Goal: Task Accomplishment & Management: Manage account settings

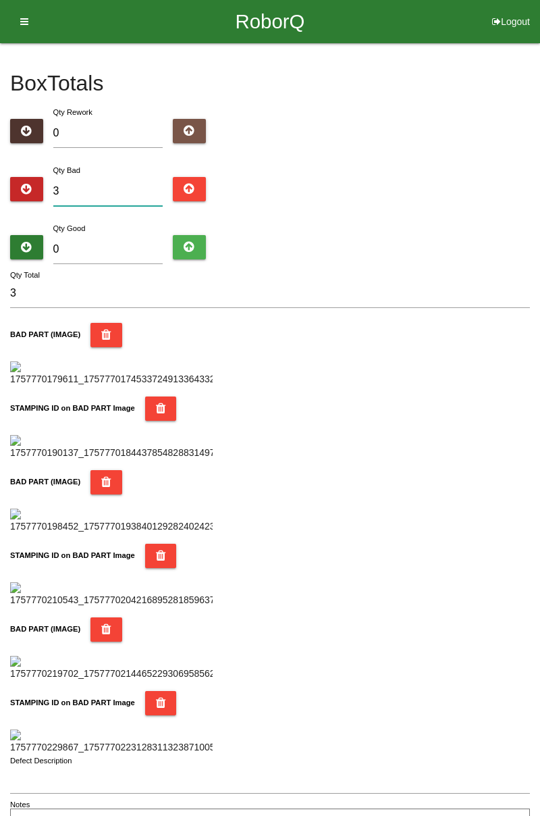
click at [118, 193] on input "3" at bounding box center [108, 191] width 110 height 29
type input "0"
type input "8"
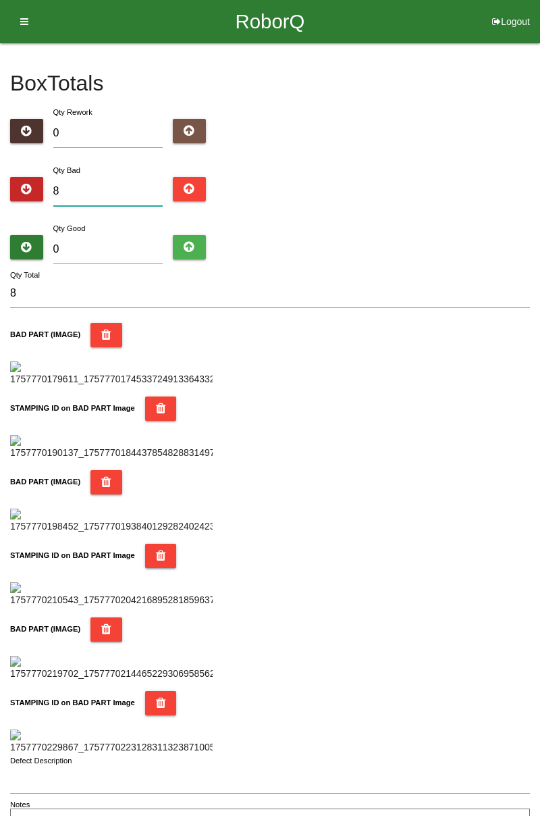
type input "0"
type input "1"
type input "12"
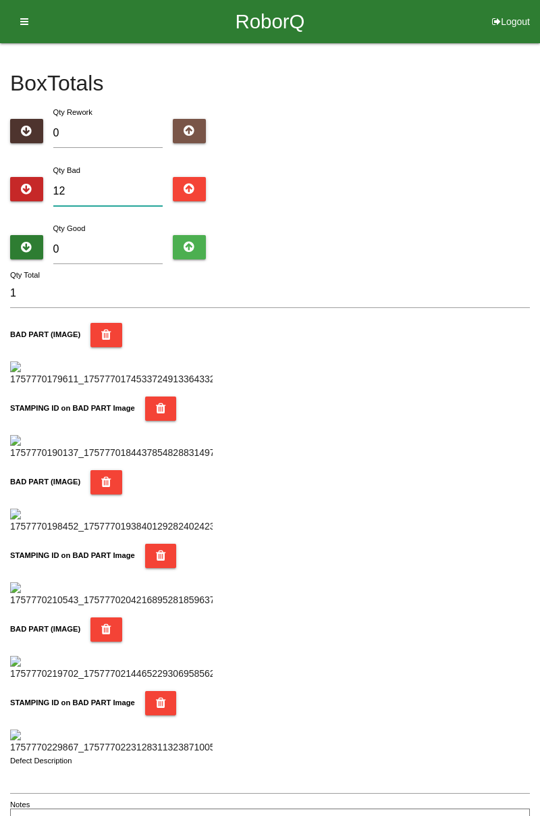
type input "12"
type input "1"
type input "14"
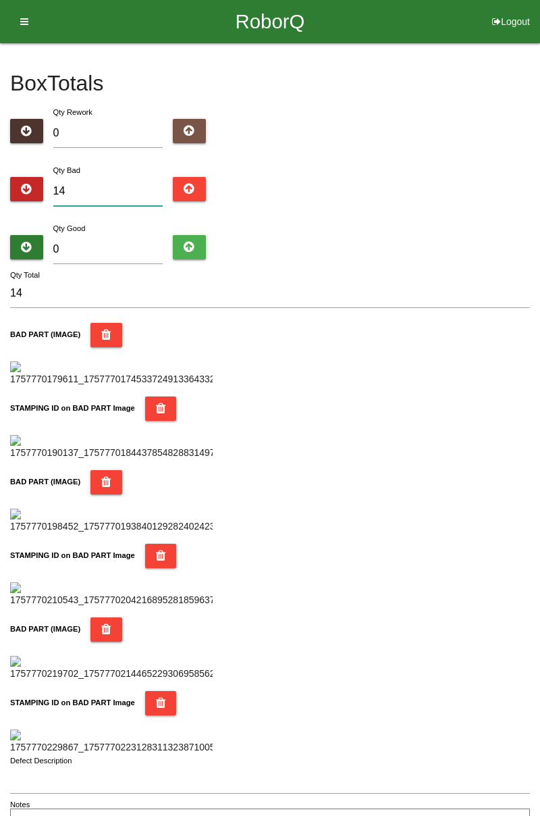
type input "1"
type input "14"
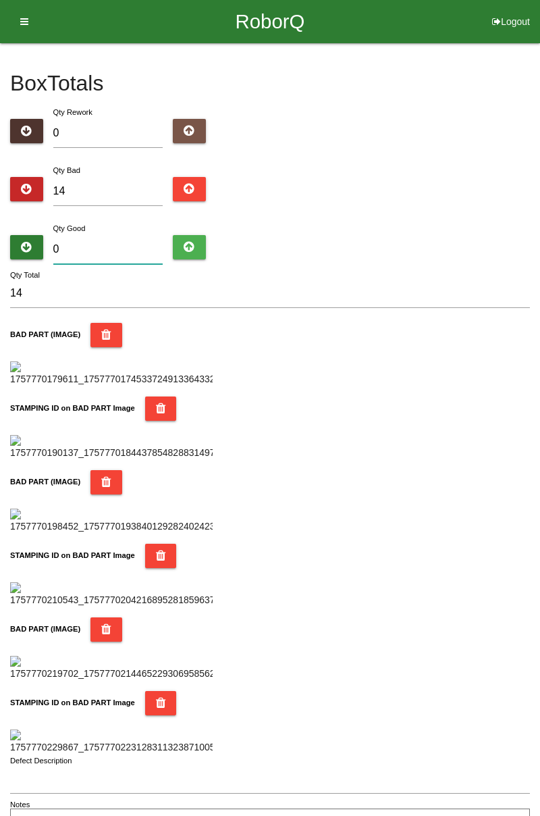
click at [128, 245] on input "0" at bounding box center [108, 249] width 110 height 29
type input "7"
type input "21"
type input "70"
type input "84"
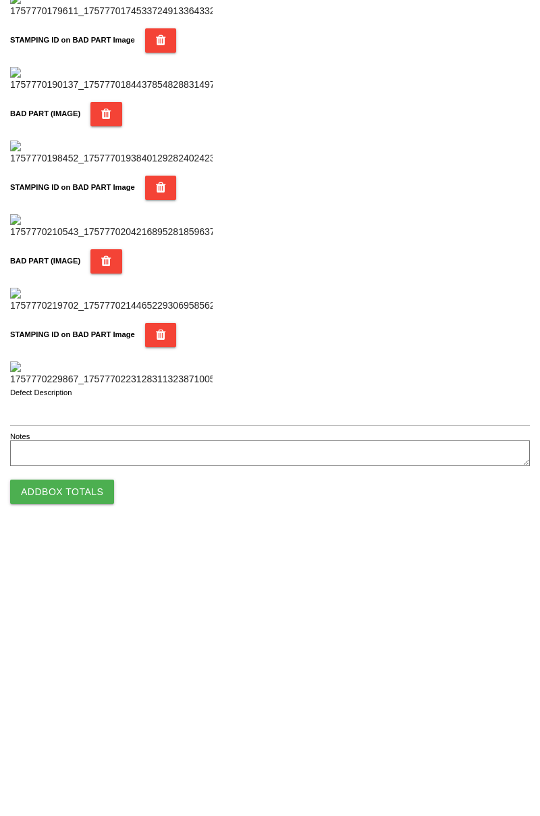
scroll to position [1184, 0]
type input "70"
click at [97, 769] on button "Add Box Totals" at bounding box center [62, 770] width 104 height 24
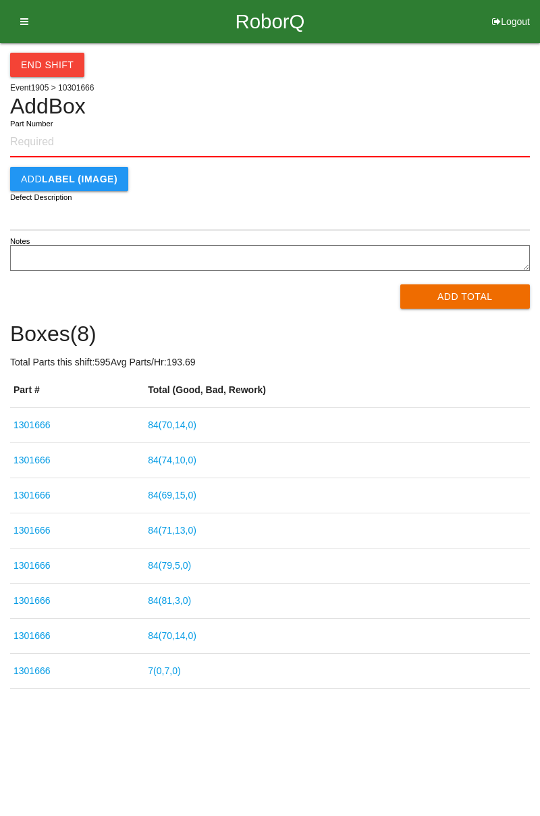
click at [47, 138] on input "Part Number" at bounding box center [270, 143] width 520 height 30
click at [42, 140] on input "Part Number" at bounding box center [270, 143] width 520 height 30
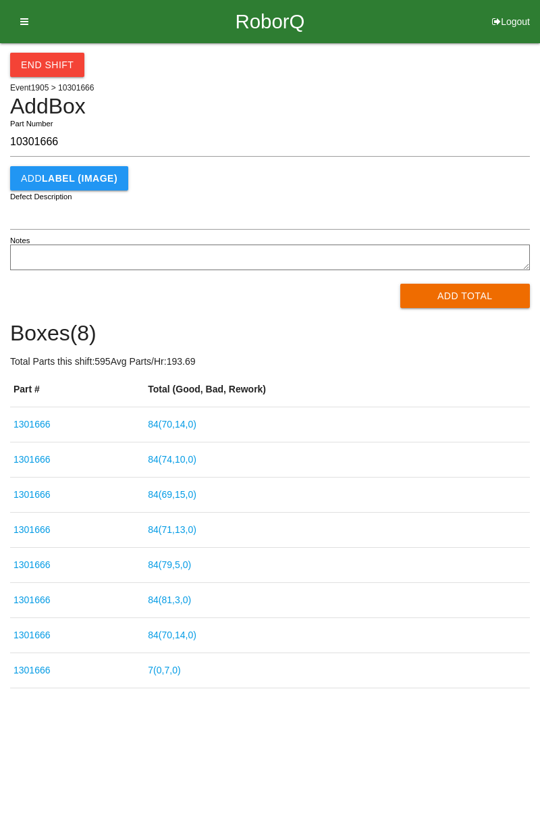
type input "10301666"
click at [467, 299] on button "Add Total" at bounding box center [466, 296] width 130 height 24
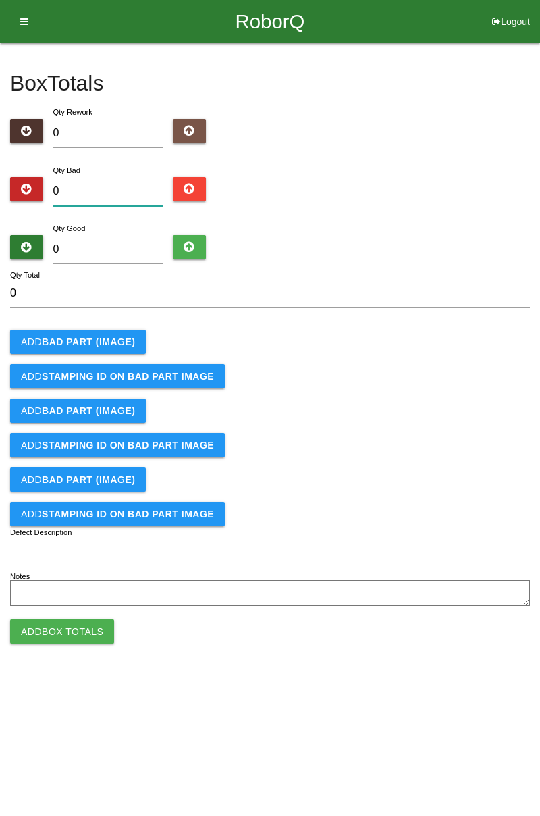
click at [101, 191] on input "0" at bounding box center [108, 191] width 110 height 29
type input "4"
type input "0"
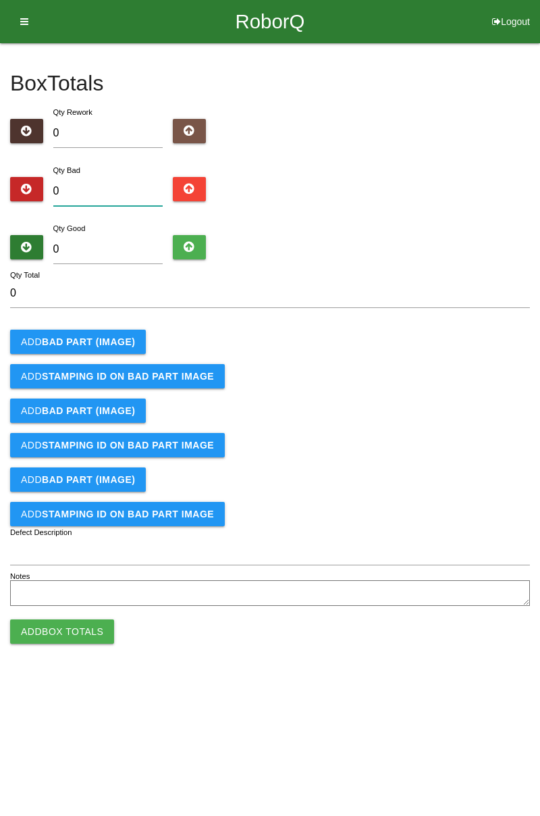
type input "5"
click at [116, 185] on input "0" at bounding box center [108, 191] width 110 height 29
type input "5"
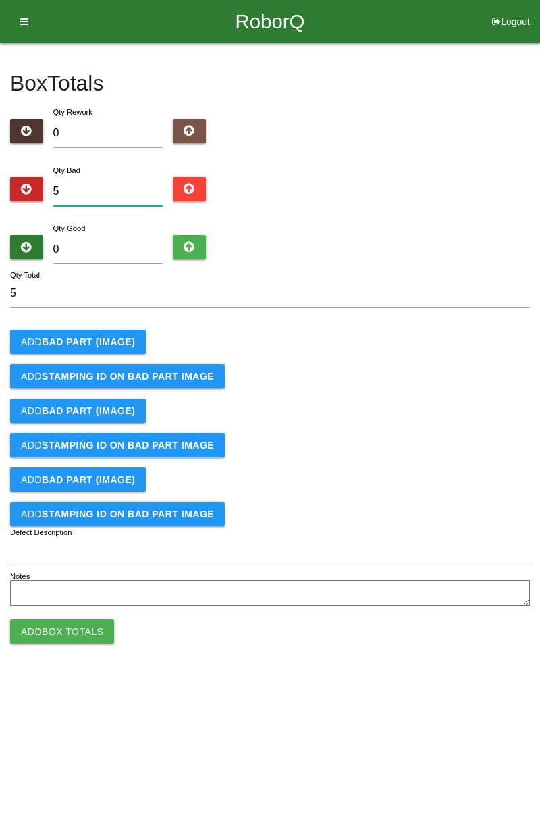
type input "0"
type input "7"
click at [112, 333] on button "Add BAD PART (IMAGE)" at bounding box center [78, 342] width 136 height 24
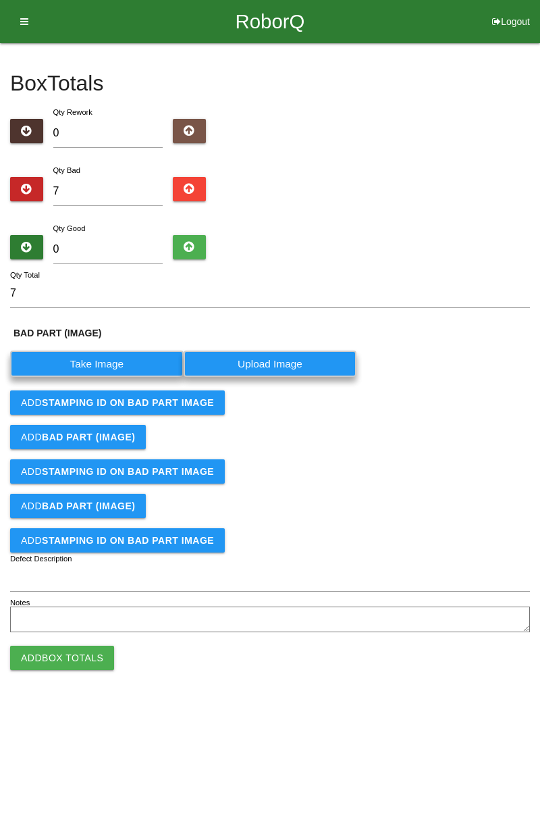
click at [98, 365] on label "Take Image" at bounding box center [97, 364] width 174 height 26
click at [0, 0] on \(IMAGE\) "Take Image" at bounding box center [0, 0] width 0 height 0
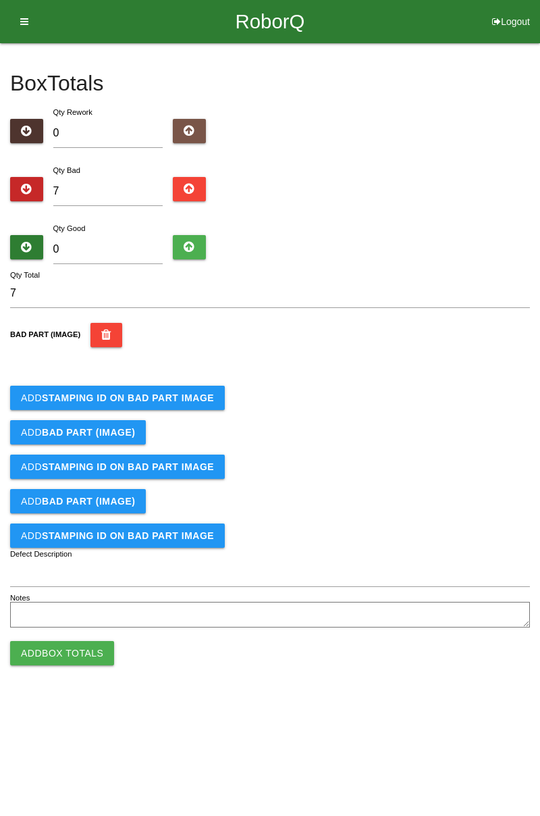
scroll to position [76, 0]
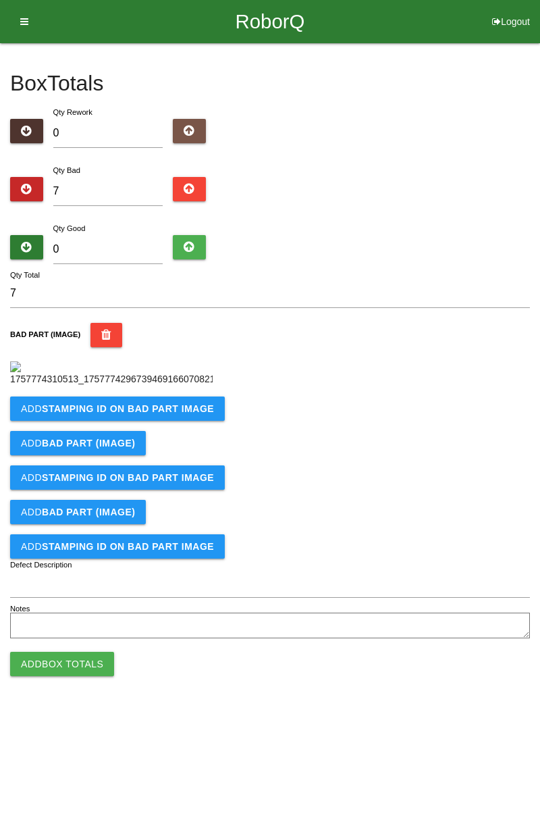
click at [166, 421] on button "Add STAMPING ID on BAD PART Image" at bounding box center [117, 409] width 215 height 24
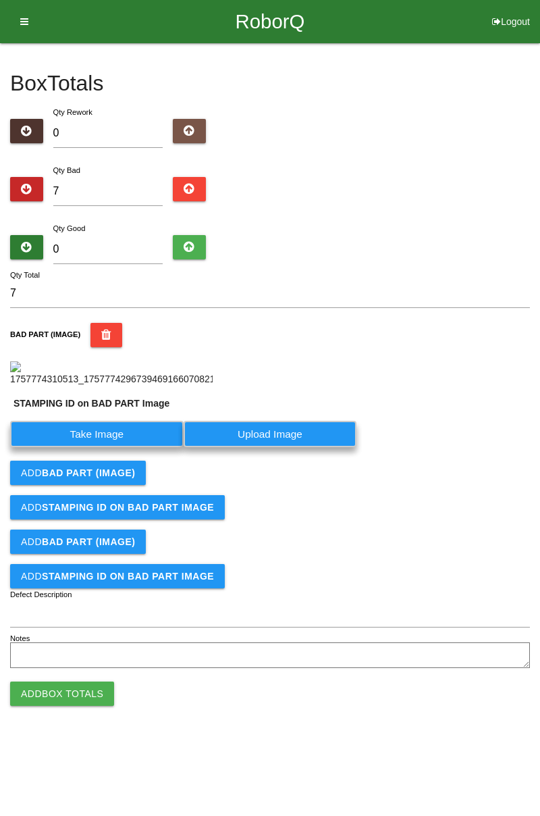
click at [118, 447] on label "Take Image" at bounding box center [97, 434] width 174 height 26
click at [0, 0] on PART "Take Image" at bounding box center [0, 0] width 0 height 0
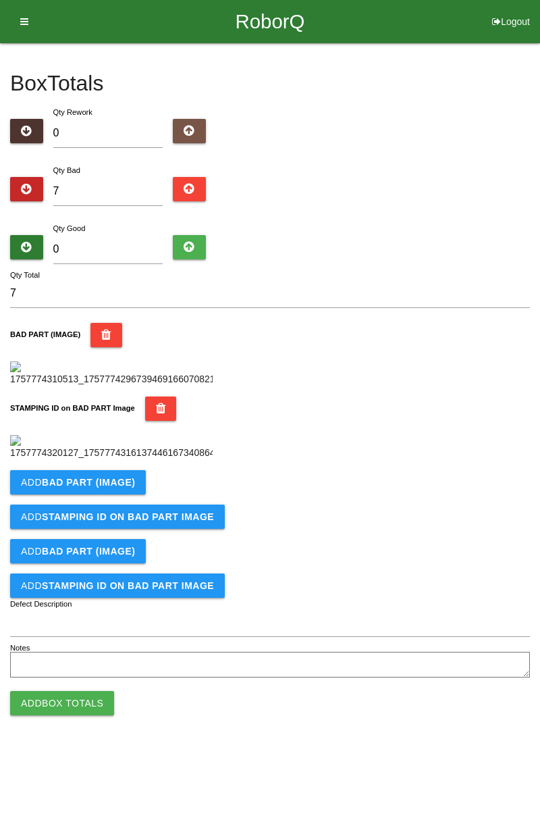
scroll to position [297, 0]
click at [132, 495] on button "Add BAD PART (IMAGE)" at bounding box center [78, 482] width 136 height 24
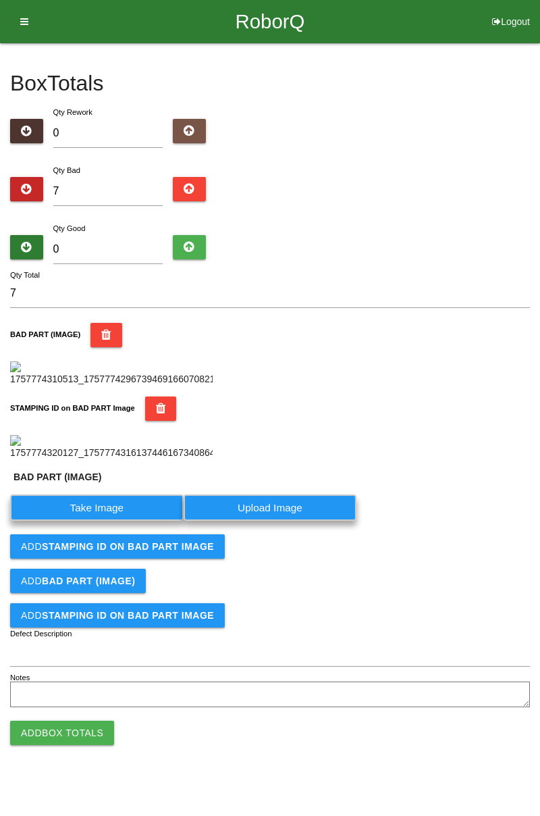
click at [99, 521] on label "Take Image" at bounding box center [97, 508] width 174 height 26
click at [0, 0] on \(IMAGE\) "Take Image" at bounding box center [0, 0] width 0 height 0
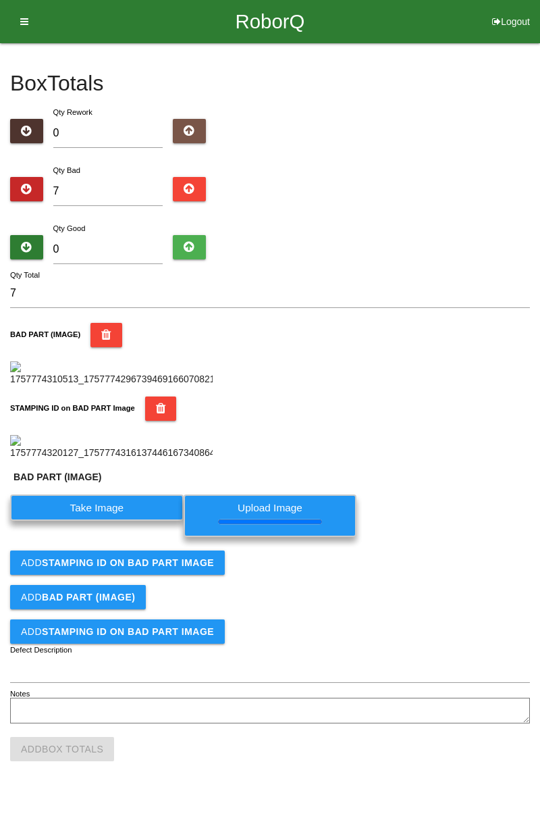
click at [191, 568] on b "STAMPING ID on BAD PART Image" at bounding box center [128, 562] width 172 height 11
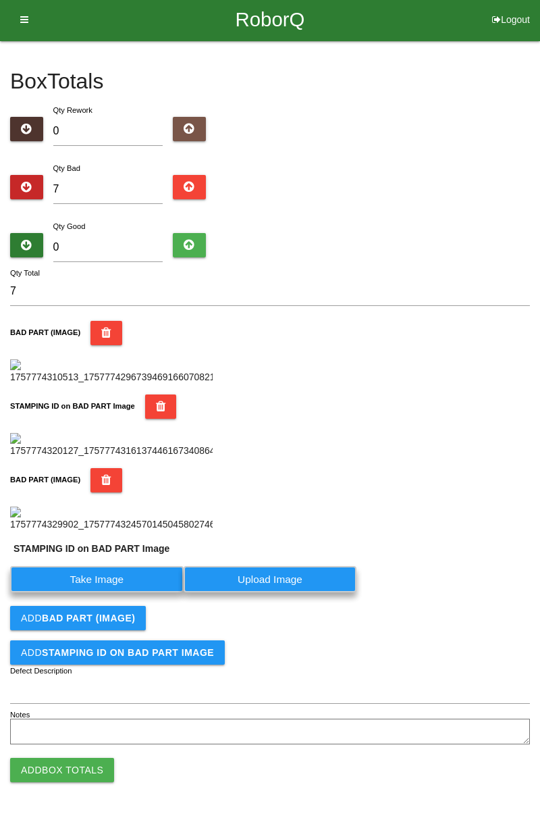
scroll to position [549, 0]
click at [147, 578] on label "Take Image" at bounding box center [97, 579] width 174 height 26
click at [0, 0] on PART "Take Image" at bounding box center [0, 0] width 0 height 0
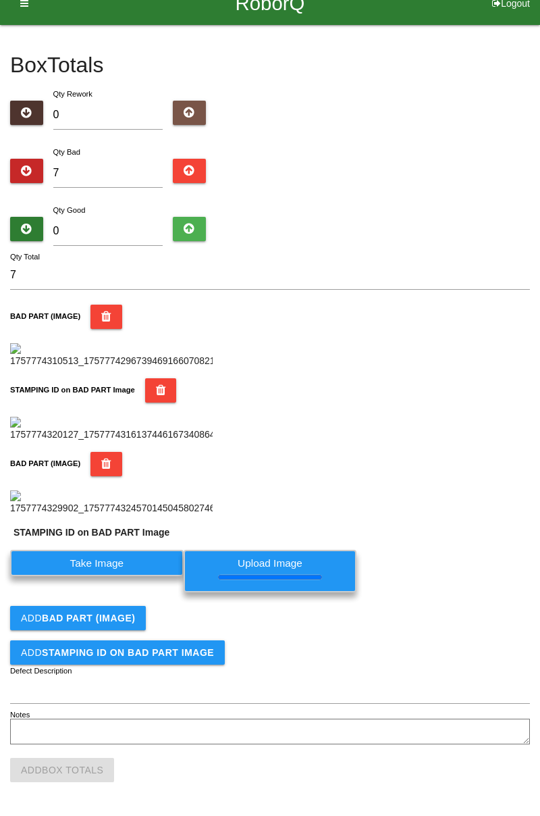
scroll to position [0, 0]
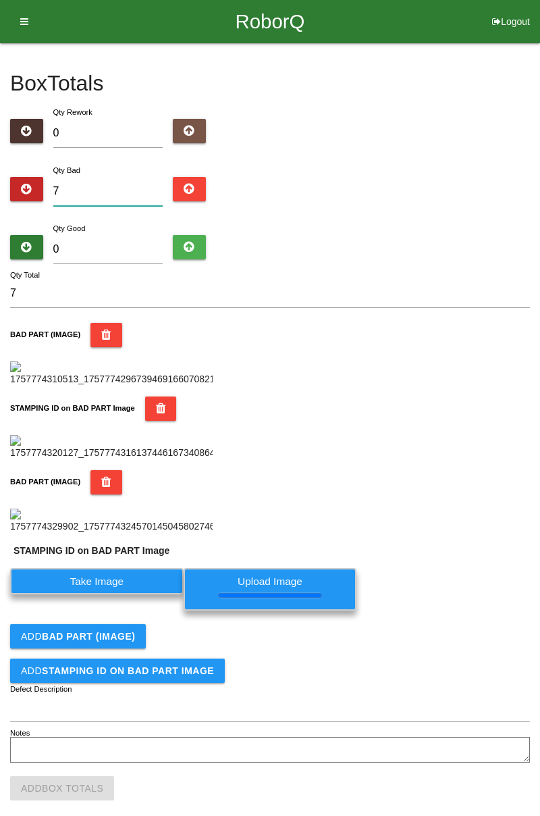
click at [124, 190] on input "7" at bounding box center [108, 191] width 110 height 29
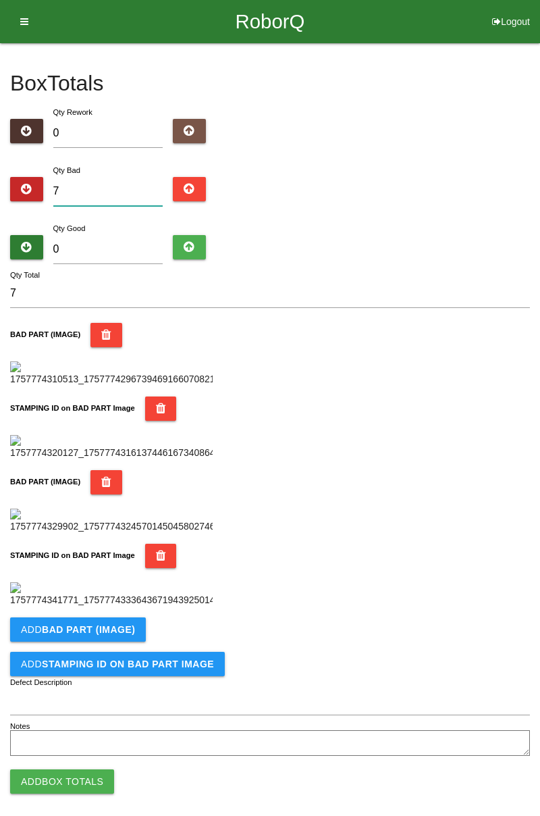
type input "0"
type input "9"
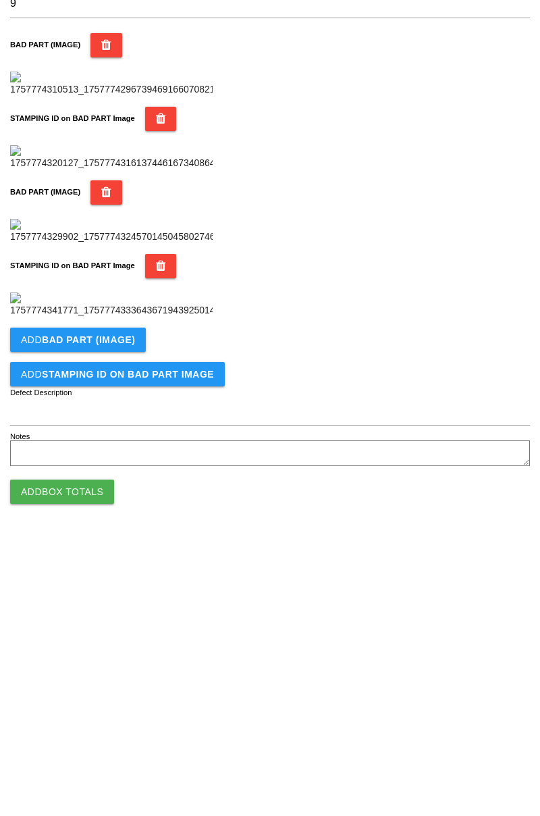
scroll to position [740, 0]
click at [132, 609] on button "Add BAD PART (IMAGE)" at bounding box center [78, 618] width 136 height 24
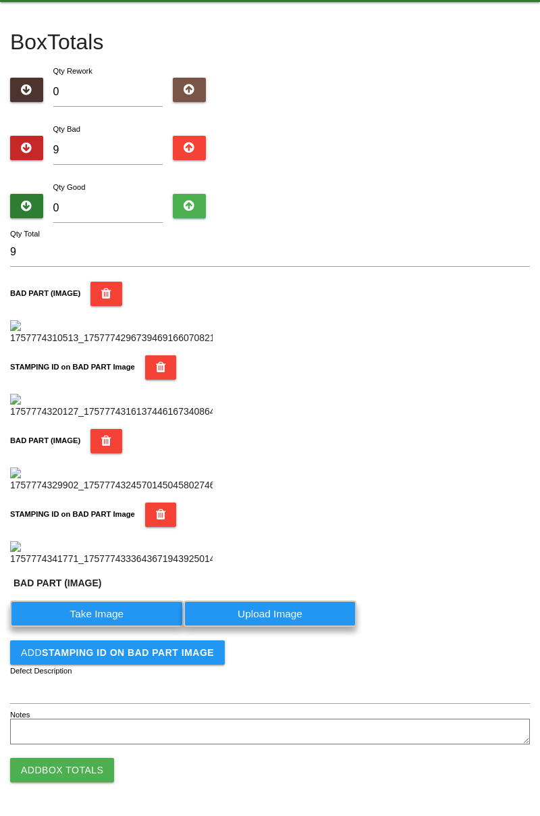
click at [129, 627] on label "Take Image" at bounding box center [97, 614] width 174 height 26
click at [0, 0] on \(IMAGE\) "Take Image" at bounding box center [0, 0] width 0 height 0
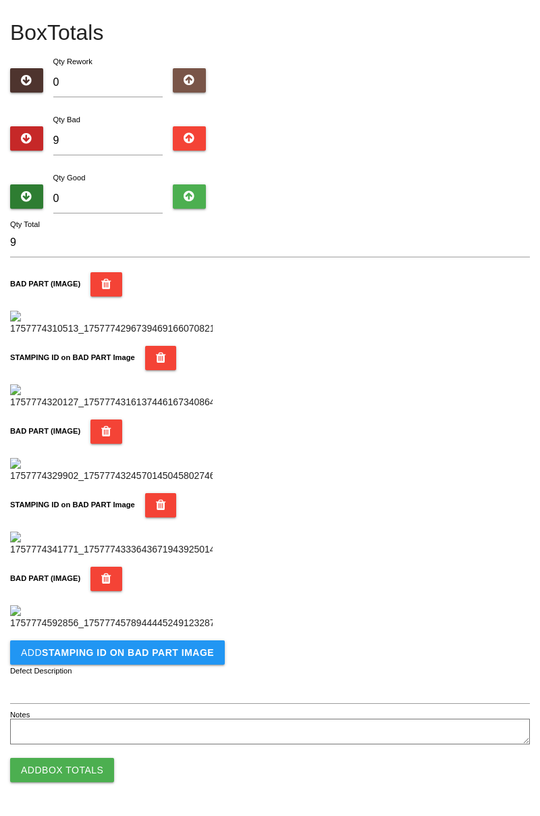
scroll to position [962, 0]
click at [161, 655] on b "STAMPING ID on BAD PART Image" at bounding box center [128, 652] width 172 height 11
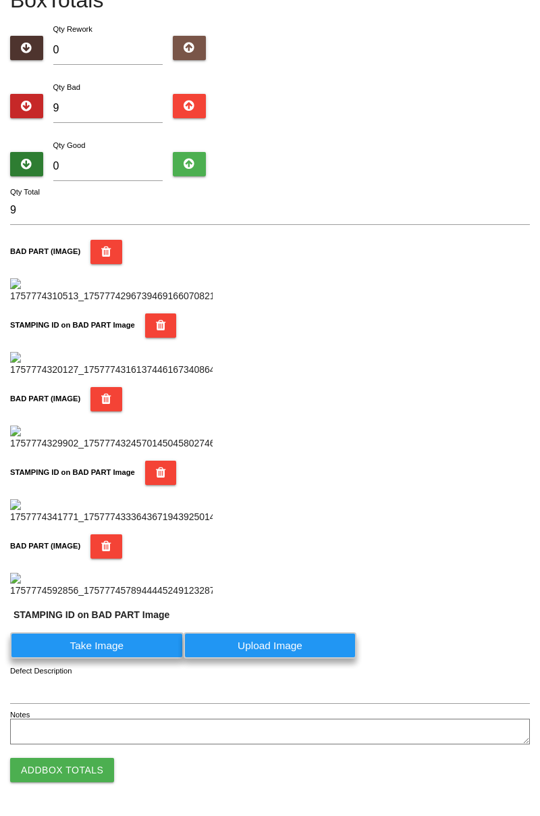
click at [115, 659] on label "Take Image" at bounding box center [97, 645] width 174 height 26
click at [0, 0] on PART "Take Image" at bounding box center [0, 0] width 0 height 0
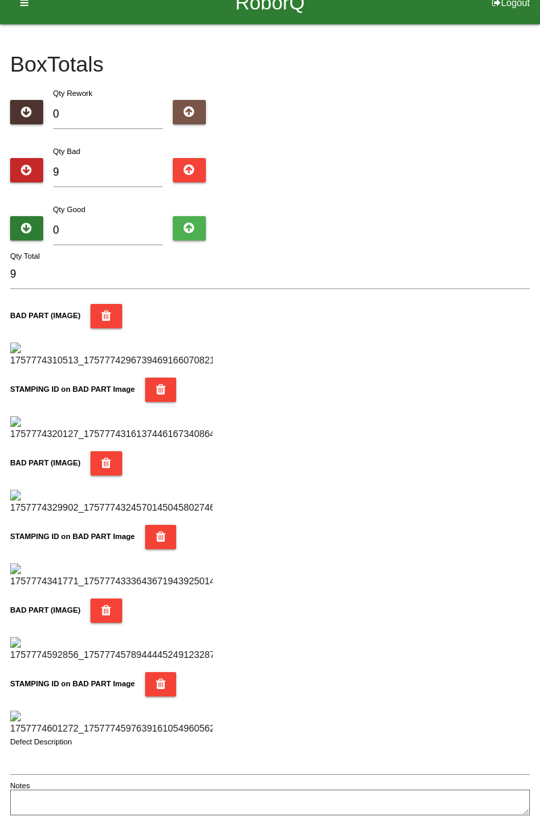
scroll to position [0, 0]
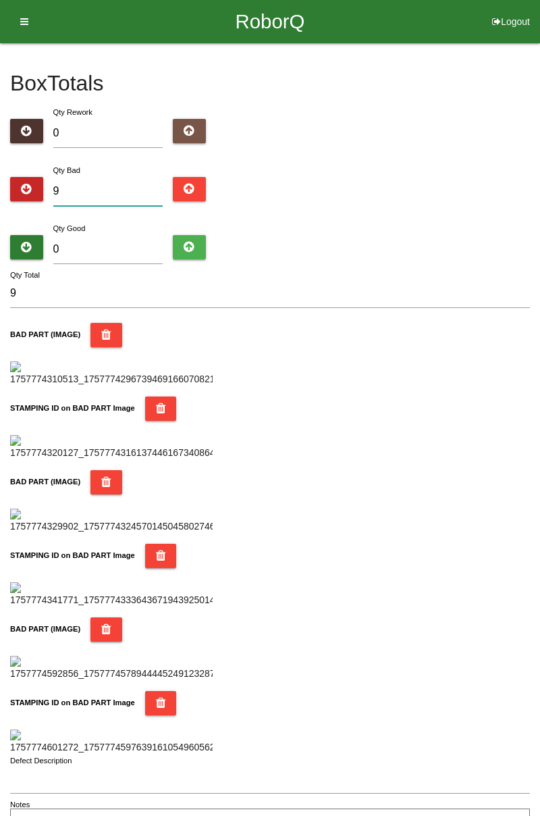
click at [123, 188] on input "9" at bounding box center [108, 191] width 110 height 29
type input "0"
type input "1"
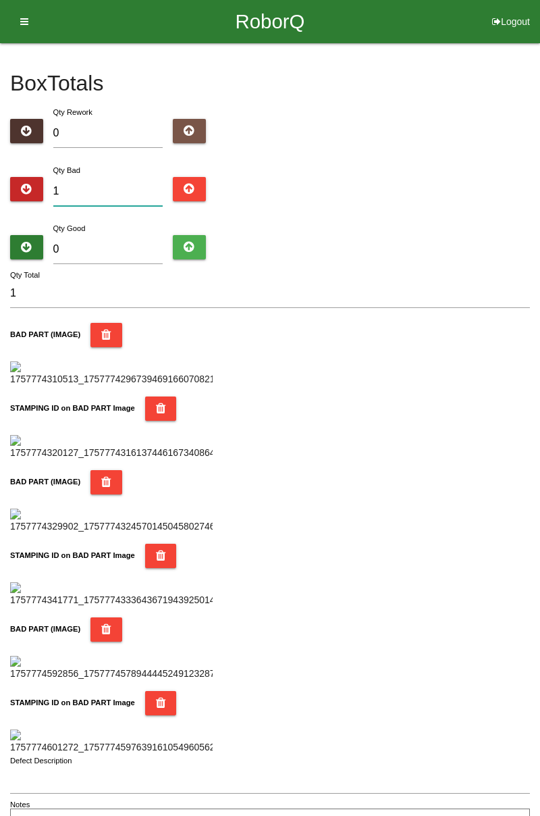
type input "10"
click at [134, 238] on input "0" at bounding box center [108, 249] width 110 height 29
type input "7"
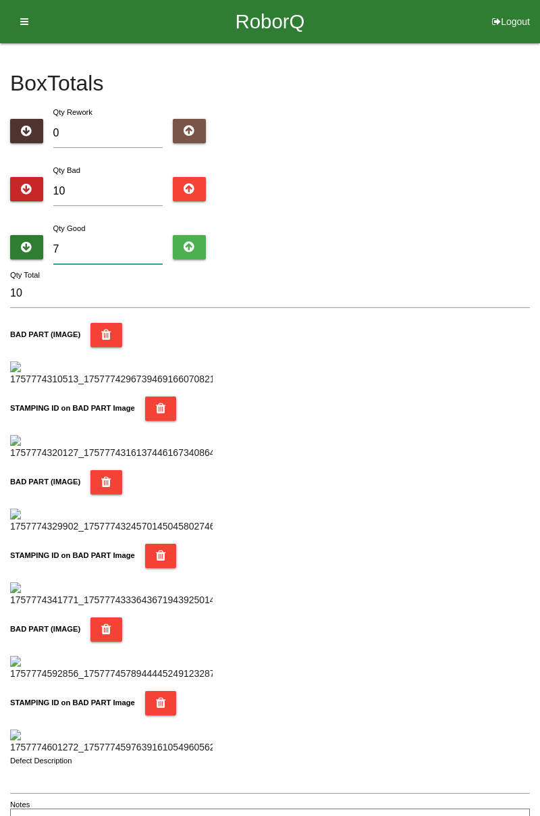
type input "17"
type input "74"
type input "84"
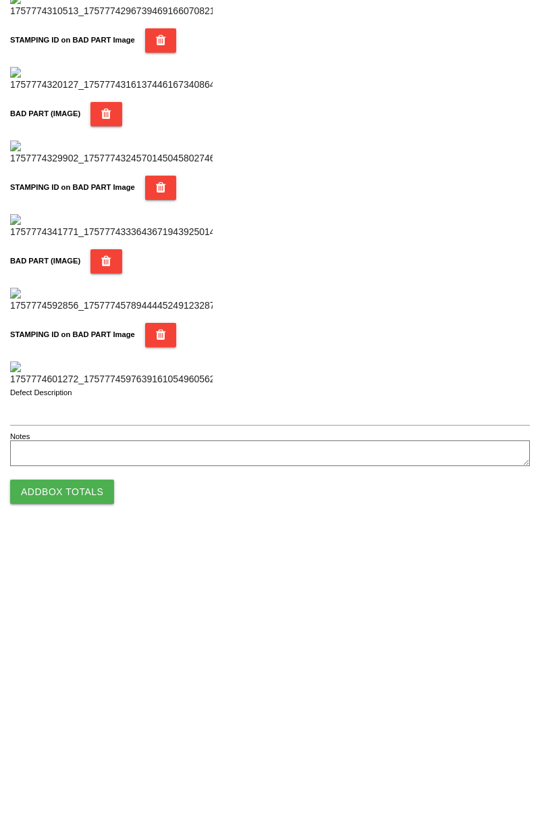
type input "74"
click at [79, 765] on button "Add Box Totals" at bounding box center [62, 770] width 104 height 24
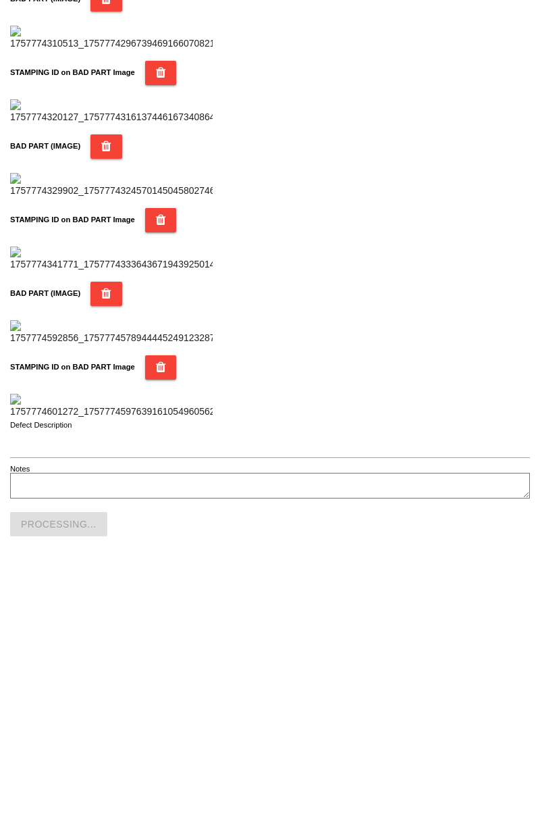
scroll to position [1184, 0]
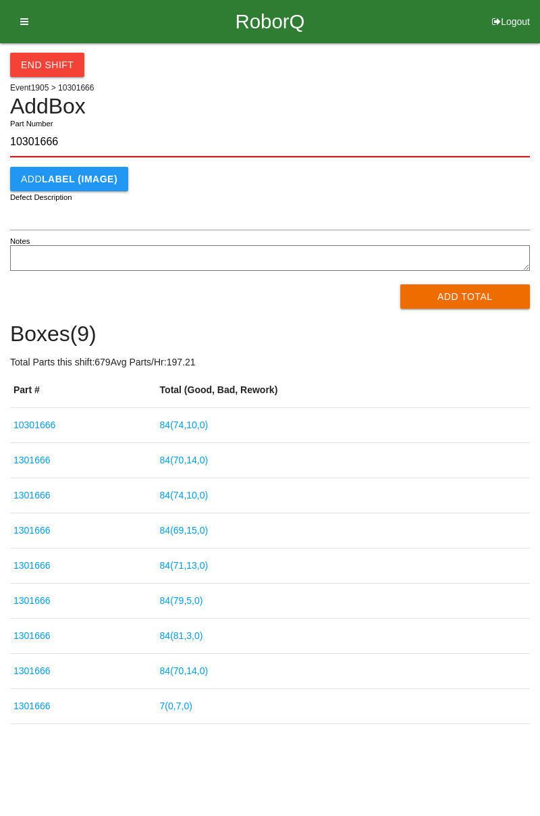
type input "10301666"
click at [476, 299] on button "Add Total" at bounding box center [466, 296] width 130 height 24
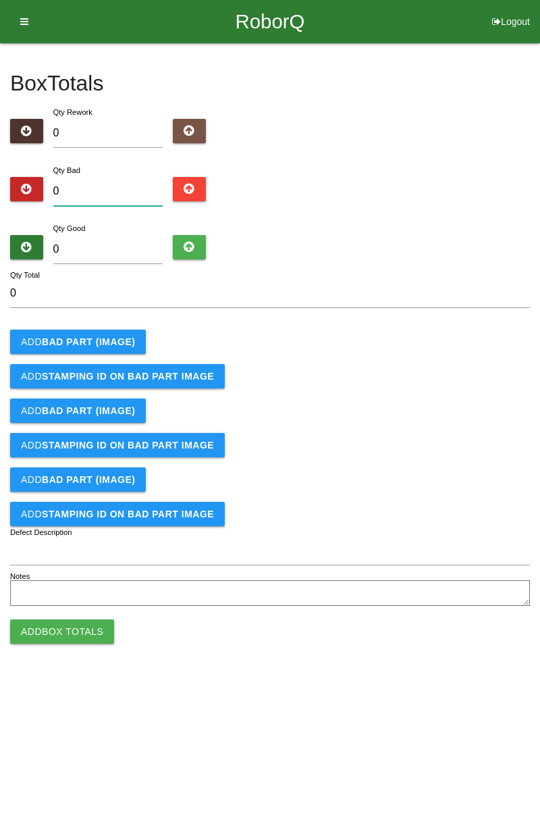
click at [107, 191] on input "0" at bounding box center [108, 191] width 110 height 29
click at [105, 186] on input "0" at bounding box center [108, 191] width 110 height 29
type input "4"
click at [122, 338] on b "BAD PART (IMAGE)" at bounding box center [88, 341] width 93 height 11
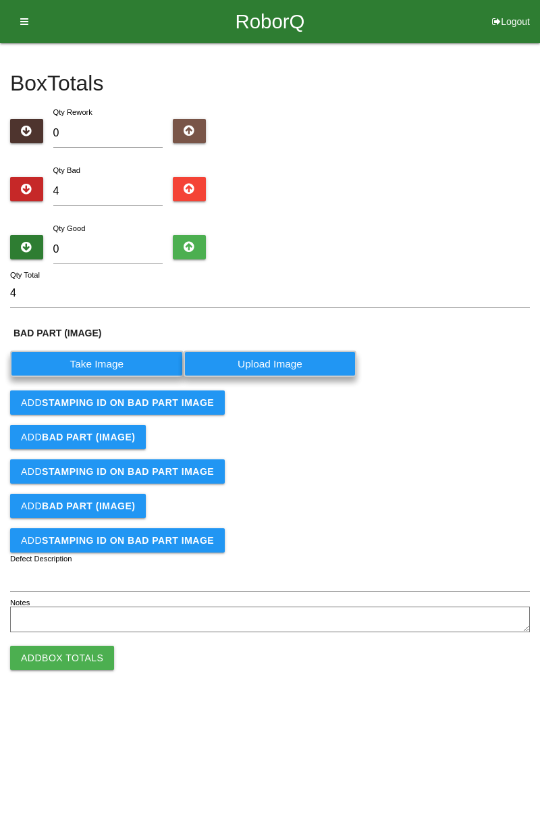
click at [103, 363] on label "Take Image" at bounding box center [97, 364] width 174 height 26
click at [0, 0] on \(IMAGE\) "Take Image" at bounding box center [0, 0] width 0 height 0
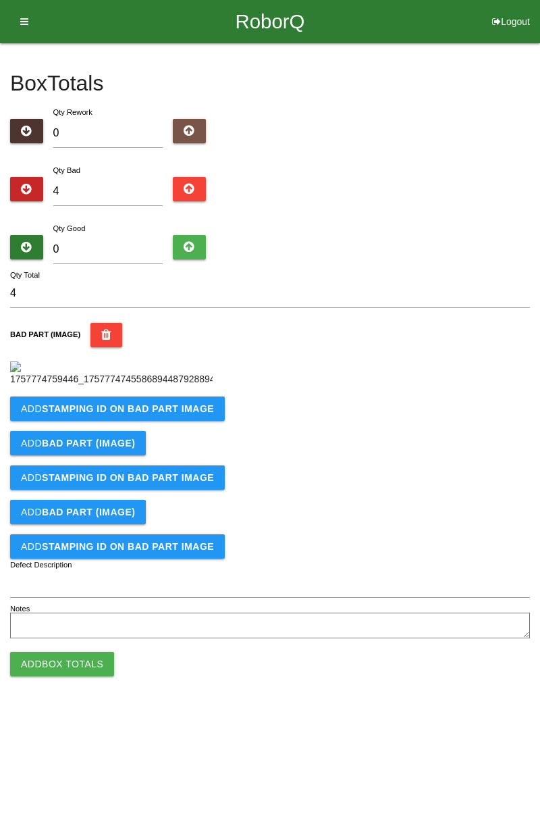
scroll to position [76, 0]
click at [201, 414] on b "STAMPING ID on BAD PART Image" at bounding box center [128, 408] width 172 height 11
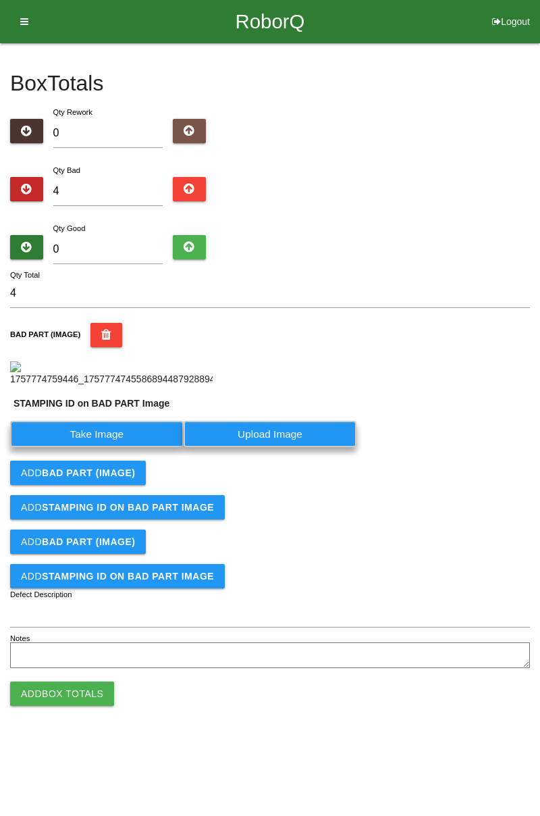
click at [134, 447] on label "Take Image" at bounding box center [97, 434] width 174 height 26
click at [0, 0] on PART "Take Image" at bounding box center [0, 0] width 0 height 0
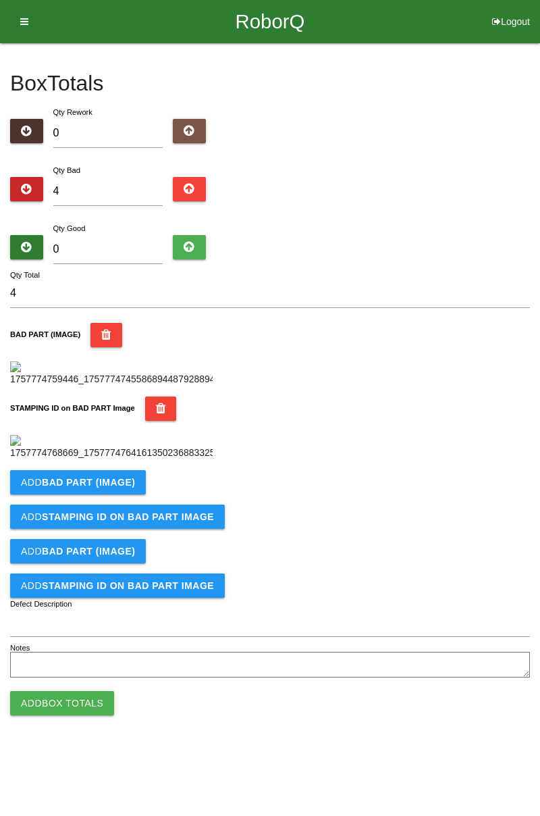
scroll to position [297, 0]
click at [130, 495] on button "Add BAD PART (IMAGE)" at bounding box center [78, 482] width 136 height 24
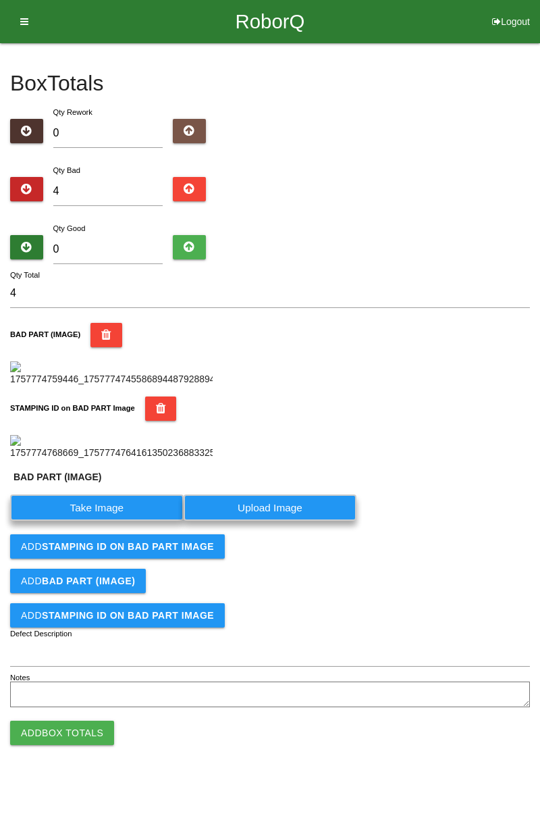
click at [115, 521] on label "Take Image" at bounding box center [97, 508] width 174 height 26
click at [0, 0] on \(IMAGE\) "Take Image" at bounding box center [0, 0] width 0 height 0
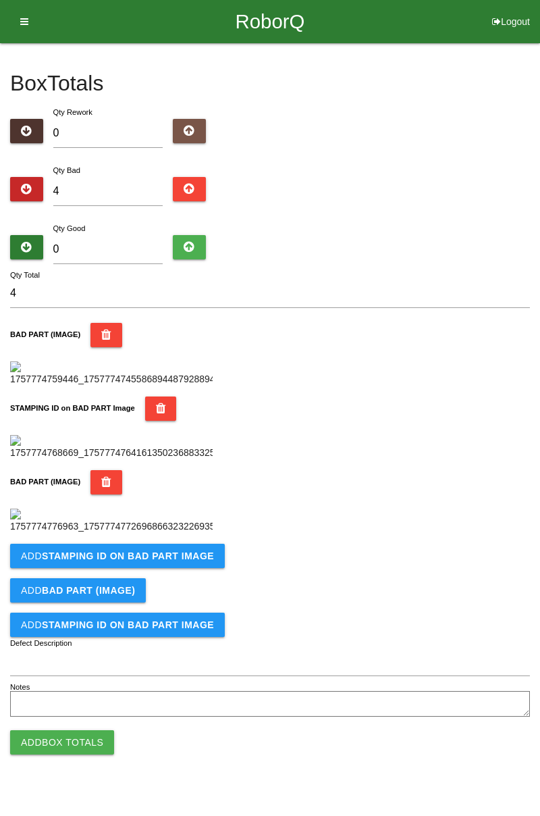
scroll to position [519, 0]
click at [195, 568] on button "Add STAMPING ID on BAD PART Image" at bounding box center [117, 556] width 215 height 24
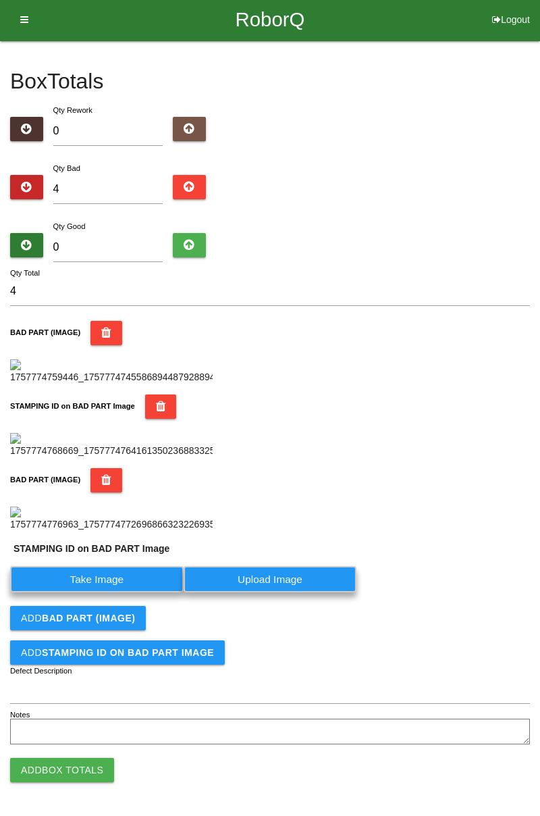
click at [124, 592] on label "Take Image" at bounding box center [97, 579] width 174 height 26
click at [0, 0] on PART "Take Image" at bounding box center [0, 0] width 0 height 0
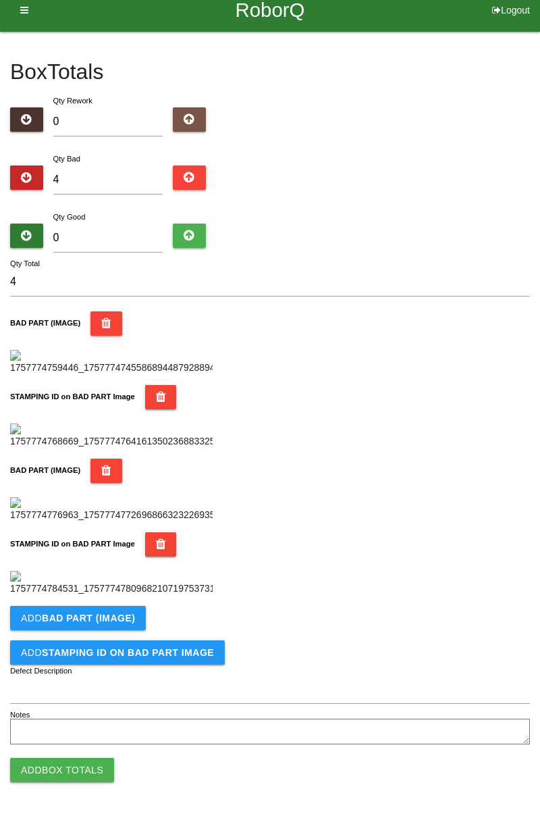
click at [415, 522] on div "BAD PART (IMAGE)" at bounding box center [270, 491] width 520 height 64
click at [126, 614] on b "BAD PART (IMAGE)" at bounding box center [88, 618] width 93 height 11
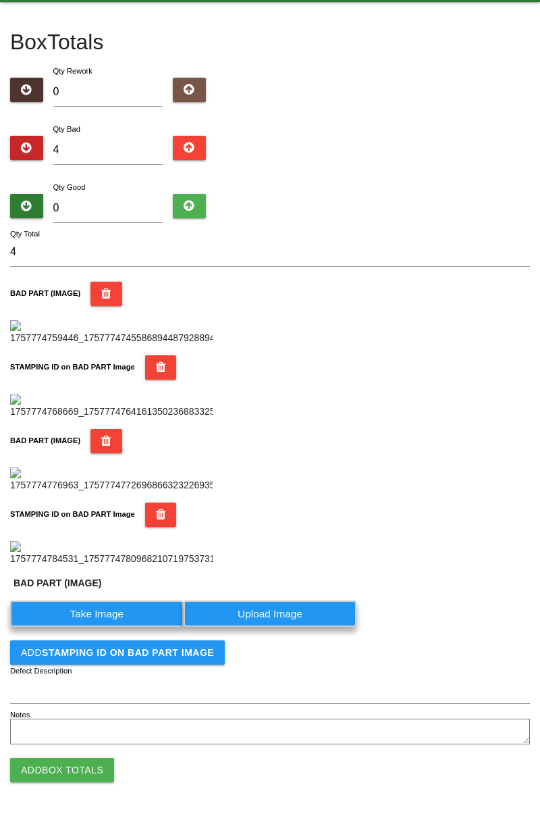
click at [109, 627] on label "Take Image" at bounding box center [97, 614] width 174 height 26
click at [0, 0] on \(IMAGE\) "Take Image" at bounding box center [0, 0] width 0 height 0
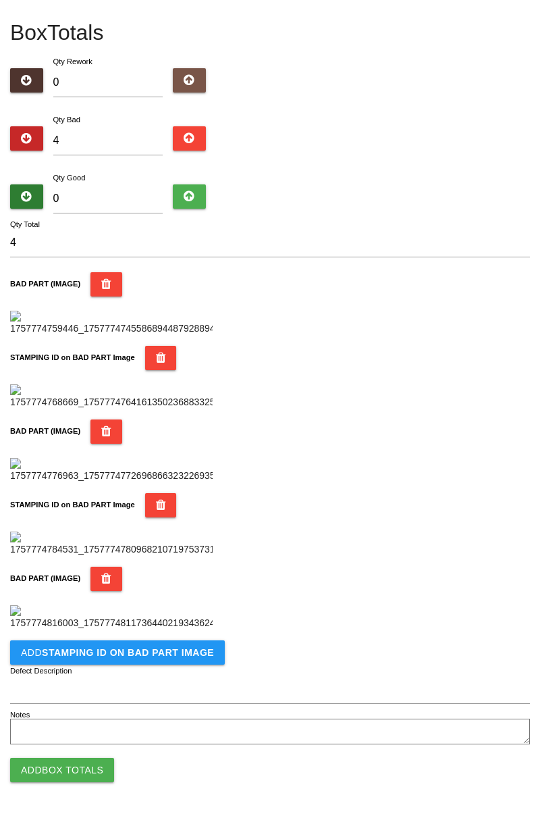
scroll to position [962, 0]
click at [157, 653] on b "STAMPING ID on BAD PART Image" at bounding box center [128, 652] width 172 height 11
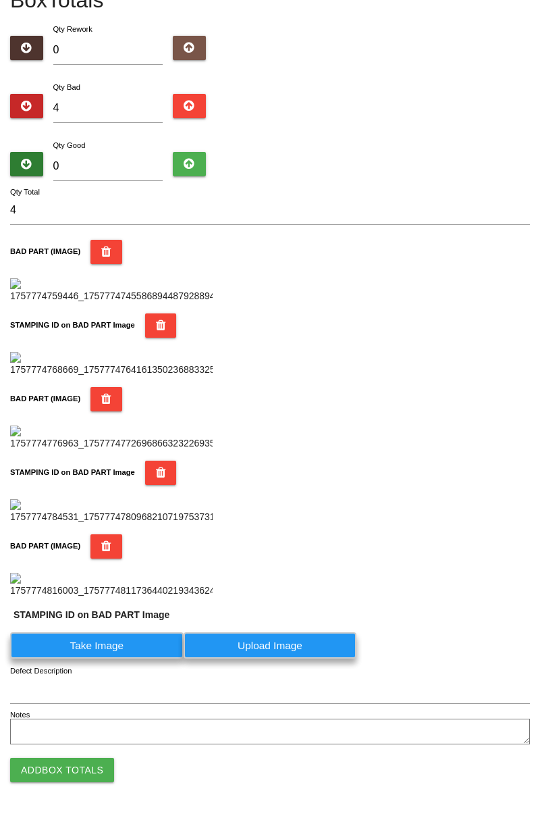
click at [127, 659] on label "Take Image" at bounding box center [97, 645] width 174 height 26
click at [0, 0] on PART "Take Image" at bounding box center [0, 0] width 0 height 0
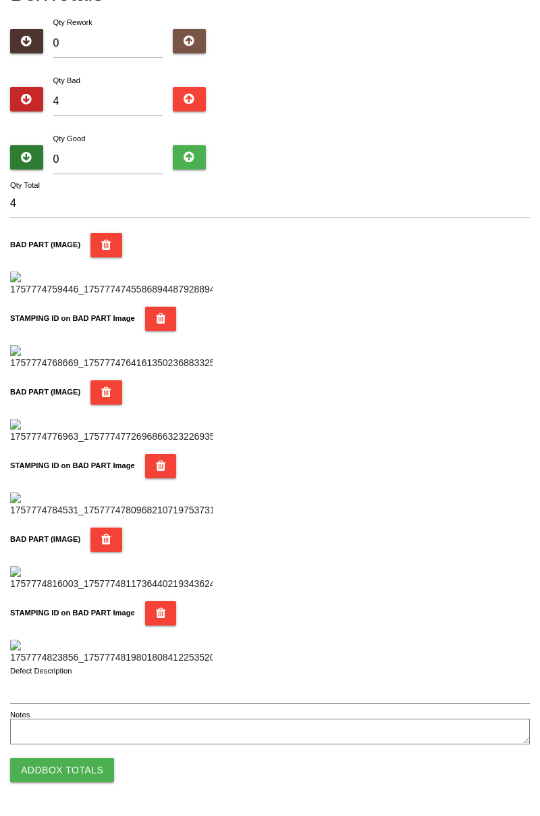
scroll to position [0, 0]
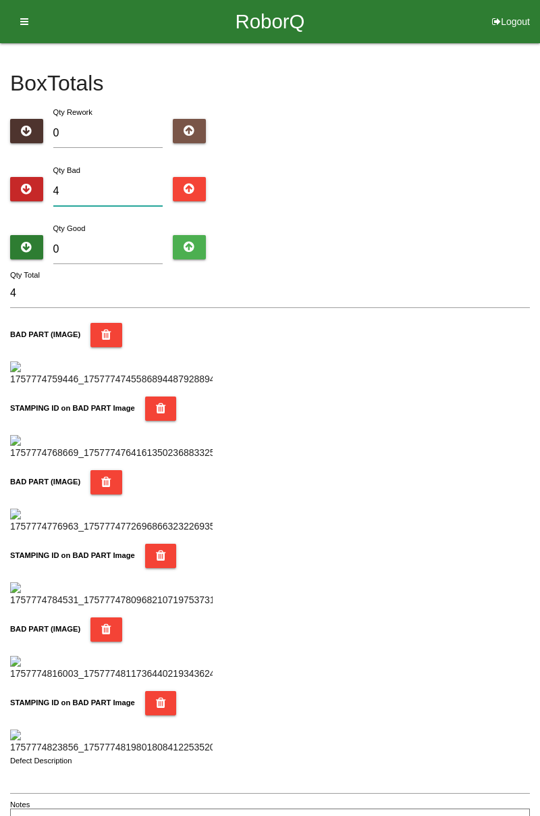
click at [105, 185] on input "4" at bounding box center [108, 191] width 110 height 29
type input "0"
type input "5"
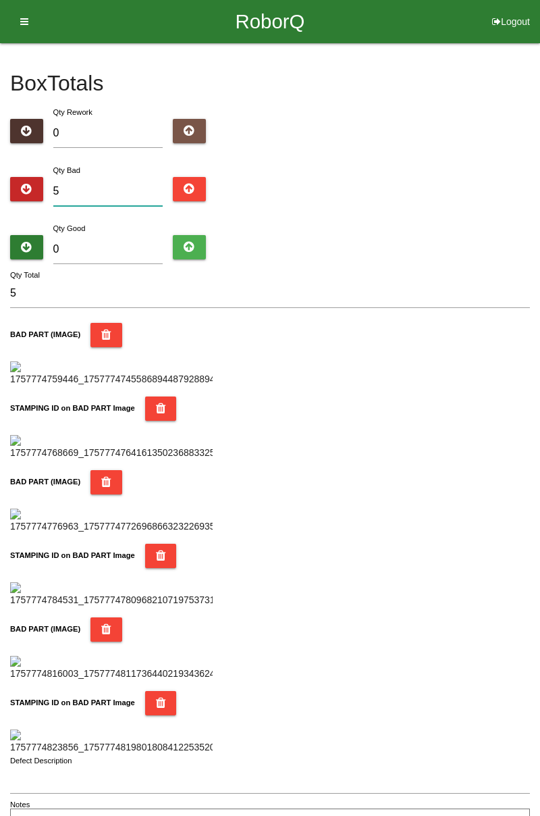
type input "0"
type input "9"
type input "0"
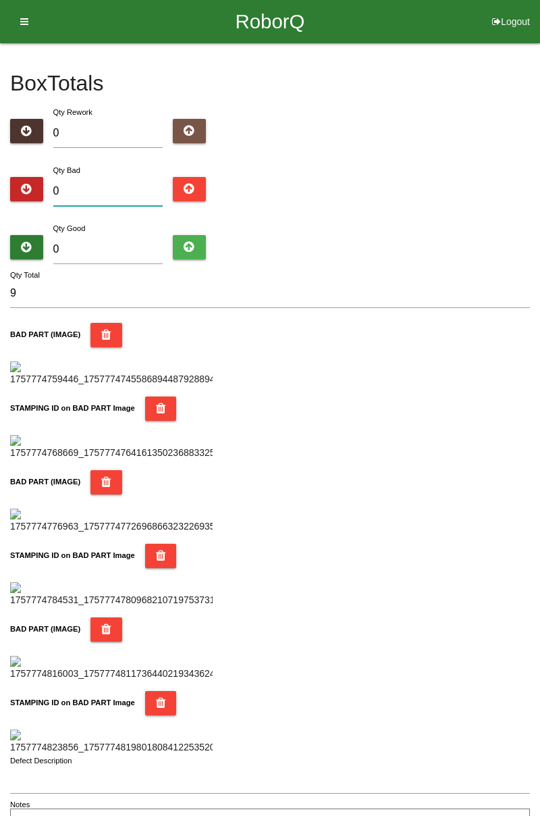
type input "0"
type input "8"
type input "0"
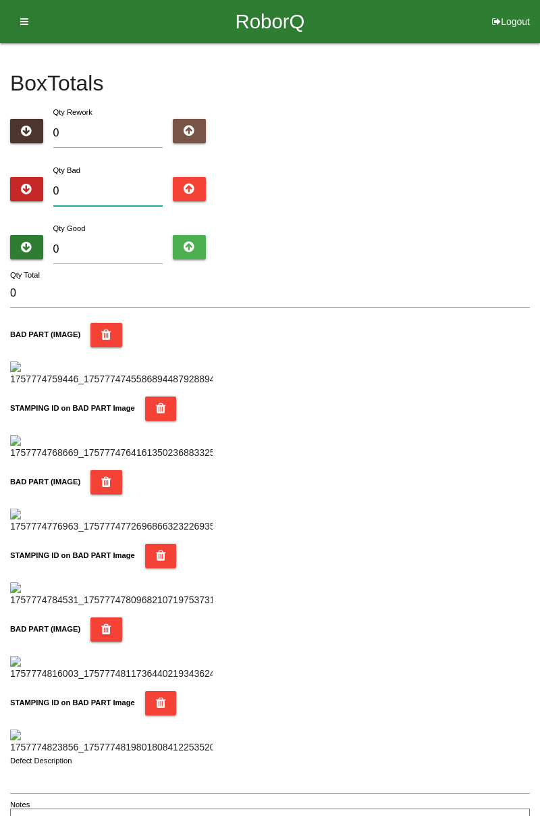
type input "1"
type input "10"
click at [538, 127] on div "Box Totals Translate Weight Weight unit: Rework Weight Bad Weight Good Weight 0…" at bounding box center [270, 440] width 540 height 795
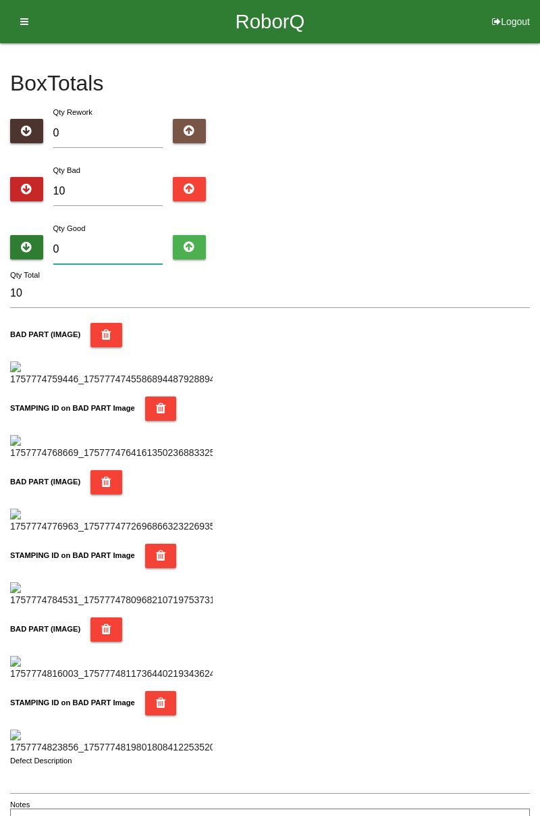
click at [126, 245] on input "0" at bounding box center [108, 249] width 110 height 29
click at [102, 186] on input "10" at bounding box center [108, 191] width 110 height 29
type input "1"
type input "11"
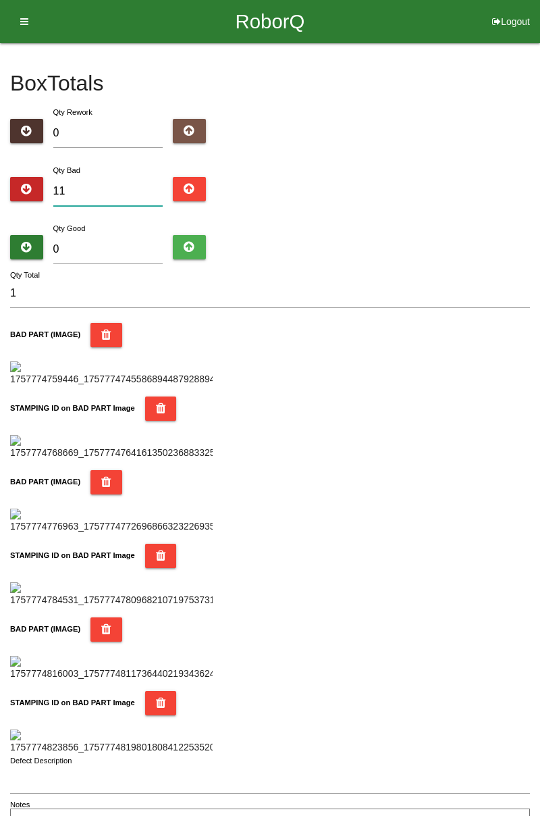
type input "11"
click at [127, 243] on input "0" at bounding box center [108, 249] width 110 height 29
type input "7"
type input "18"
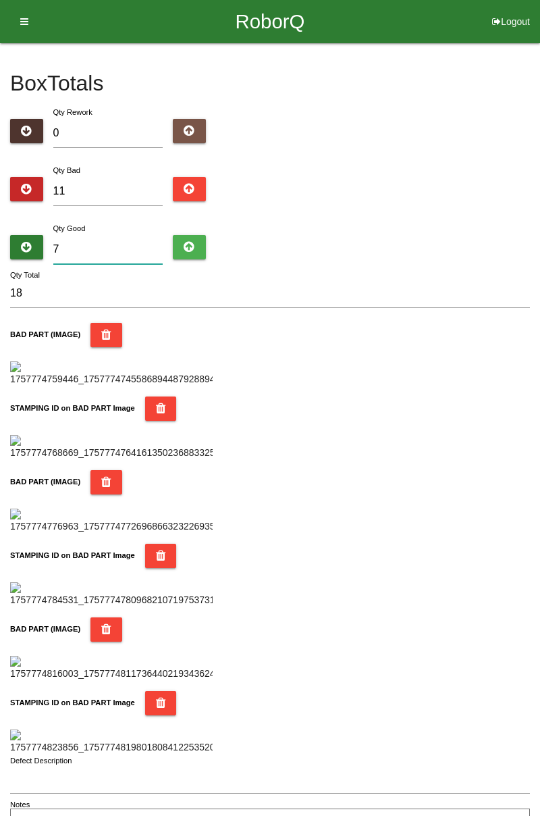
type input "73"
type input "84"
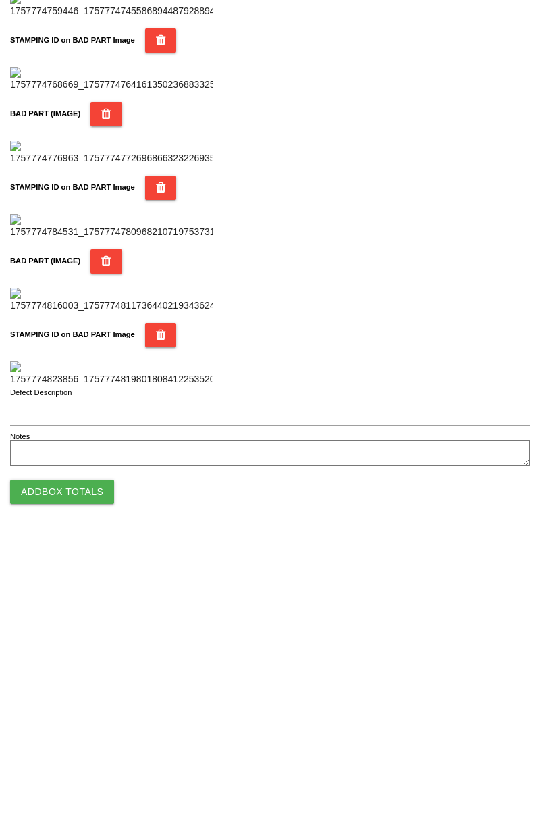
scroll to position [1184, 0]
type input "73"
click at [88, 773] on button "Add Box Totals" at bounding box center [62, 770] width 104 height 24
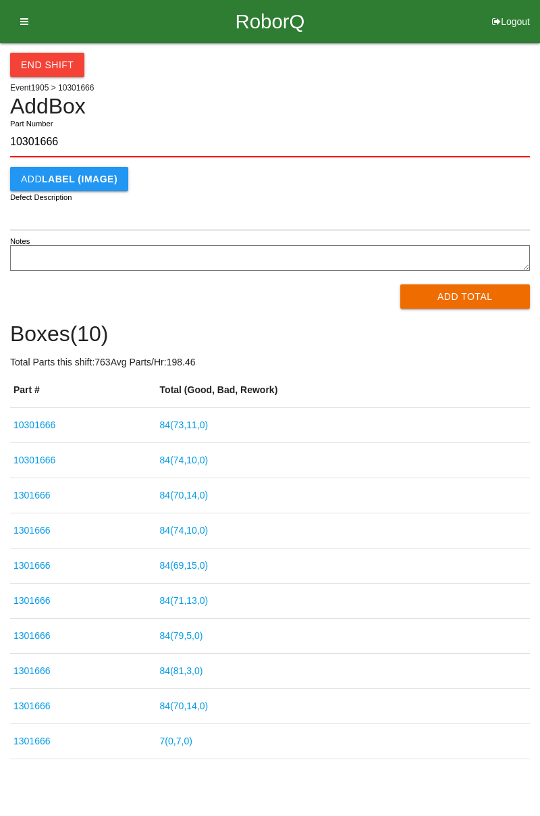
type input "10301666"
click at [495, 300] on button "Add Total" at bounding box center [466, 296] width 130 height 24
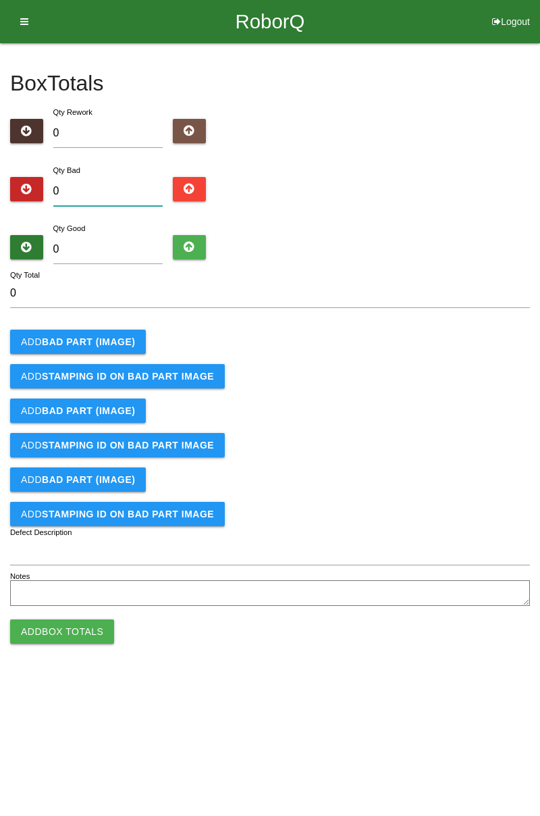
click at [102, 177] on input "0" at bounding box center [108, 191] width 110 height 29
type input "4"
type input "0"
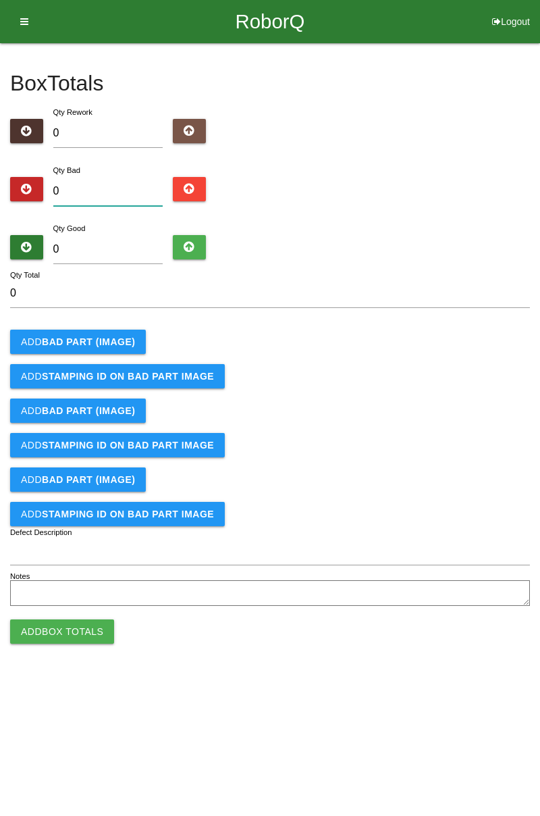
type input "7"
type input "0"
type input "8"
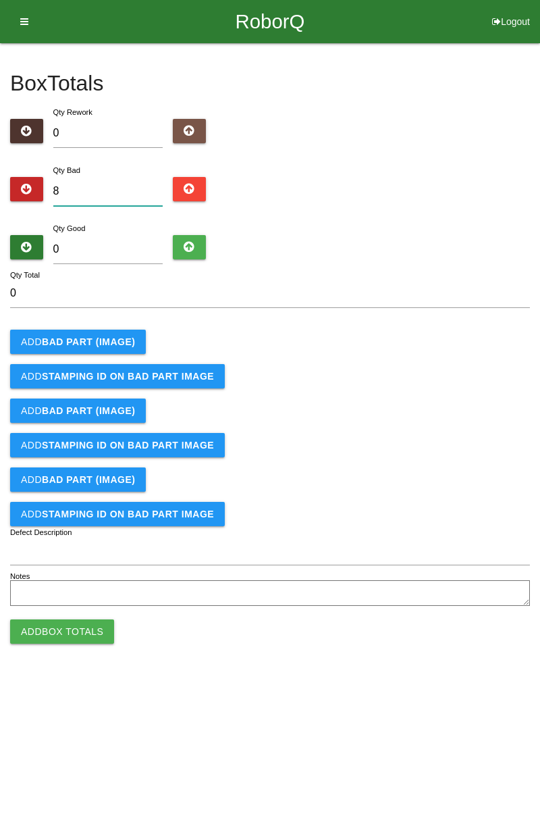
type input "8"
type input "0"
type input "1"
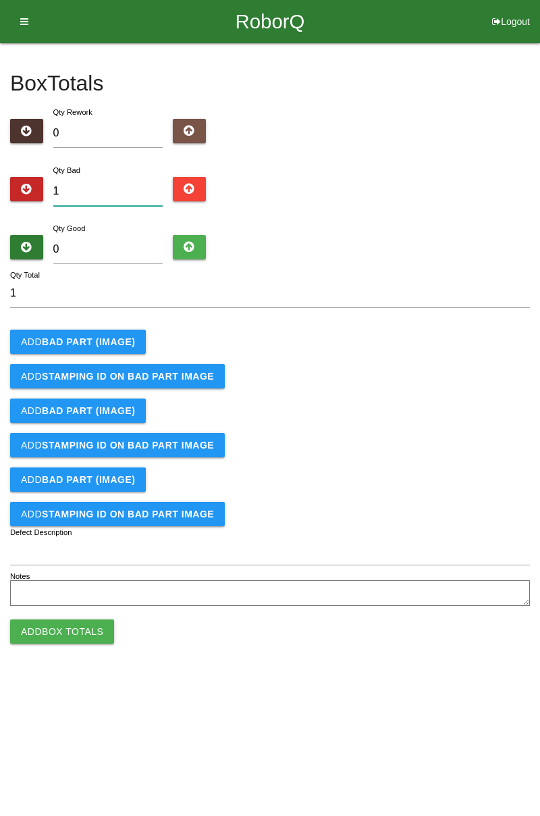
type input "10"
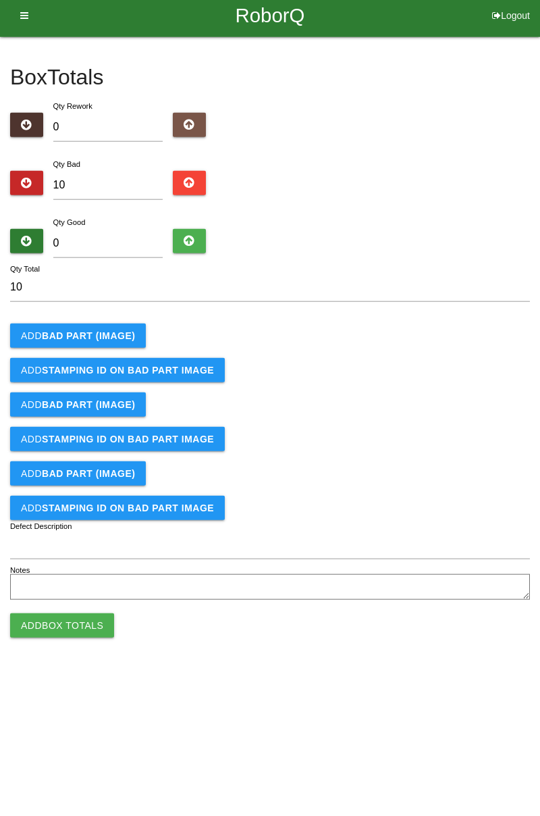
click at [110, 224] on div "Qty Good 0" at bounding box center [108, 245] width 130 height 49
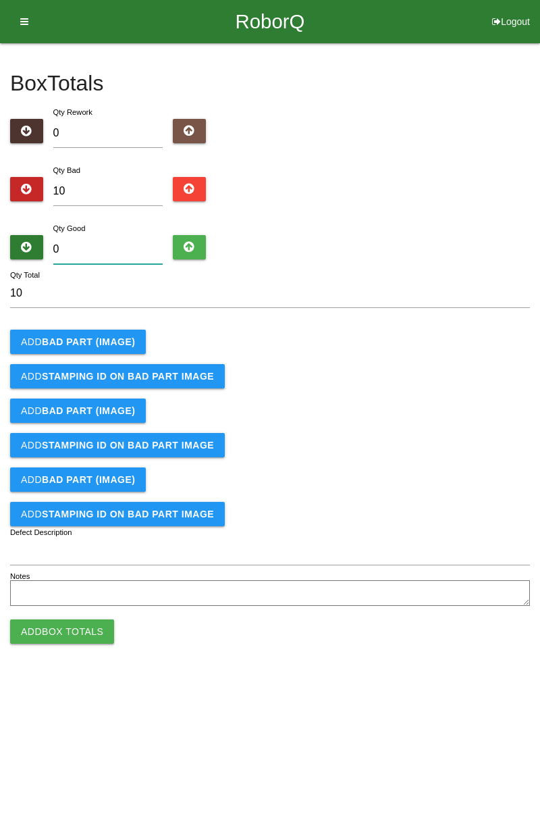
click at [109, 244] on input "0" at bounding box center [108, 249] width 110 height 29
type input "7"
type input "17"
type input "74"
type input "84"
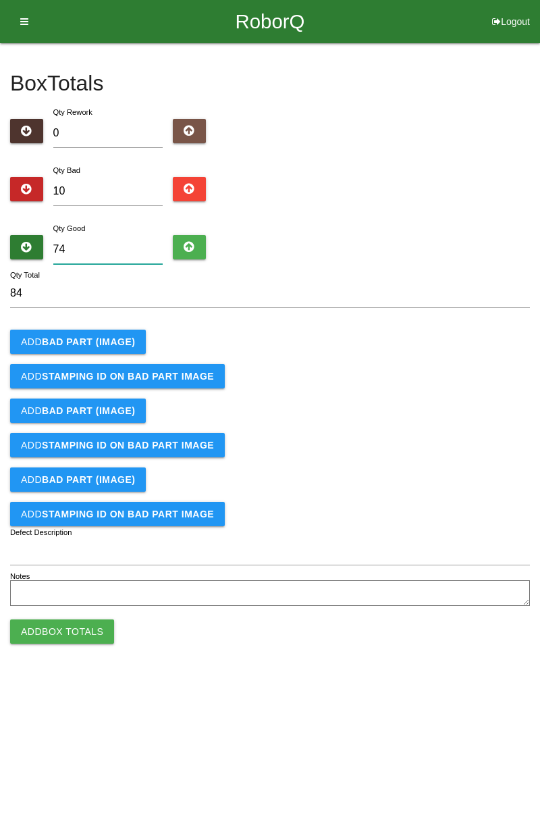
type input "74"
click at [111, 338] on b "BAD PART (IMAGE)" at bounding box center [88, 341] width 93 height 11
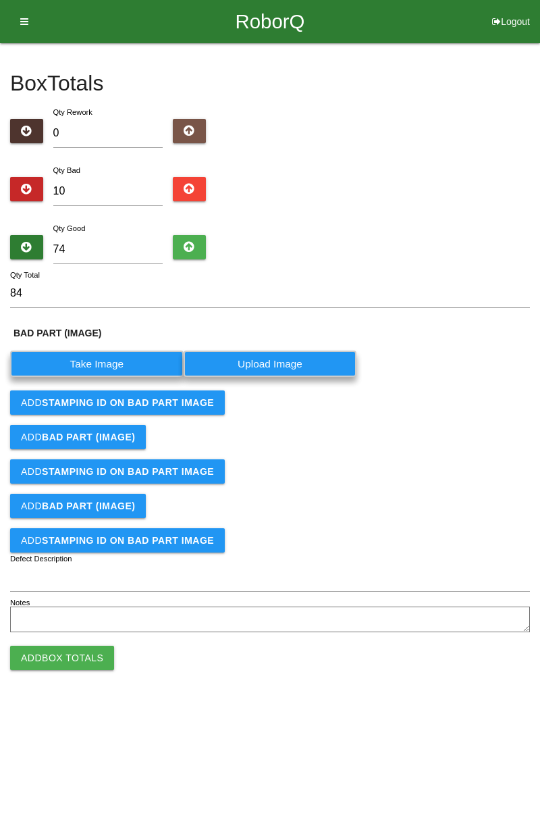
click at [109, 363] on label "Take Image" at bounding box center [97, 364] width 174 height 26
click at [0, 0] on \(IMAGE\) "Take Image" at bounding box center [0, 0] width 0 height 0
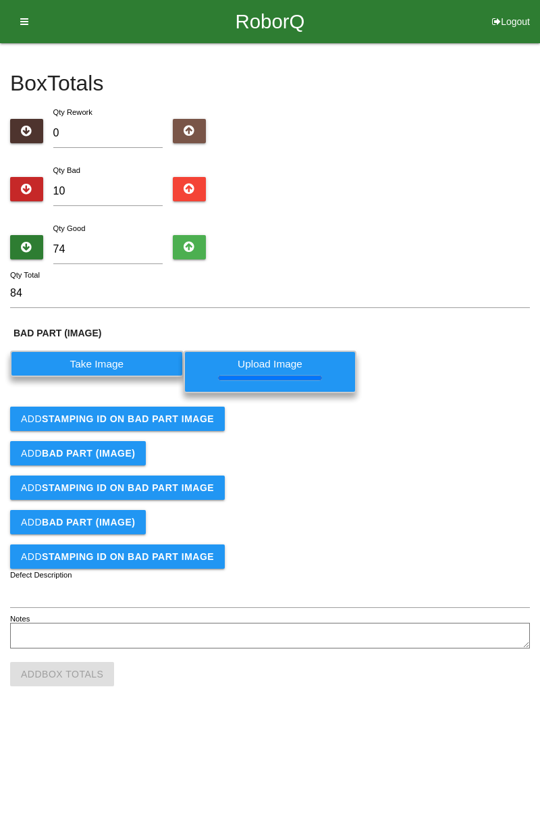
click at [209, 427] on button "Add STAMPING ID on BAD PART Image" at bounding box center [117, 419] width 215 height 24
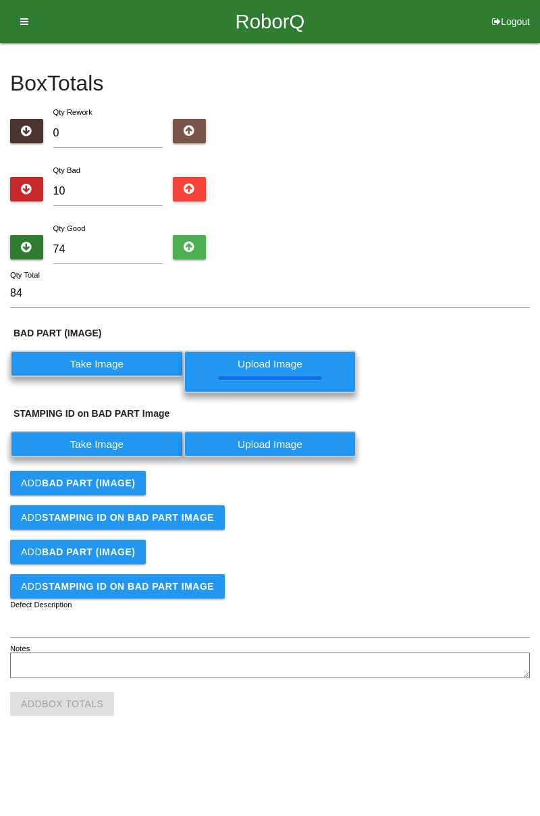
click at [149, 441] on label "Take Image" at bounding box center [97, 444] width 174 height 26
click at [0, 0] on PART "Take Image" at bounding box center [0, 0] width 0 height 0
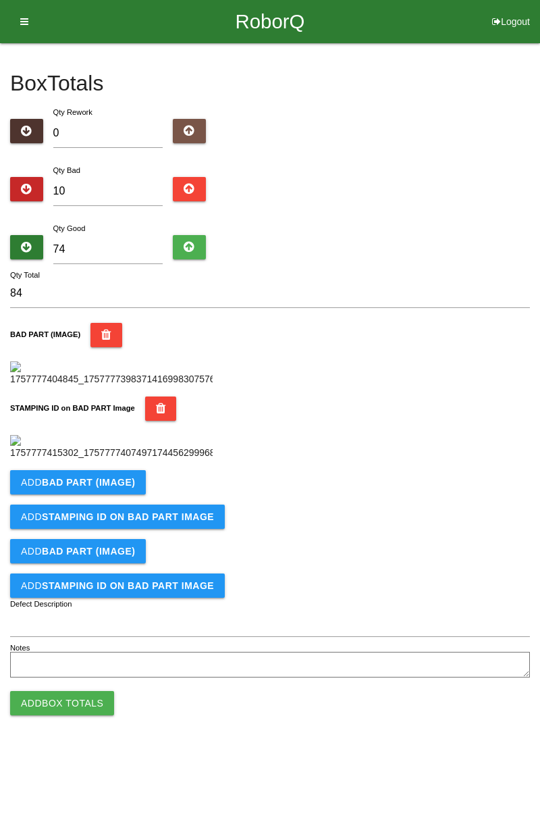
scroll to position [297, 0]
click at [119, 495] on button "Add BAD PART (IMAGE)" at bounding box center [78, 482] width 136 height 24
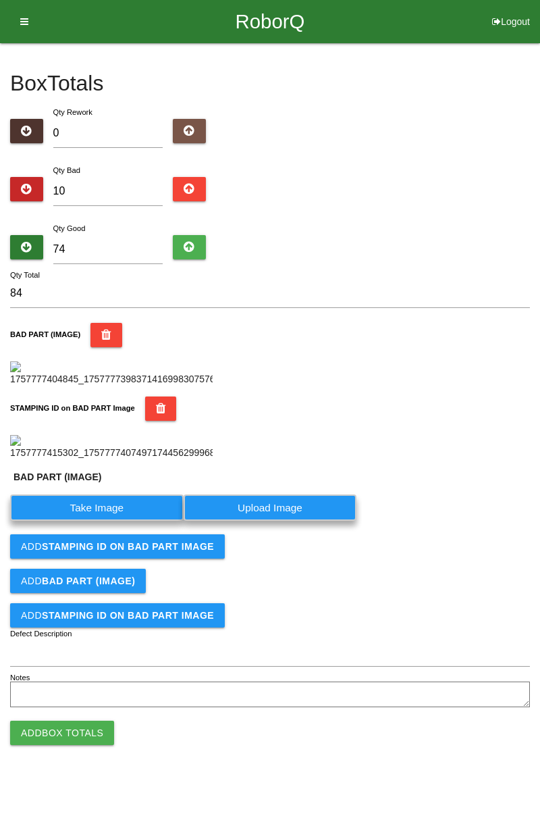
click at [111, 521] on label "Take Image" at bounding box center [97, 508] width 174 height 26
click at [0, 0] on \(IMAGE\) "Take Image" at bounding box center [0, 0] width 0 height 0
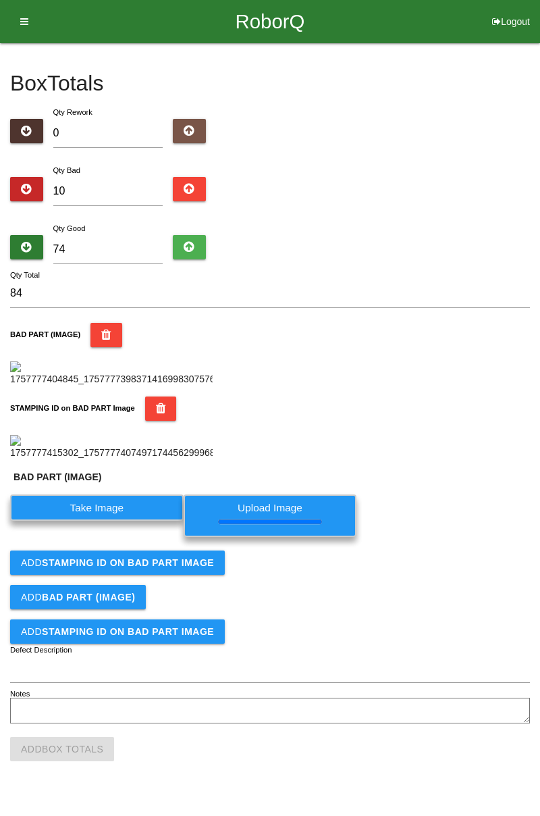
click at [181, 568] on b "STAMPING ID on BAD PART Image" at bounding box center [128, 562] width 172 height 11
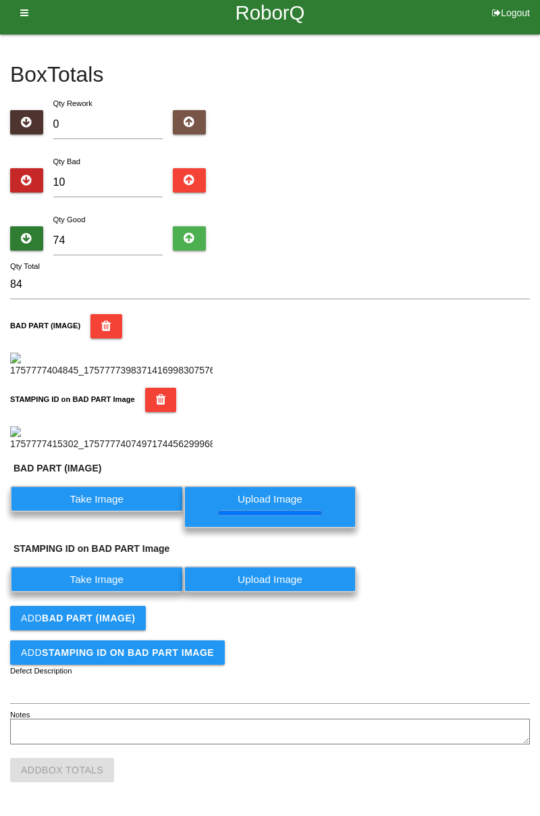
click at [136, 630] on button "Add BAD PART (IMAGE)" at bounding box center [78, 618] width 136 height 24
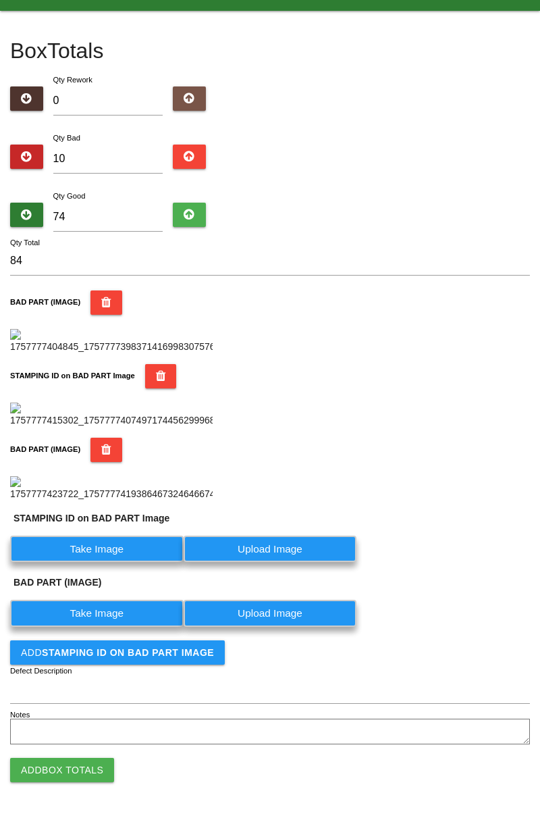
scroll to position [578, 0]
click at [153, 543] on label "Take Image" at bounding box center [97, 549] width 174 height 26
click at [0, 0] on PART "Take Image" at bounding box center [0, 0] width 0 height 0
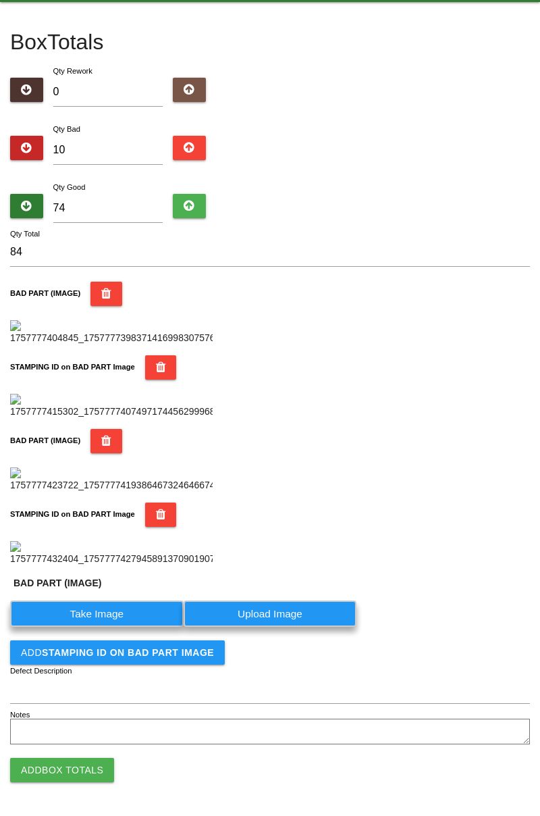
scroll to position [770, 0]
click at [151, 610] on label "Take Image" at bounding box center [97, 614] width 174 height 26
click at [0, 0] on \(IMAGE\) "Take Image" at bounding box center [0, 0] width 0 height 0
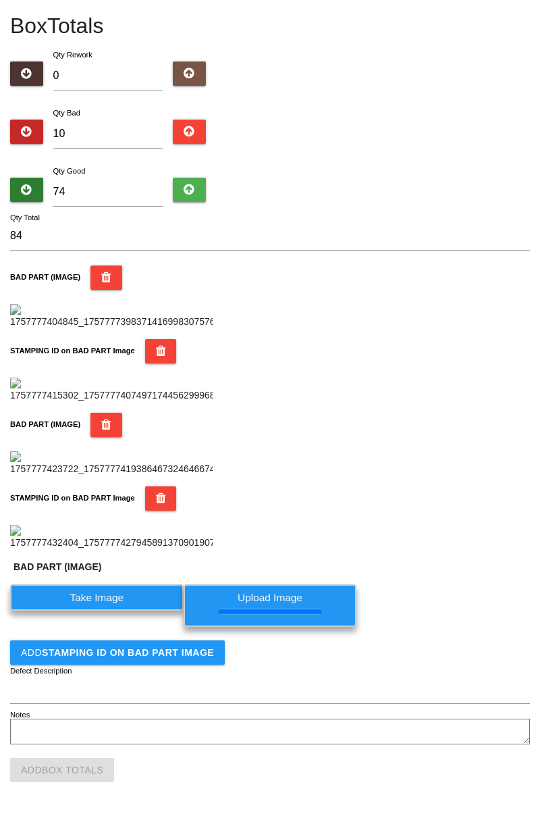
click at [163, 658] on b "STAMPING ID on BAD PART Image" at bounding box center [128, 652] width 172 height 11
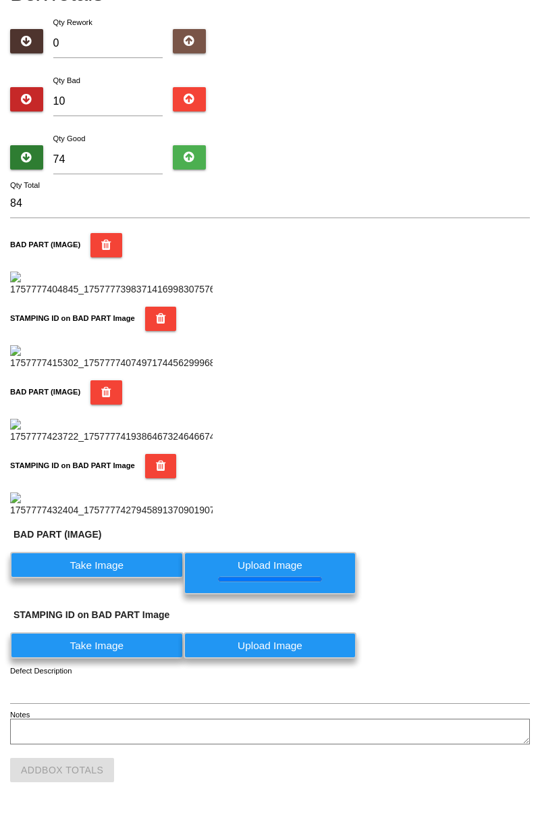
click at [124, 659] on label "Take Image" at bounding box center [97, 645] width 174 height 26
click at [0, 0] on PART "Take Image" at bounding box center [0, 0] width 0 height 0
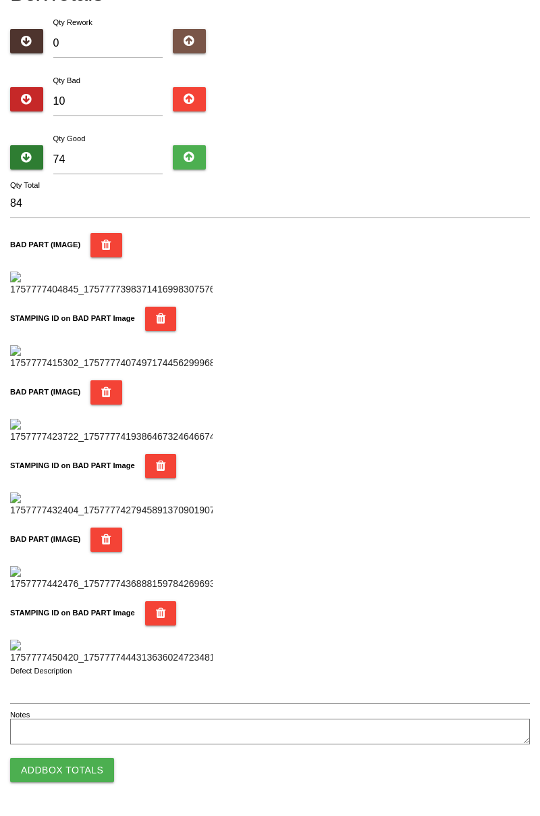
scroll to position [1184, 0]
click at [84, 763] on button "Add Box Totals" at bounding box center [62, 770] width 104 height 24
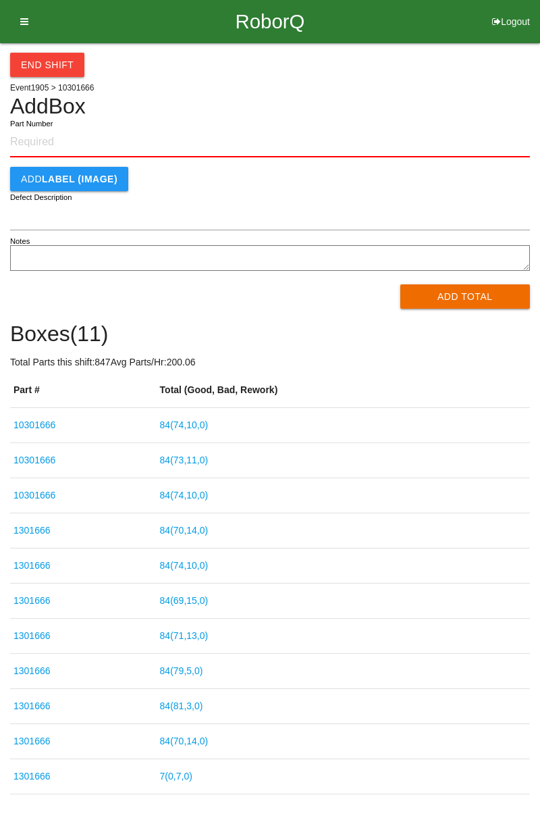
type input "10301666"
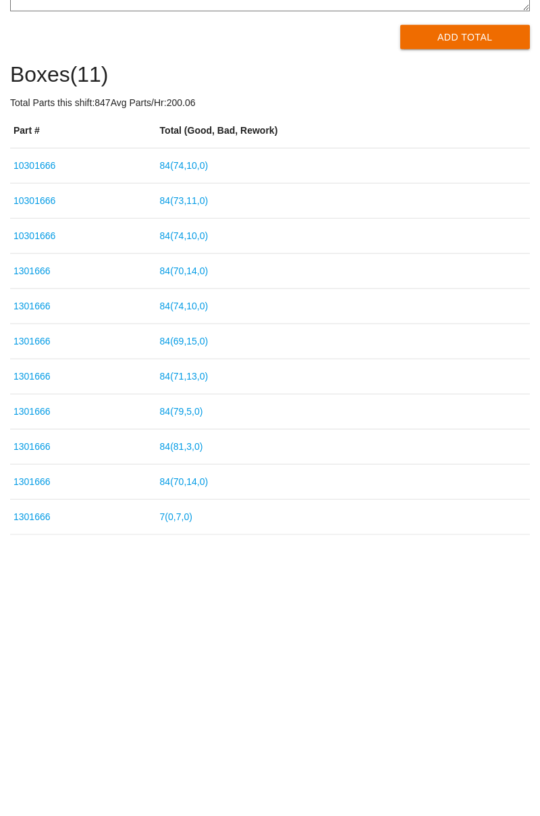
scroll to position [43, 0]
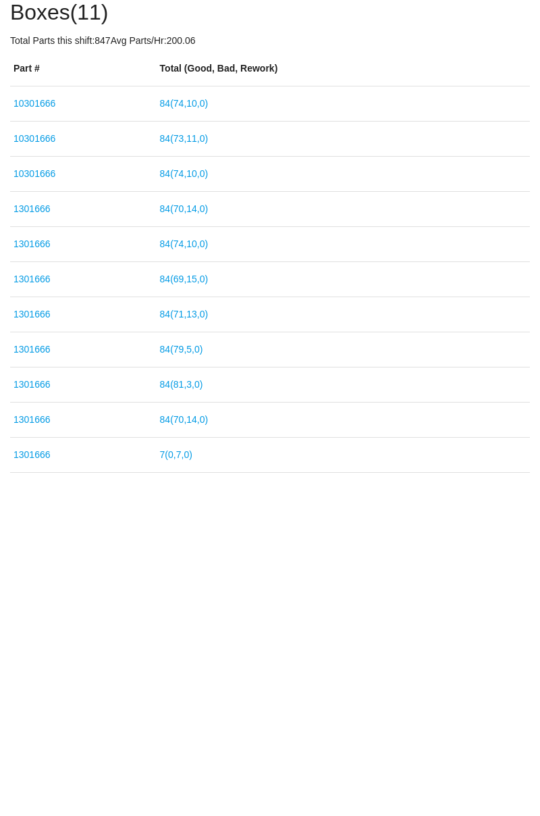
click at [193, 728] on link "7 ( 0 , 7 , 0 )" at bounding box center [176, 733] width 32 height 11
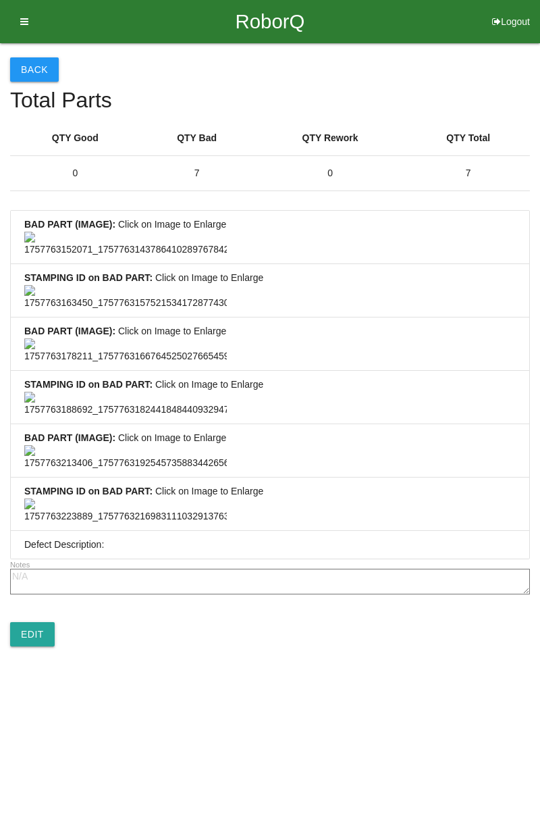
scroll to position [1005, 0]
click at [38, 647] on link "Edit" at bounding box center [32, 634] width 45 height 24
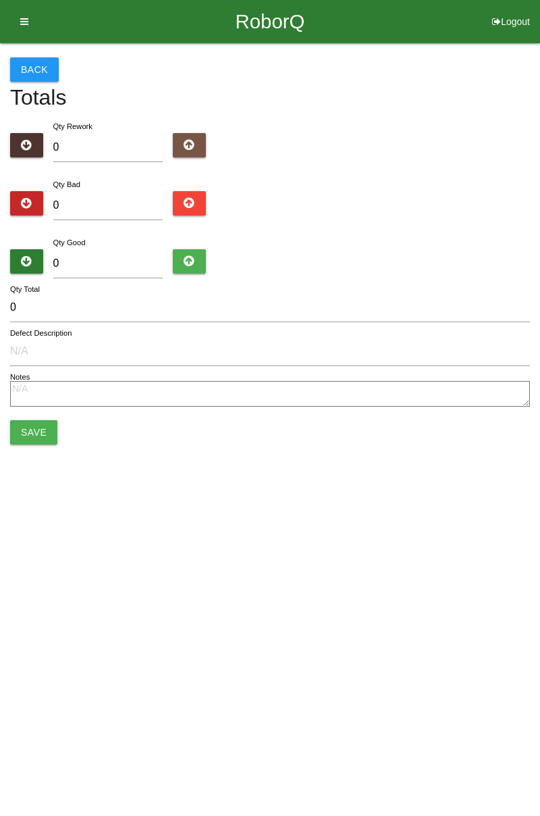
type input "7"
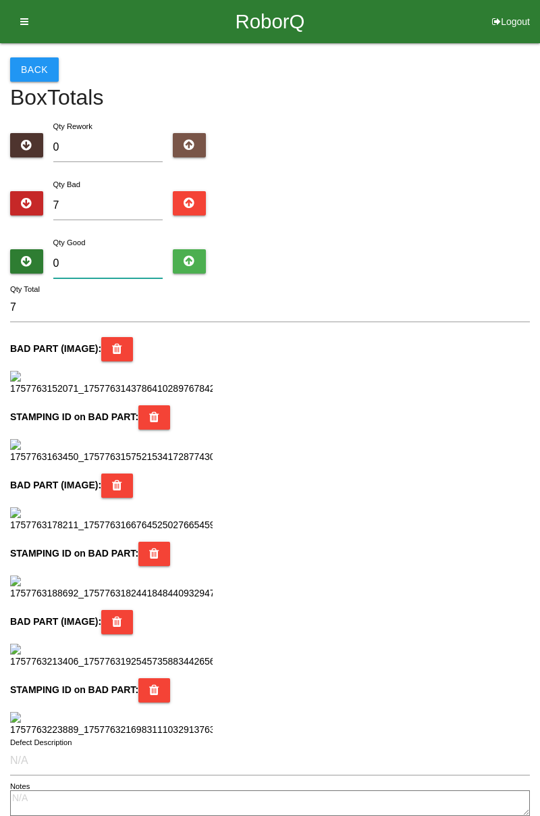
click at [105, 259] on input "0" at bounding box center [108, 263] width 110 height 29
type input "7"
type input "14"
type input "77"
type input "84"
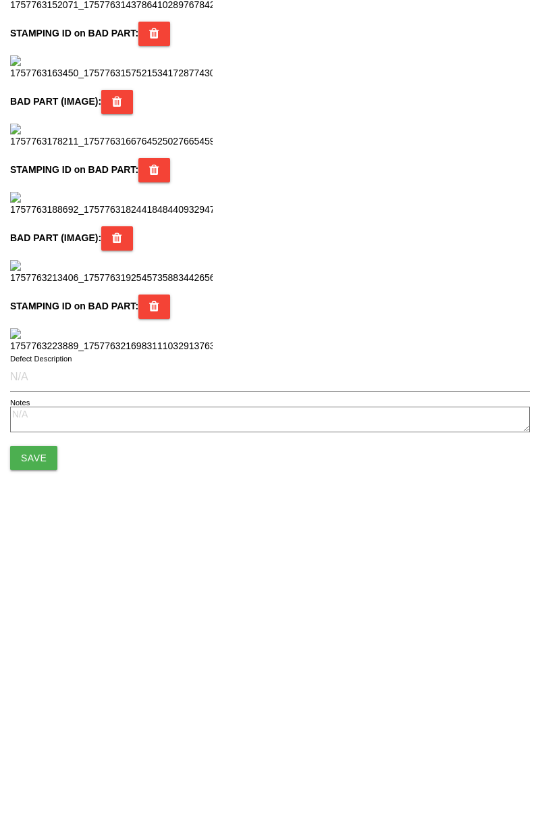
scroll to position [1200, 0]
type input "77"
click at [48, 739] on button "Save" at bounding box center [33, 736] width 47 height 24
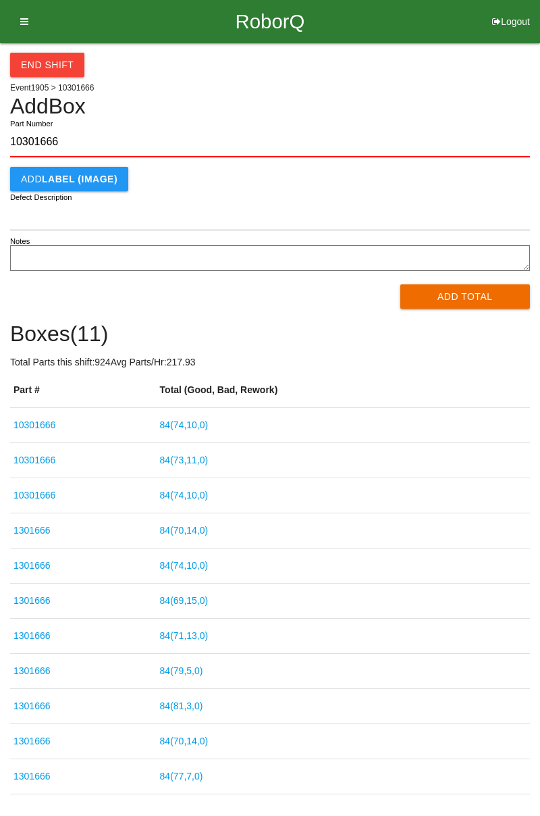
type input "10301666"
click at [485, 292] on button "Add Total" at bounding box center [466, 296] width 130 height 24
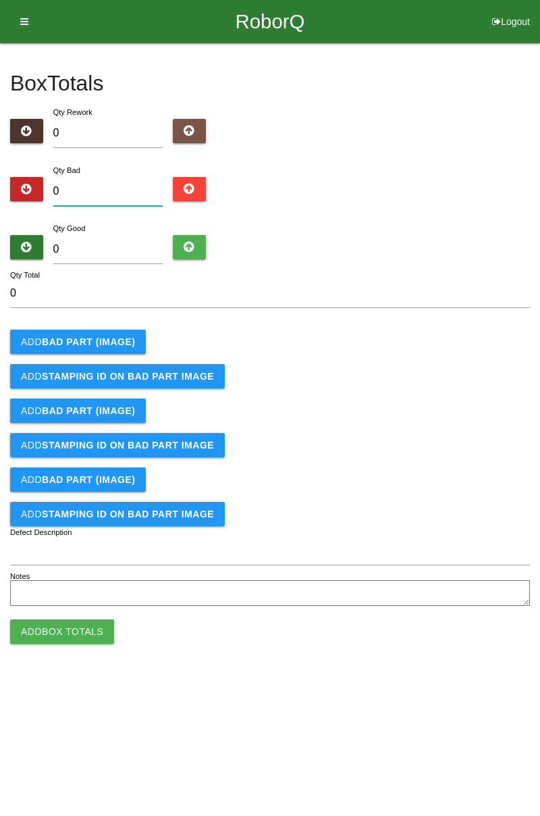
click at [100, 187] on input "0" at bounding box center [108, 191] width 110 height 29
type input "1"
click at [97, 344] on b "BAD PART (IMAGE)" at bounding box center [88, 341] width 93 height 11
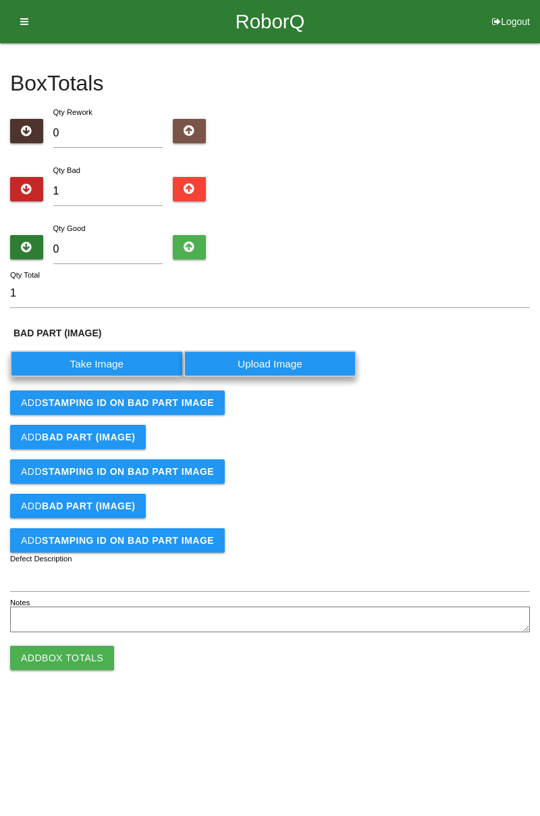
click at [118, 356] on label "Take Image" at bounding box center [97, 364] width 174 height 26
click at [0, 0] on \(IMAGE\) "Take Image" at bounding box center [0, 0] width 0 height 0
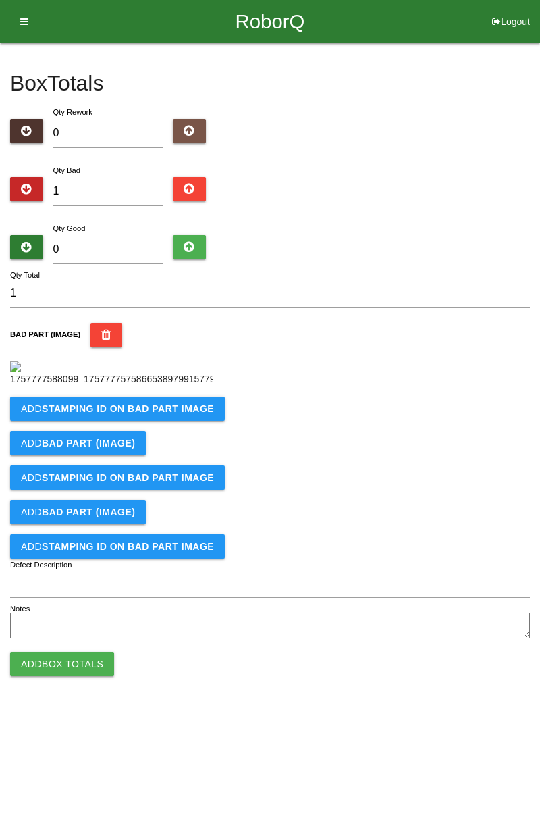
scroll to position [76, 0]
click at [174, 421] on button "Add STAMPING ID on BAD PART Image" at bounding box center [117, 409] width 215 height 24
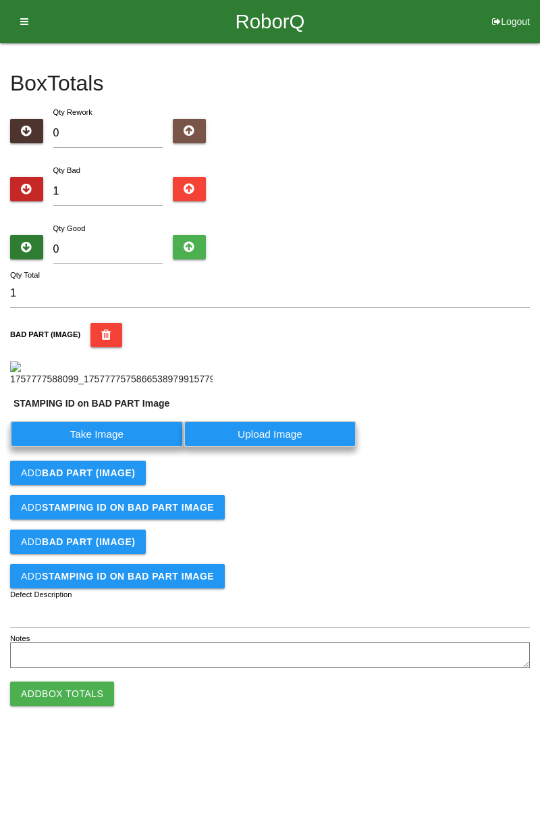
click at [113, 447] on label "Take Image" at bounding box center [97, 434] width 174 height 26
click at [0, 0] on PART "Take Image" at bounding box center [0, 0] width 0 height 0
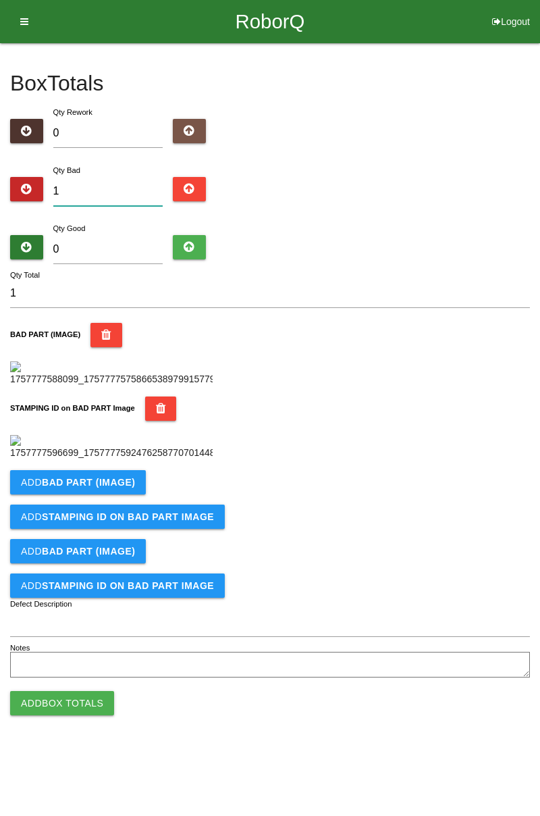
click at [112, 177] on input "1" at bounding box center [108, 191] width 110 height 29
click at [100, 177] on input "1" at bounding box center [108, 191] width 110 height 29
type input "0"
type input "6"
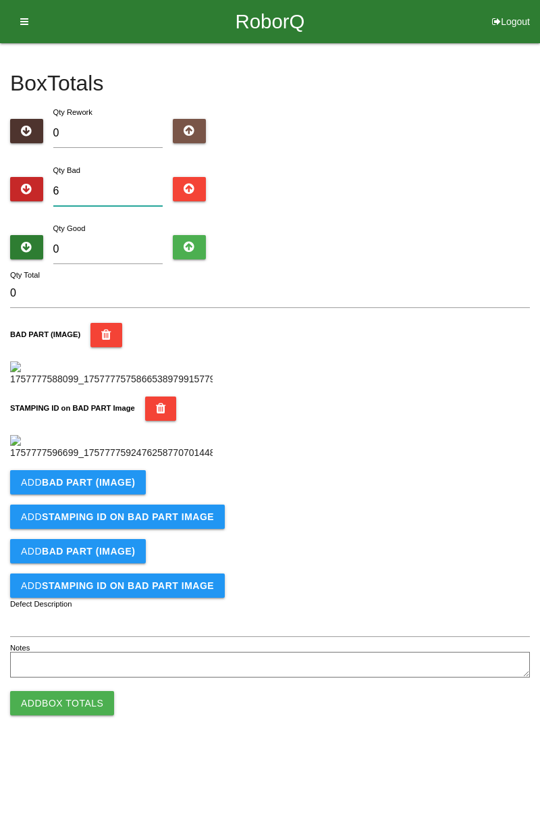
type input "6"
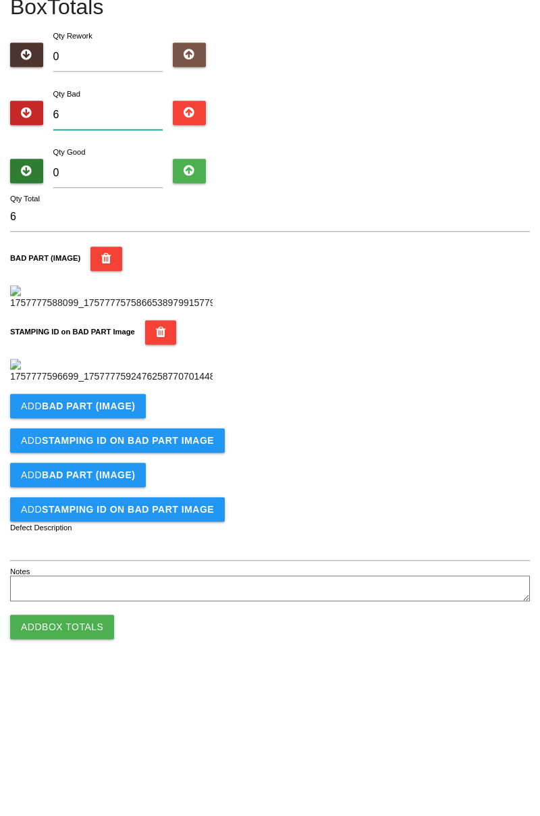
scroll to position [0, 0]
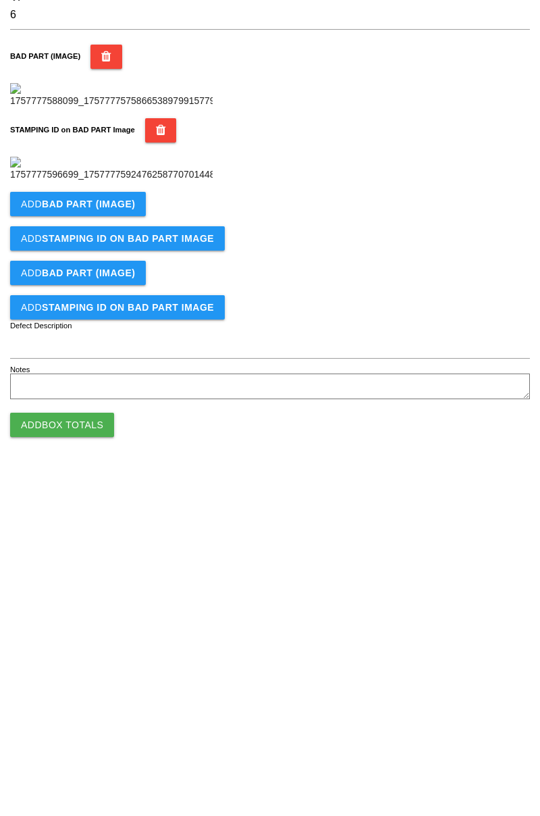
click at [107, 488] on b "BAD PART (IMAGE)" at bounding box center [88, 482] width 93 height 11
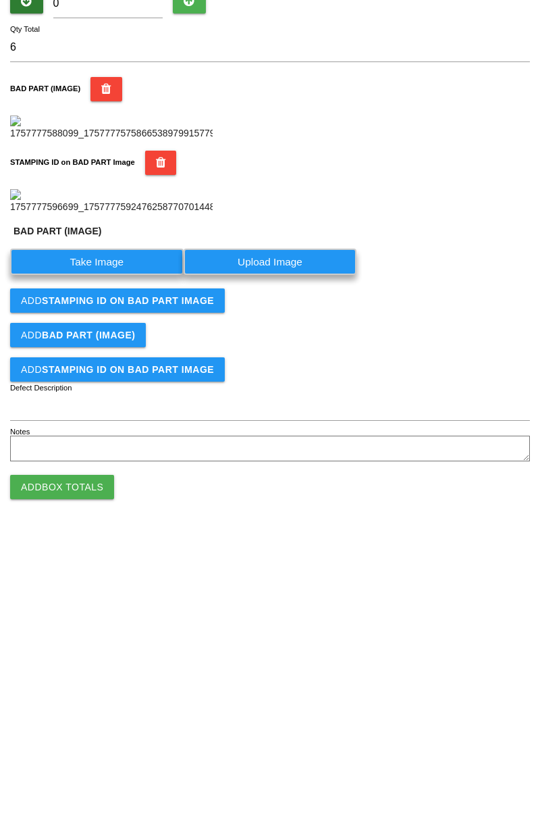
scroll to position [297, 0]
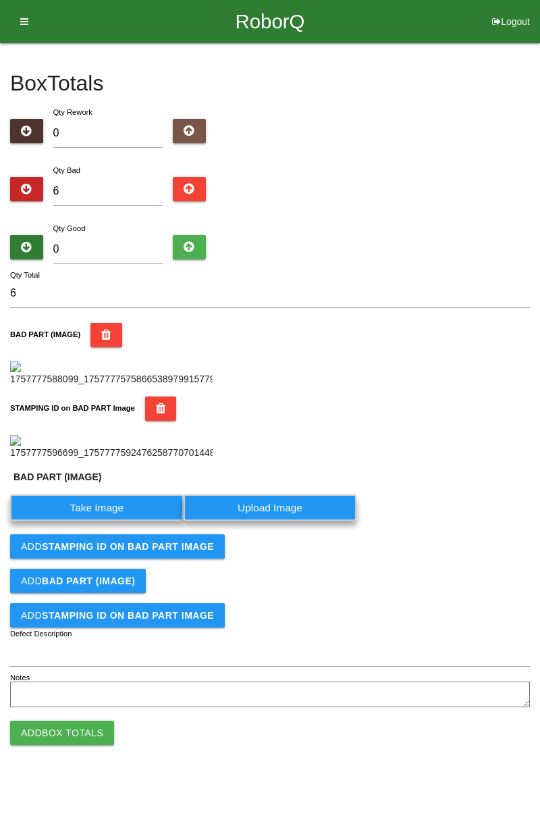
click at [127, 521] on label "Take Image" at bounding box center [97, 508] width 174 height 26
click at [0, 0] on \(IMAGE\) "Take Image" at bounding box center [0, 0] width 0 height 0
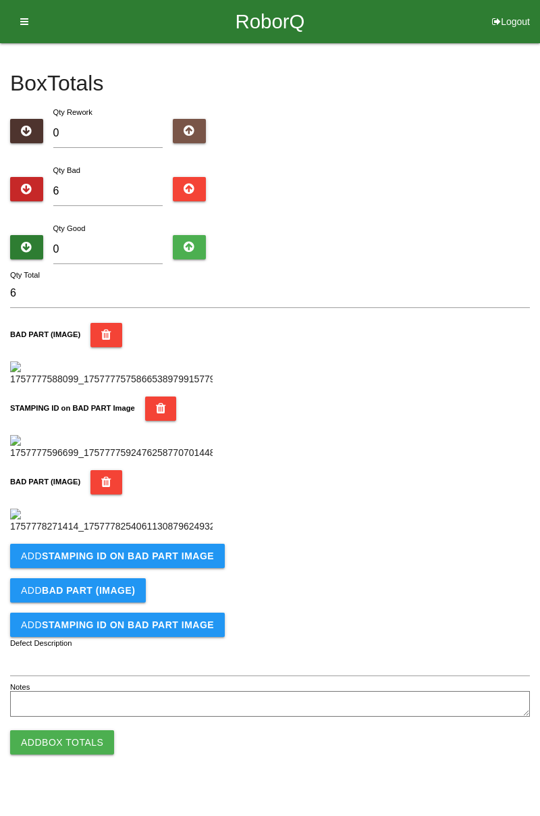
click at [446, 495] on div "BAD PART (IMAGE)" at bounding box center [270, 482] width 520 height 24
click at [185, 561] on b "STAMPING ID on BAD PART Image" at bounding box center [128, 556] width 172 height 11
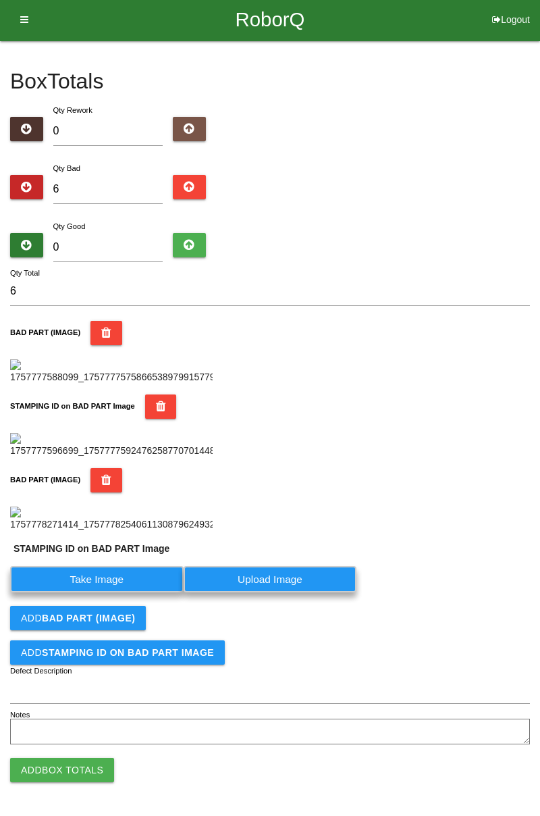
click at [136, 592] on label "Take Image" at bounding box center [97, 579] width 174 height 26
click at [0, 0] on PART "Take Image" at bounding box center [0, 0] width 0 height 0
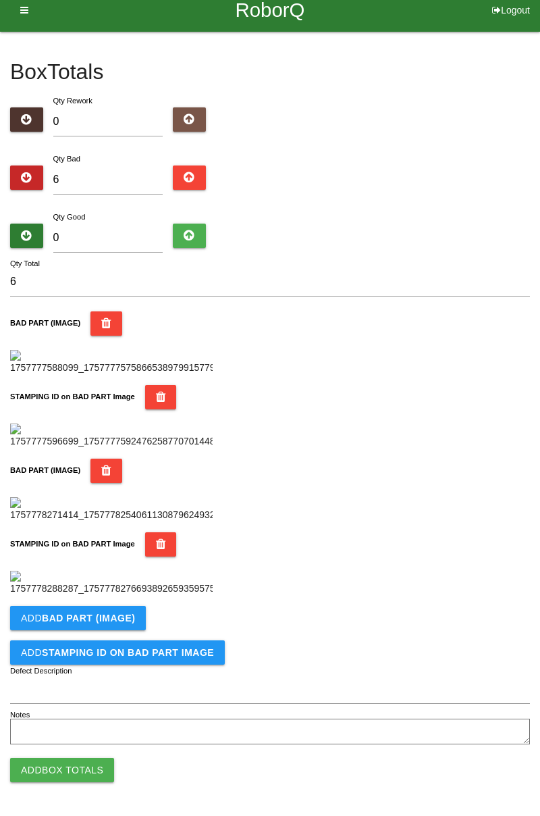
scroll to position [700, 0]
click at [128, 624] on b "BAD PART (IMAGE)" at bounding box center [88, 618] width 93 height 11
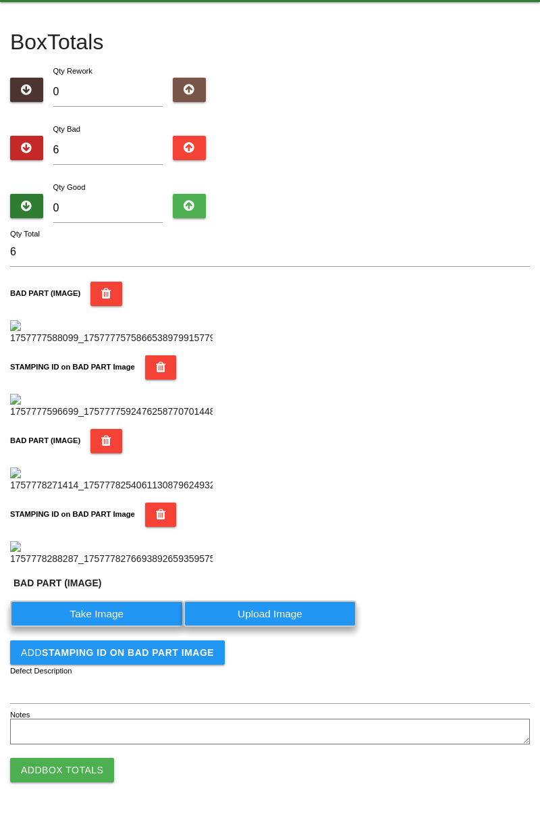
click at [108, 627] on label "Take Image" at bounding box center [97, 614] width 174 height 26
click at [0, 0] on \(IMAGE\) "Take Image" at bounding box center [0, 0] width 0 height 0
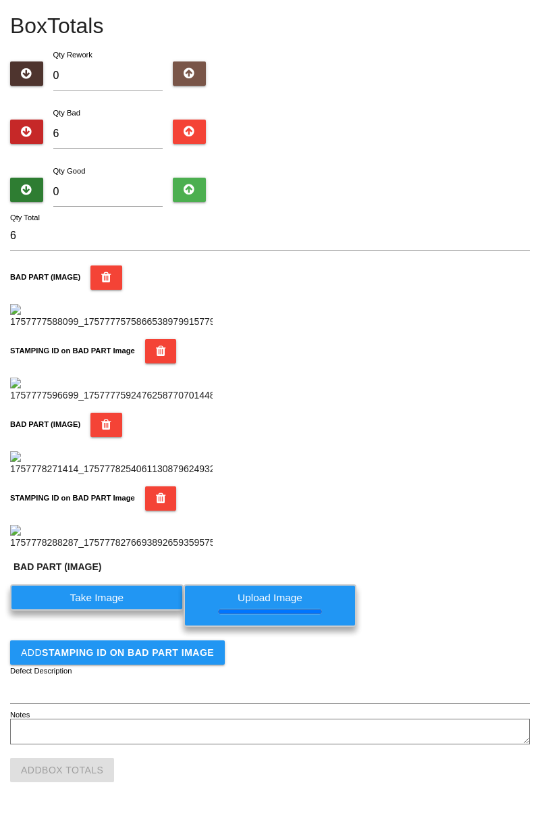
click at [193, 665] on button "Add STAMPING ID on BAD PART Image" at bounding box center [117, 652] width 215 height 24
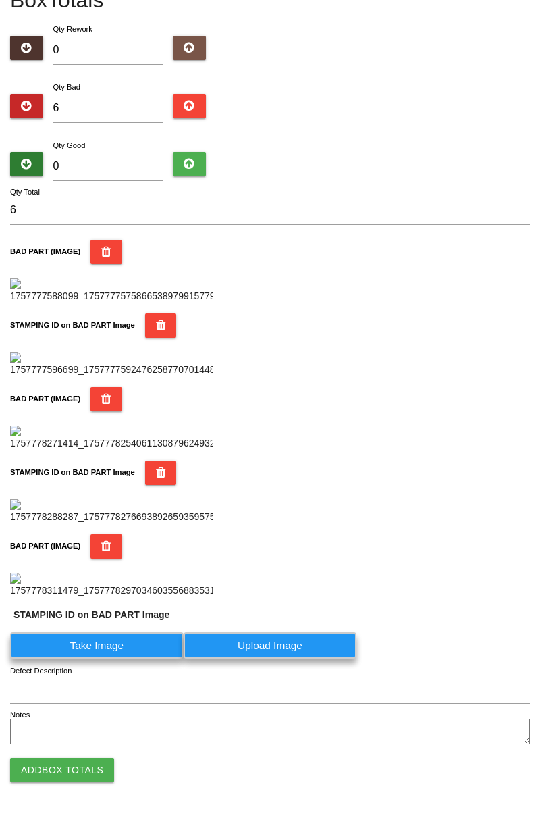
scroll to position [994, 0]
click at [141, 649] on label "Take Image" at bounding box center [97, 645] width 174 height 26
click at [0, 0] on PART "Take Image" at bounding box center [0, 0] width 0 height 0
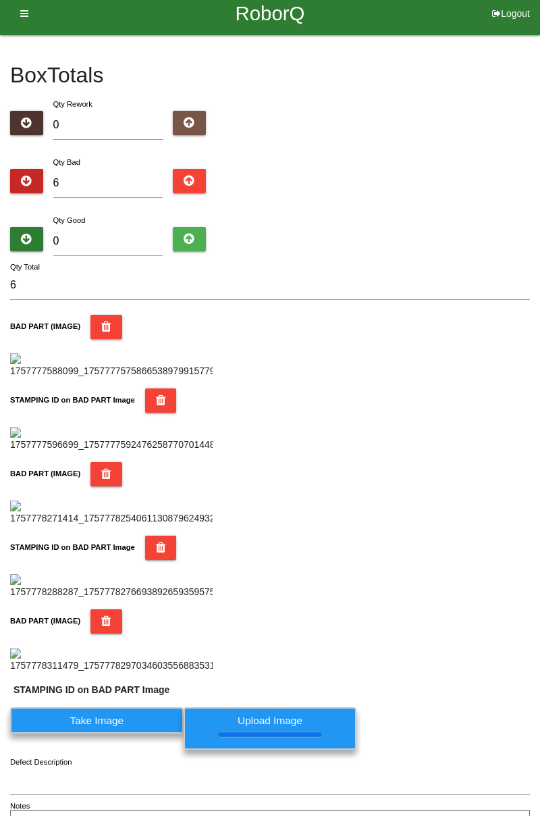
scroll to position [0, 0]
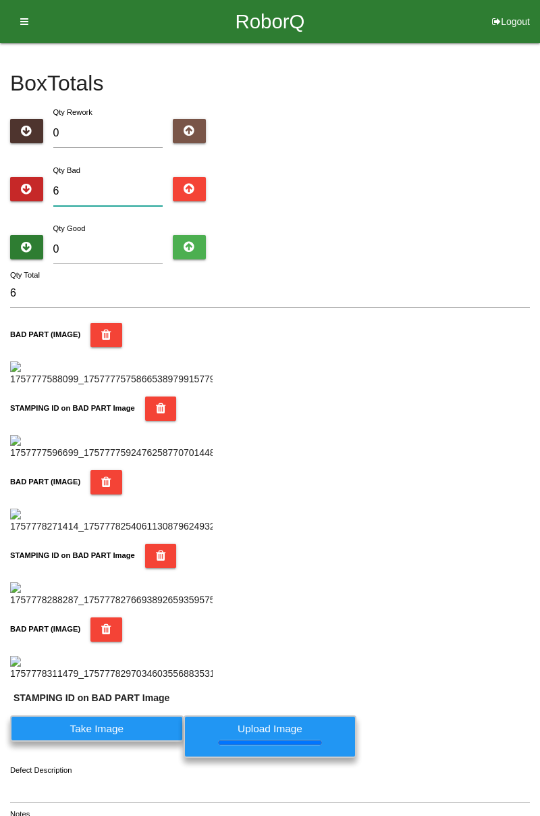
click at [136, 187] on input "6" at bounding box center [108, 191] width 110 height 29
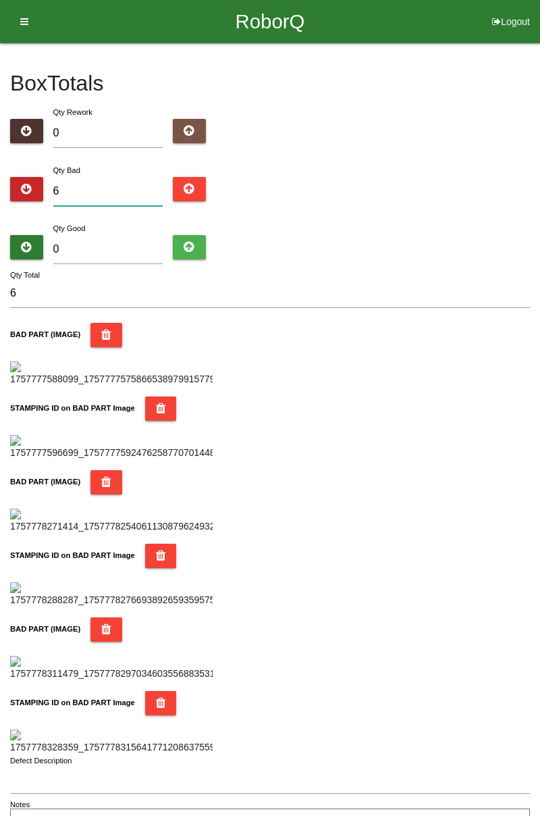
type input "0"
type input "8"
type input "0"
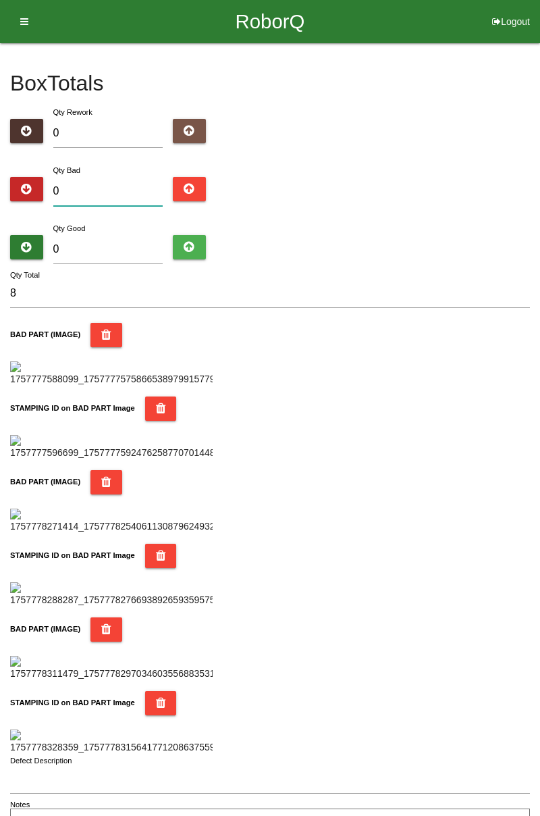
type input "0"
type input "1"
type input "10"
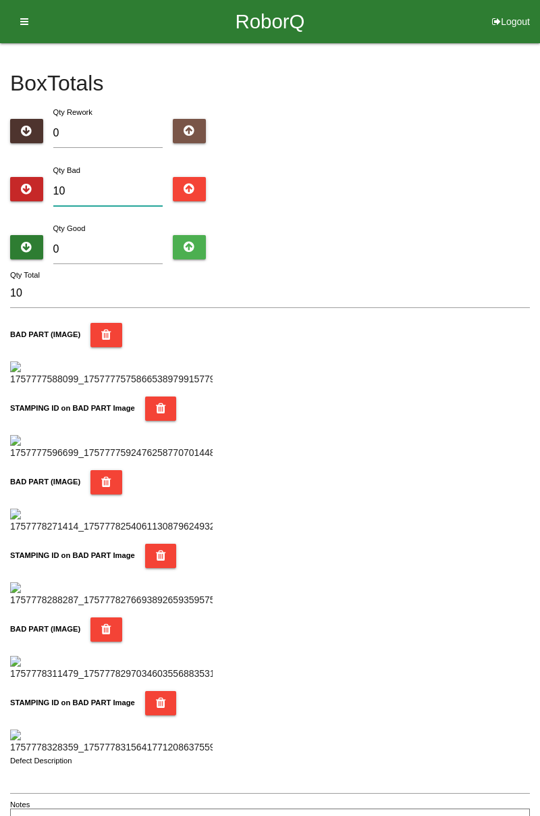
type input "1"
type input "11"
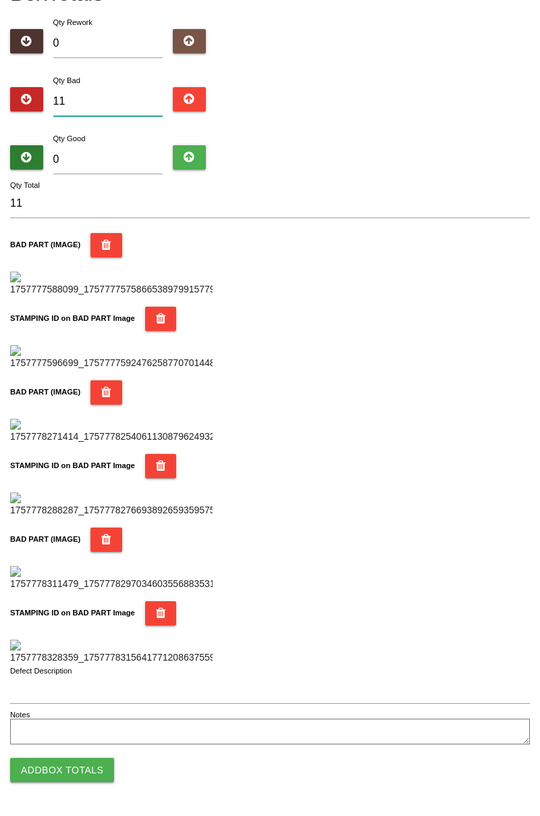
scroll to position [92, 0]
type input "11"
click at [103, 155] on input "0" at bounding box center [108, 159] width 110 height 29
type input "7"
type input "18"
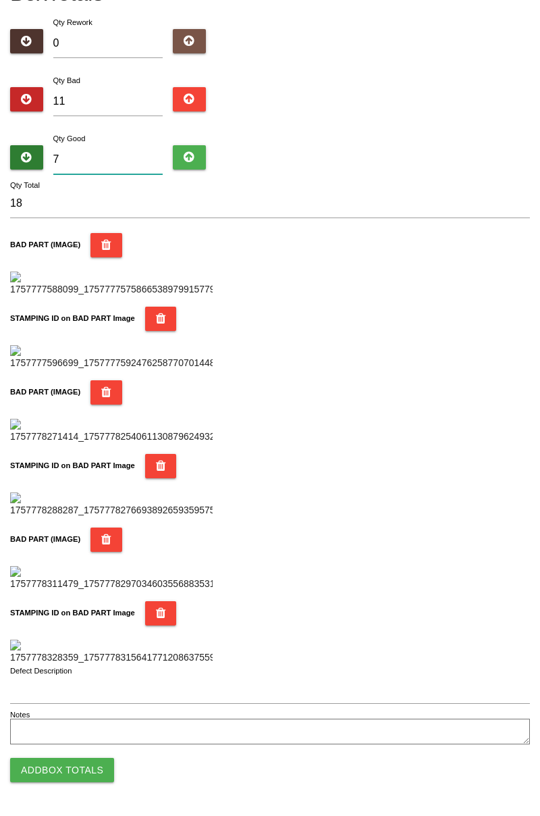
type input "73"
type input "84"
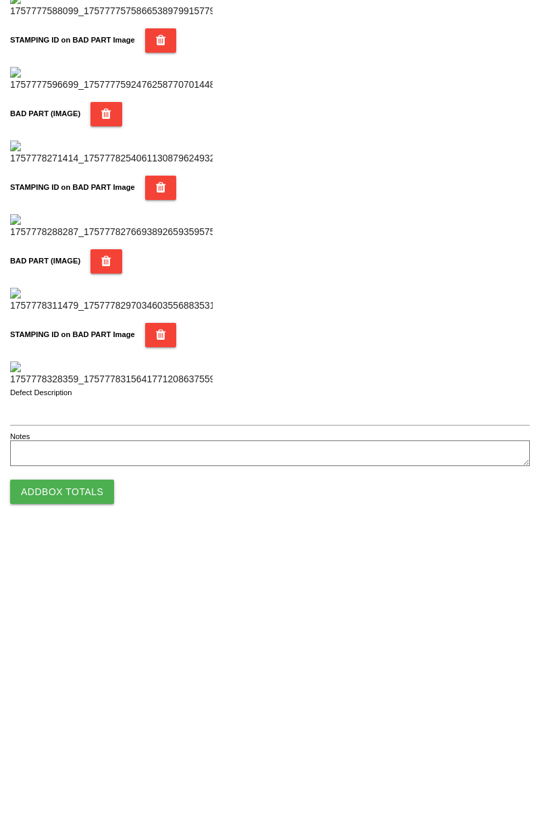
type input "73"
click at [66, 767] on button "Add Box Totals" at bounding box center [62, 770] width 104 height 24
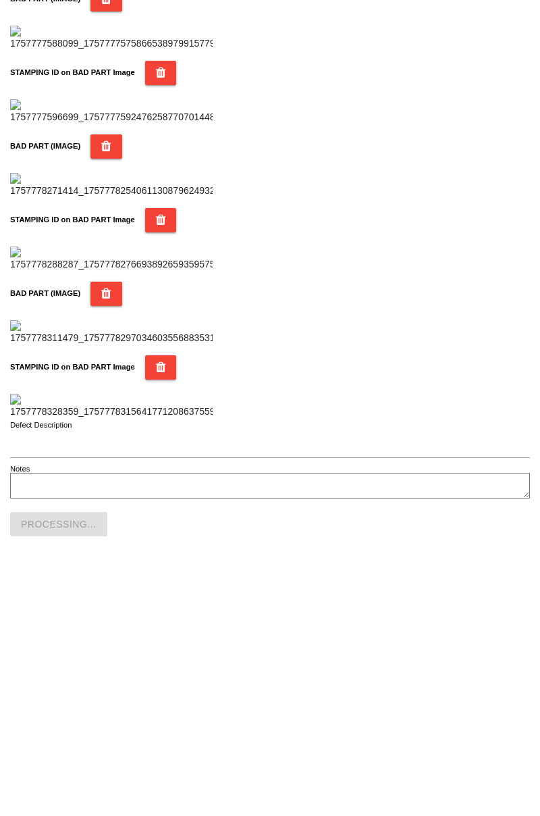
scroll to position [1184, 0]
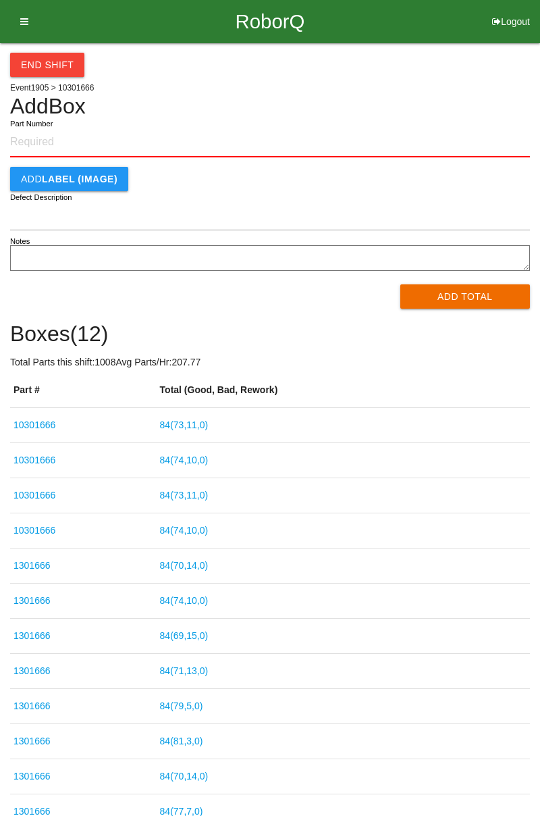
click at [49, 139] on input "Part Number" at bounding box center [270, 143] width 520 height 30
type input "8"
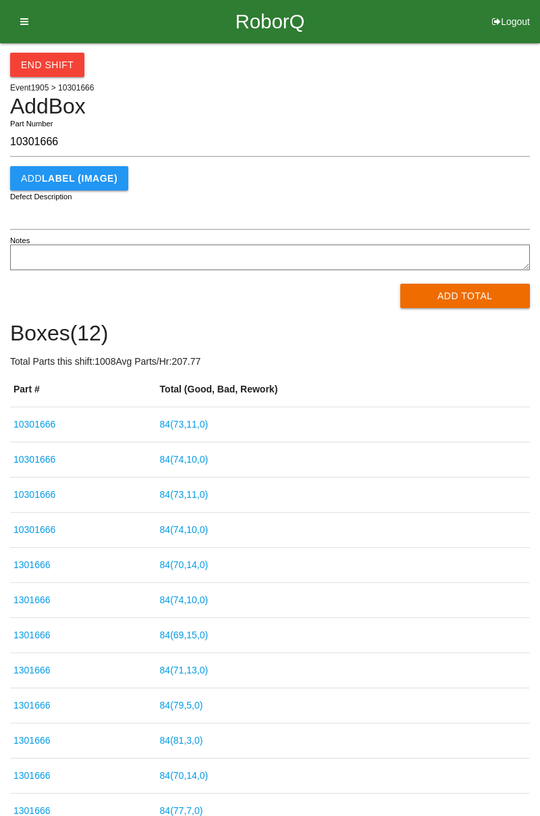
type input "10301666"
click at [476, 288] on button "Add Total" at bounding box center [466, 296] width 130 height 24
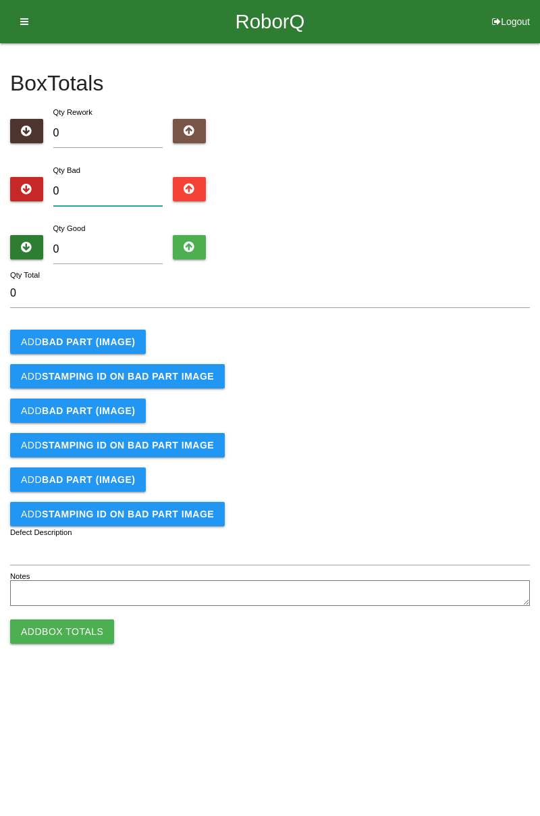
click at [101, 178] on input "0" at bounding box center [108, 191] width 110 height 29
type input "8"
type input "0"
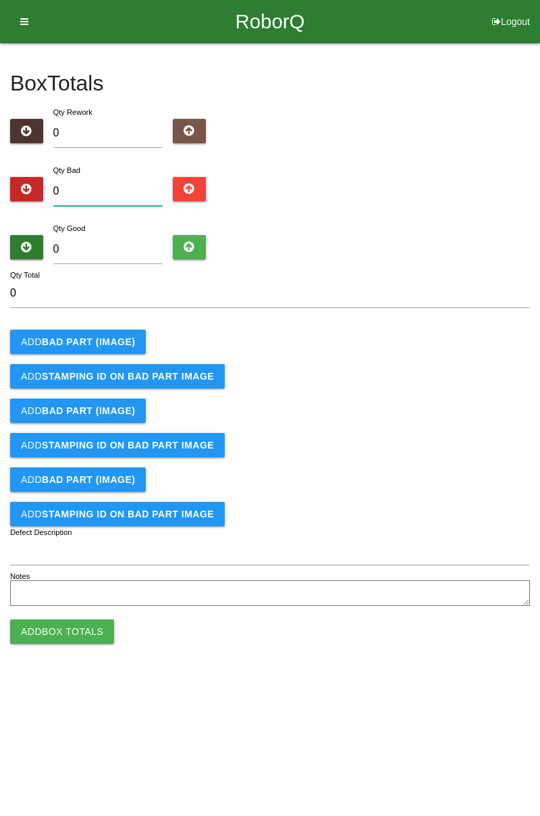
type input "1"
type input "11"
click at [125, 346] on b "BAD PART (IMAGE)" at bounding box center [88, 341] width 93 height 11
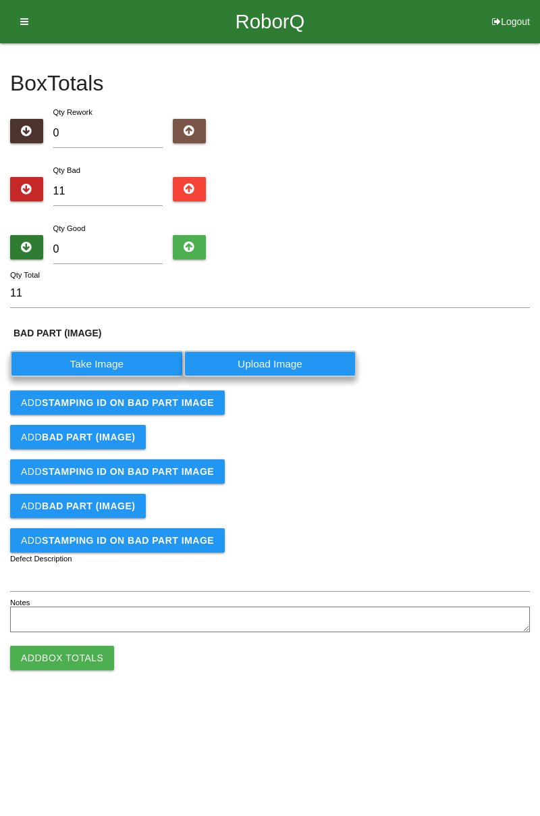
click at [132, 361] on label "Take Image" at bounding box center [97, 364] width 174 height 26
click at [0, 0] on \(IMAGE\) "Take Image" at bounding box center [0, 0] width 0 height 0
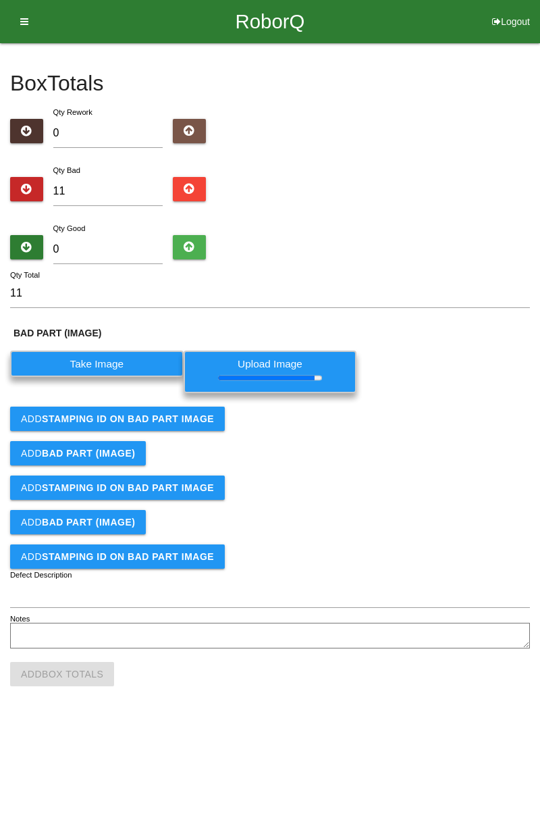
click at [189, 423] on b "STAMPING ID on BAD PART Image" at bounding box center [128, 418] width 172 height 11
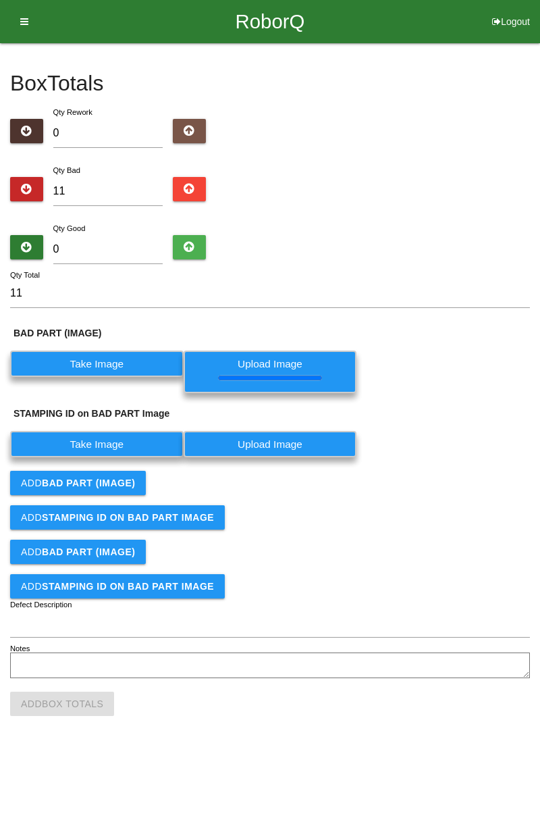
click at [142, 446] on label "Take Image" at bounding box center [97, 444] width 174 height 26
click at [0, 0] on PART "Take Image" at bounding box center [0, 0] width 0 height 0
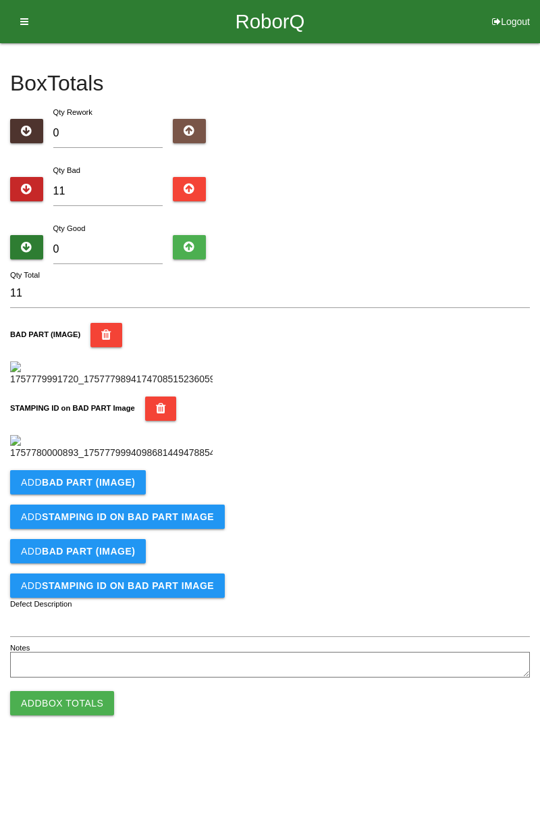
scroll to position [297, 0]
click at [120, 488] on b "BAD PART (IMAGE)" at bounding box center [88, 482] width 93 height 11
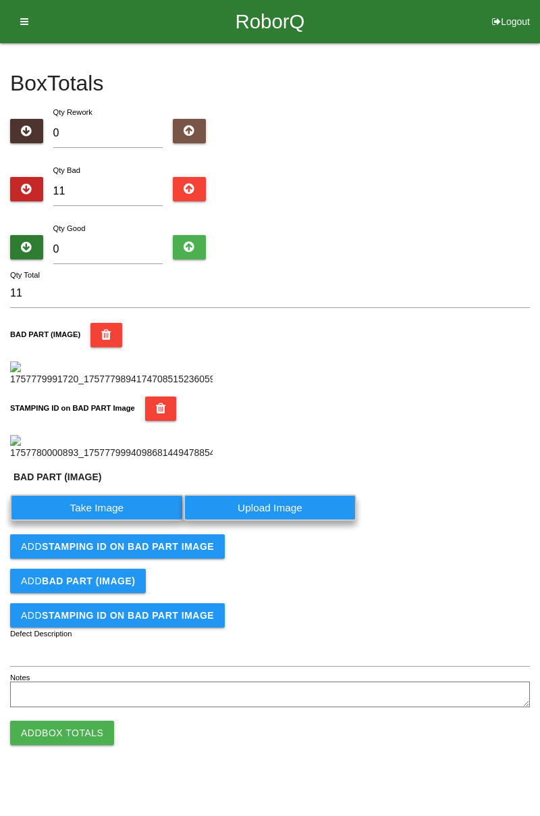
click at [108, 521] on label "Take Image" at bounding box center [97, 508] width 174 height 26
click at [0, 0] on \(IMAGE\) "Take Image" at bounding box center [0, 0] width 0 height 0
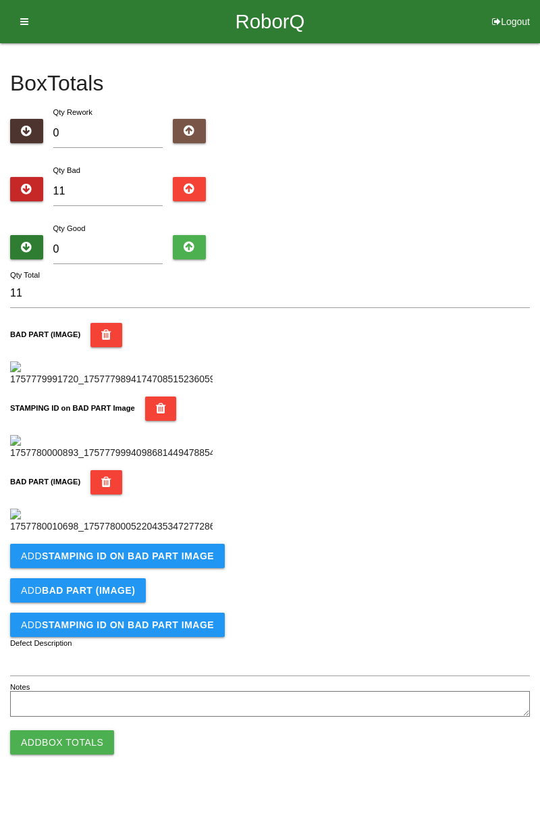
scroll to position [519, 0]
click at [154, 561] on b "STAMPING ID on BAD PART Image" at bounding box center [128, 556] width 172 height 11
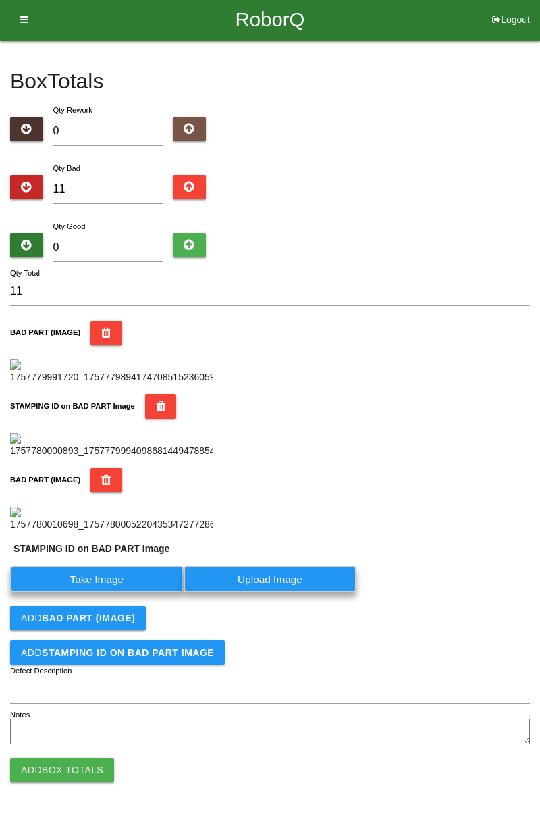
click at [128, 592] on label "Take Image" at bounding box center [97, 579] width 174 height 26
click at [0, 0] on PART "Take Image" at bounding box center [0, 0] width 0 height 0
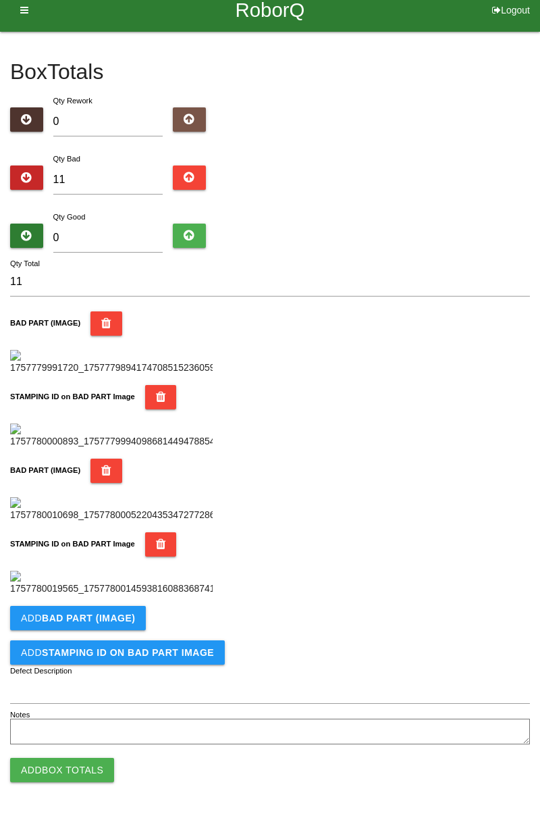
scroll to position [740, 0]
click at [130, 626] on button "Add BAD PART (IMAGE)" at bounding box center [78, 618] width 136 height 24
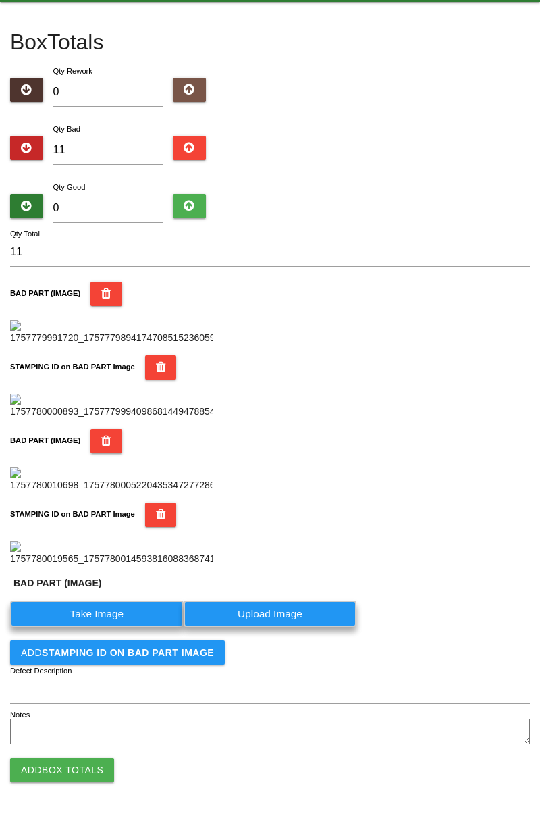
click at [102, 627] on label "Take Image" at bounding box center [97, 614] width 174 height 26
click at [0, 0] on \(IMAGE\) "Take Image" at bounding box center [0, 0] width 0 height 0
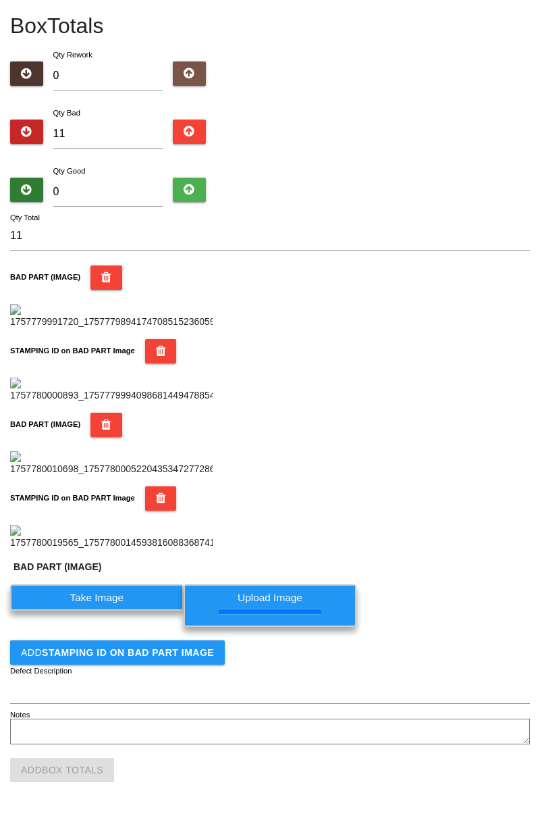
scroll to position [786, 0]
click at [188, 662] on button "Add STAMPING ID on BAD PART Image" at bounding box center [117, 652] width 215 height 24
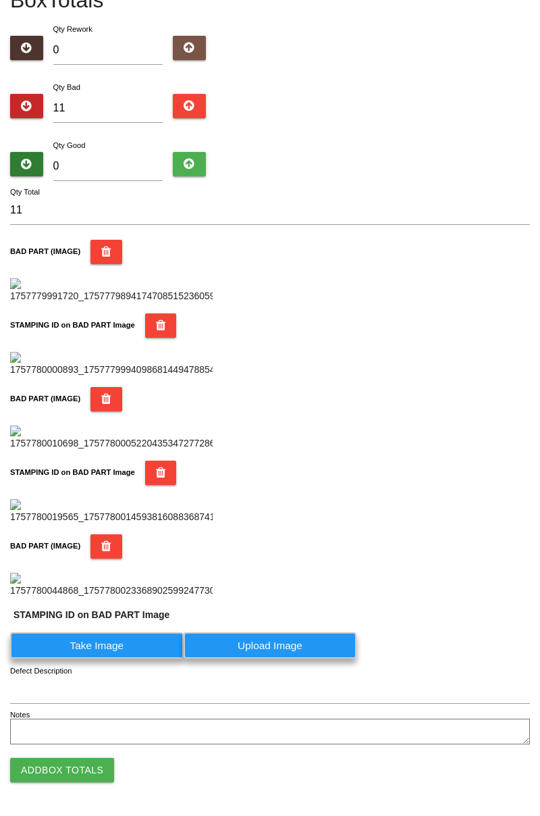
scroll to position [994, 0]
click at [153, 648] on label "Take Image" at bounding box center [97, 645] width 174 height 26
click at [0, 0] on PART "Take Image" at bounding box center [0, 0] width 0 height 0
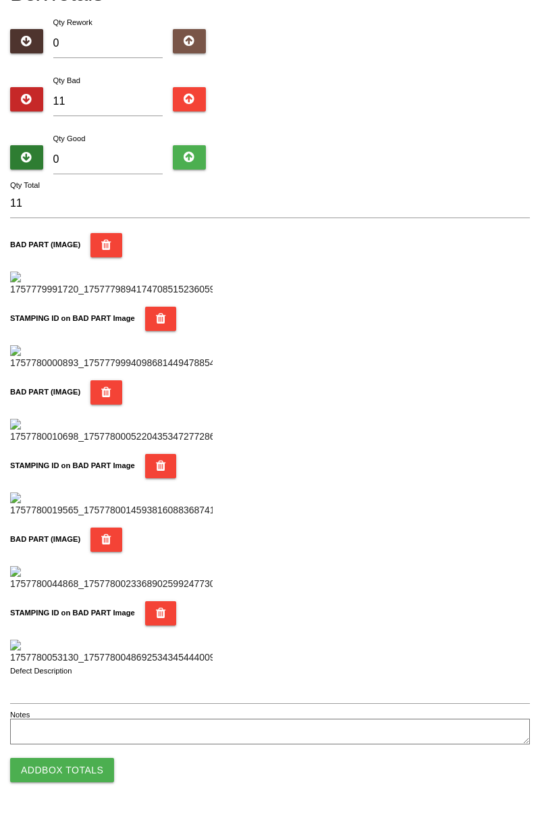
scroll to position [0, 0]
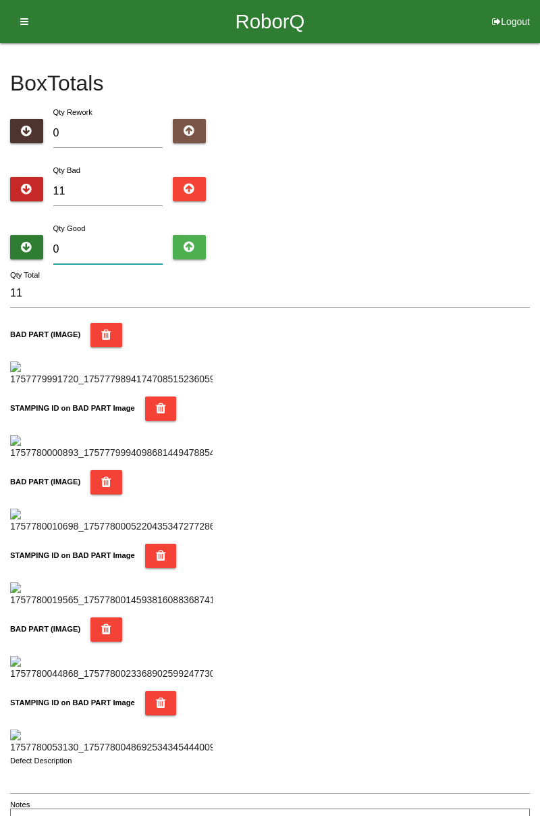
click at [107, 245] on input "0" at bounding box center [108, 249] width 110 height 29
click at [120, 185] on input "11" at bounding box center [108, 191] width 110 height 29
type input "1"
type input "15"
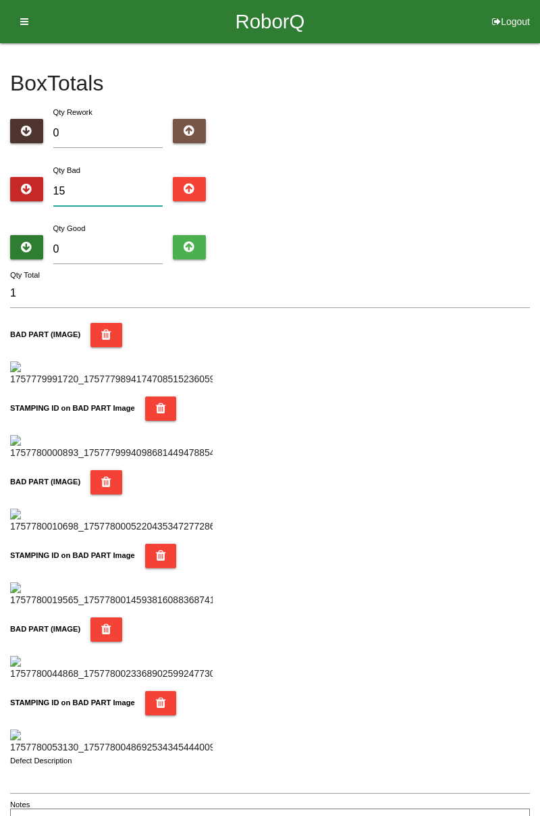
type input "15"
click at [132, 251] on input "0" at bounding box center [108, 249] width 110 height 29
type input "7"
type input "22"
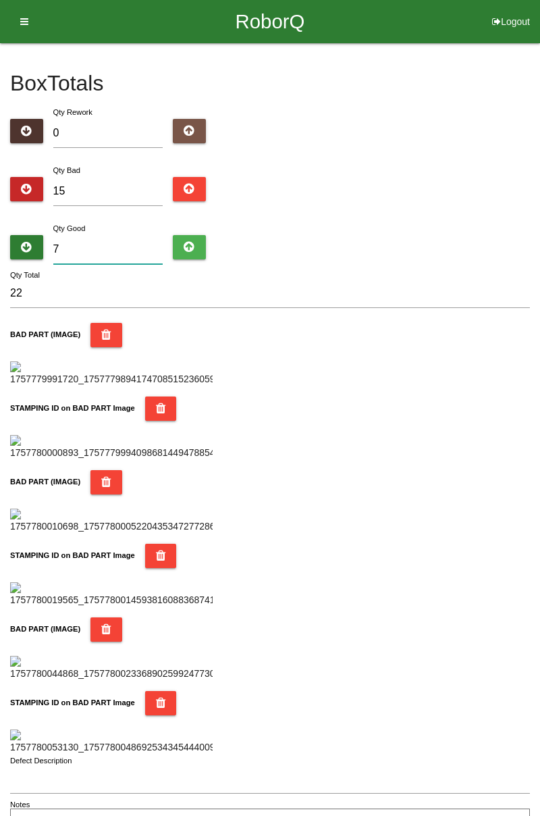
type input "73"
type input "88"
type input "7"
type input "22"
type input "71"
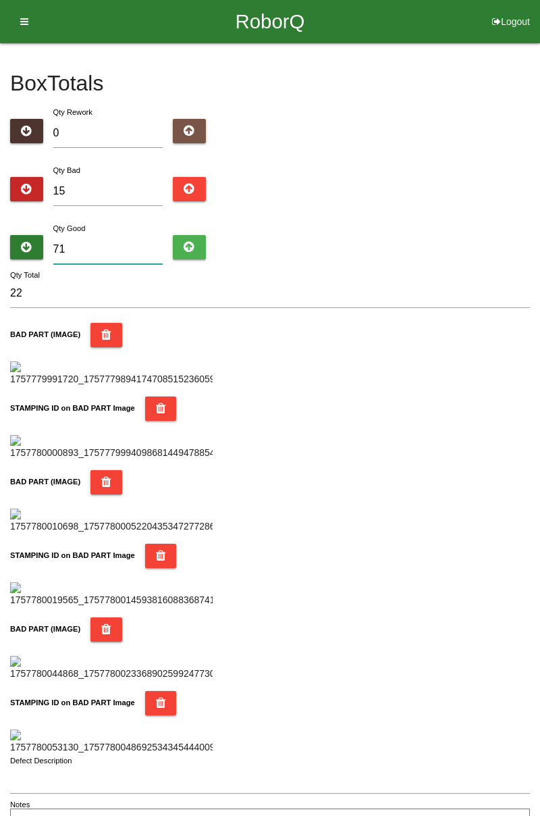
type input "86"
type input "7"
type input "22"
type input "0"
type input "15"
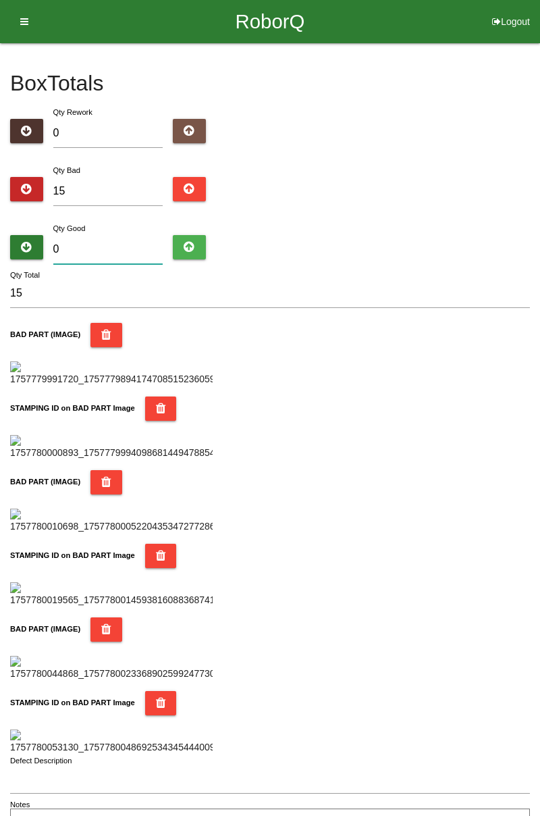
type input "6"
type input "21"
type input "68"
type input "83"
type input "6"
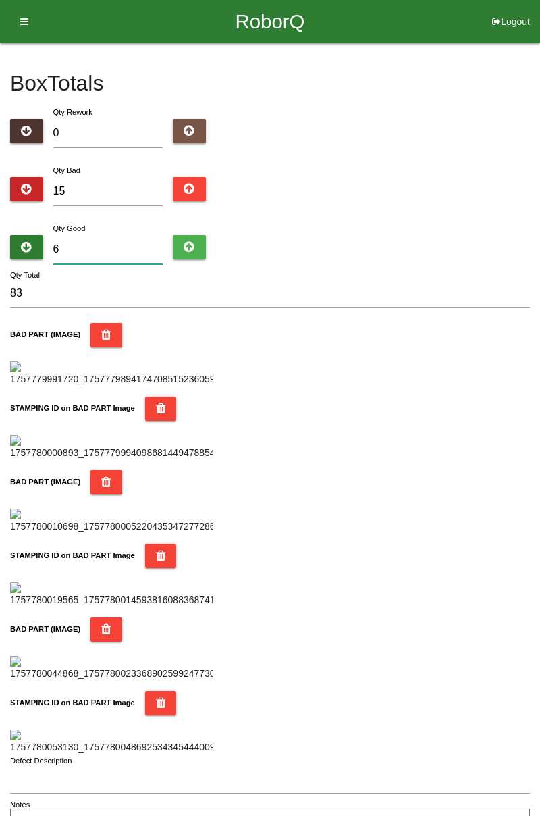
type input "21"
type input "69"
type input "84"
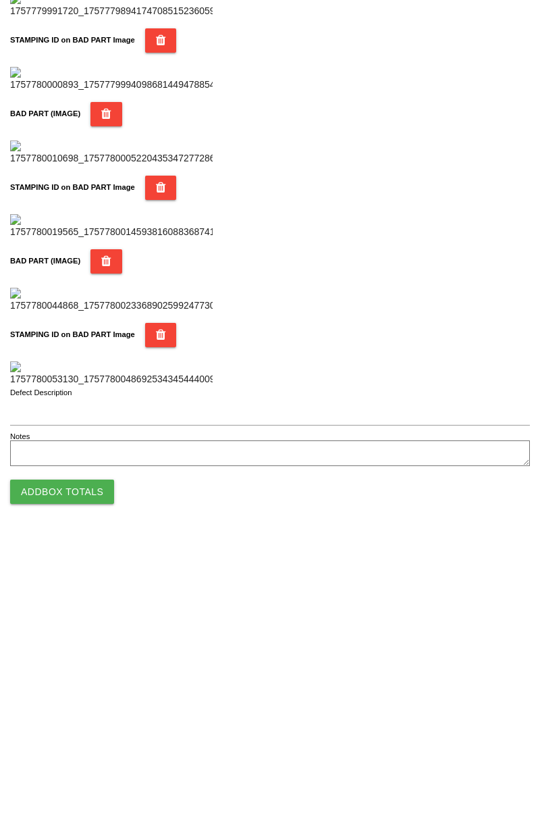
scroll to position [1184, 0]
type input "69"
click at [85, 779] on button "Add Box Totals" at bounding box center [62, 770] width 104 height 24
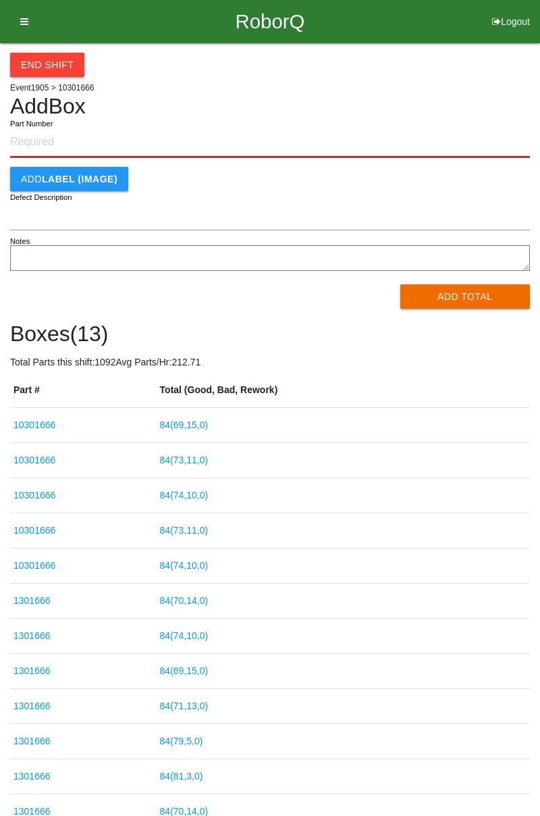
paste input "10301666"
type input "10301666"
click at [478, 290] on button "Add Total" at bounding box center [466, 296] width 130 height 24
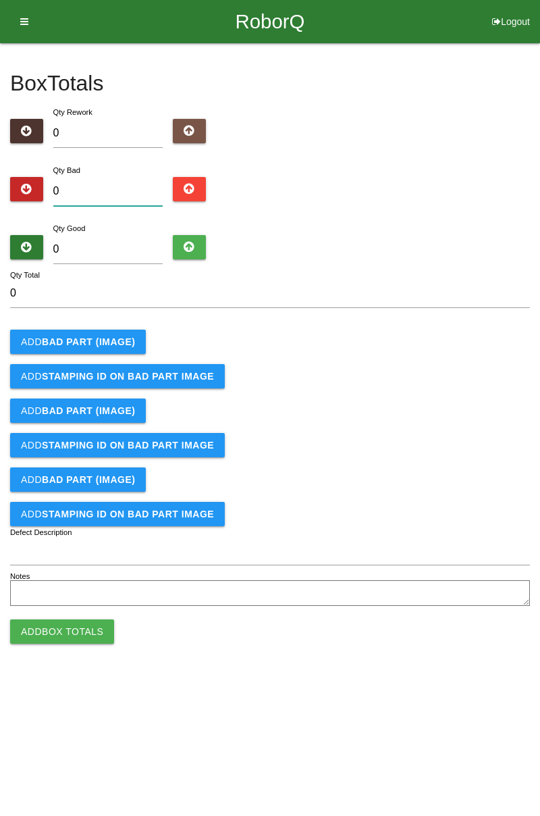
click at [109, 194] on input "0" at bounding box center [108, 191] width 110 height 29
type input "6"
click at [105, 347] on button "Add BAD PART (IMAGE)" at bounding box center [78, 342] width 136 height 24
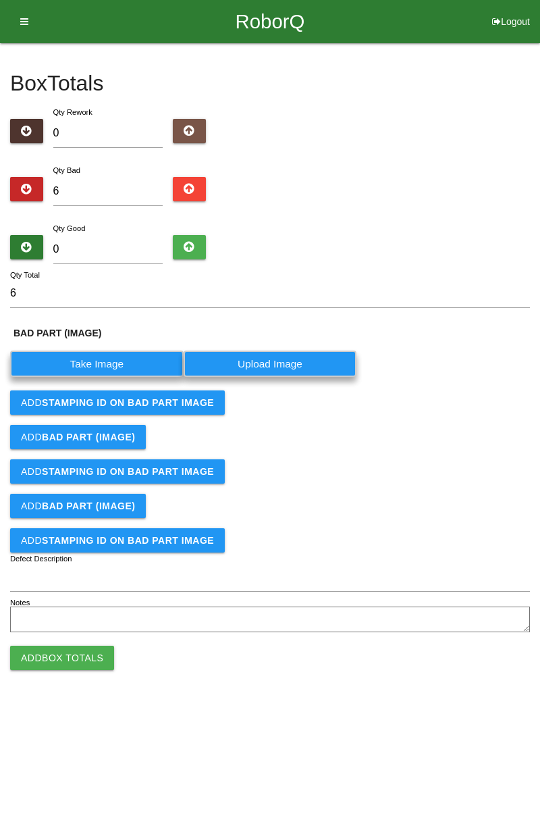
click at [103, 362] on label "Take Image" at bounding box center [97, 364] width 174 height 26
click at [0, 0] on \(IMAGE\) "Take Image" at bounding box center [0, 0] width 0 height 0
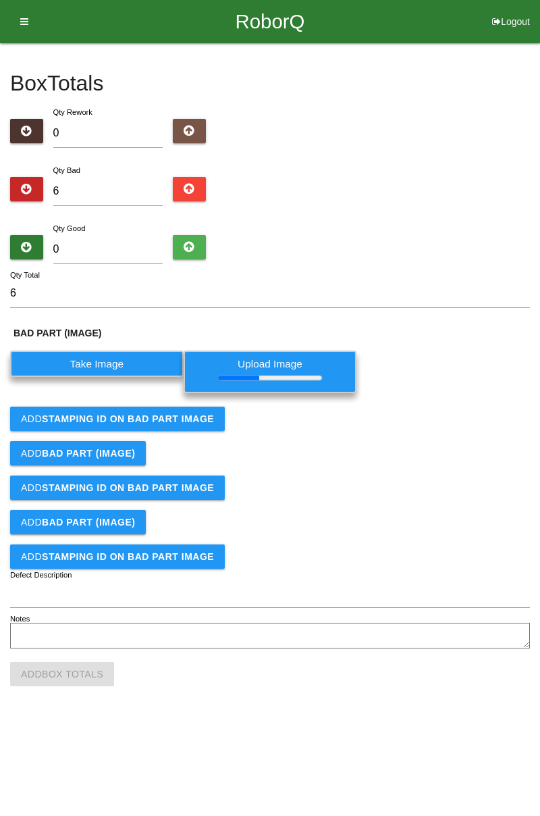
click at [177, 407] on button "Add STAMPING ID on BAD PART Image" at bounding box center [117, 419] width 215 height 24
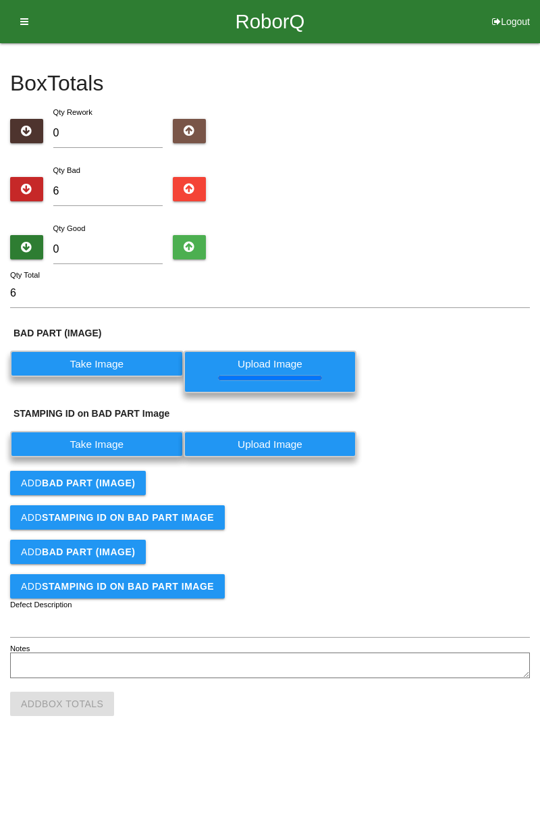
click at [133, 446] on label "Take Image" at bounding box center [97, 444] width 174 height 26
click at [0, 0] on PART "Take Image" at bounding box center [0, 0] width 0 height 0
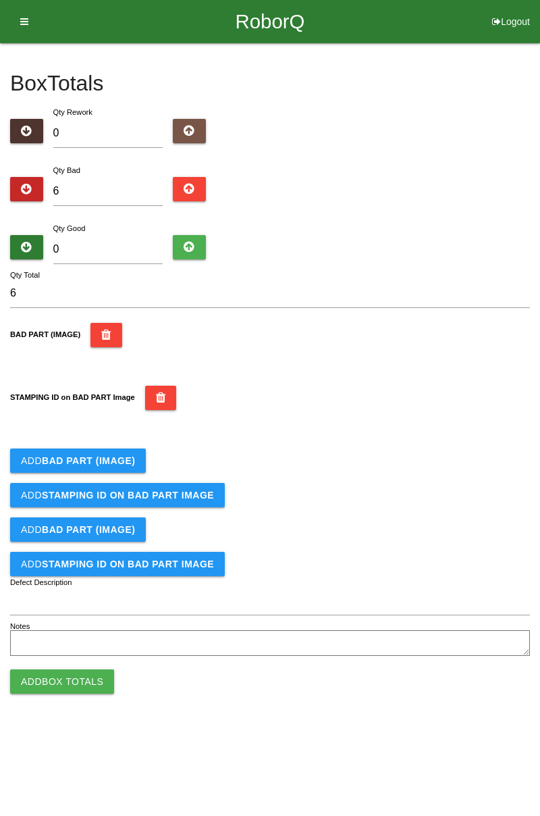
scroll to position [297, 0]
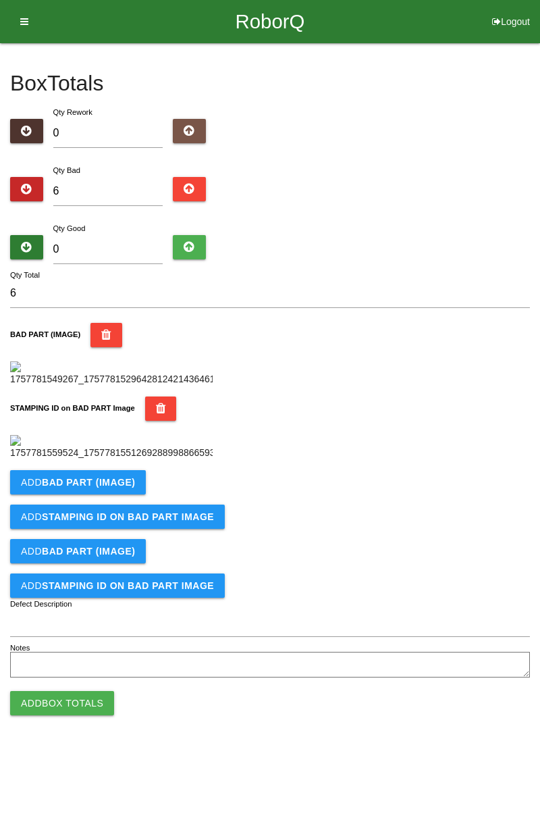
click at [116, 488] on b "BAD PART (IMAGE)" at bounding box center [88, 482] width 93 height 11
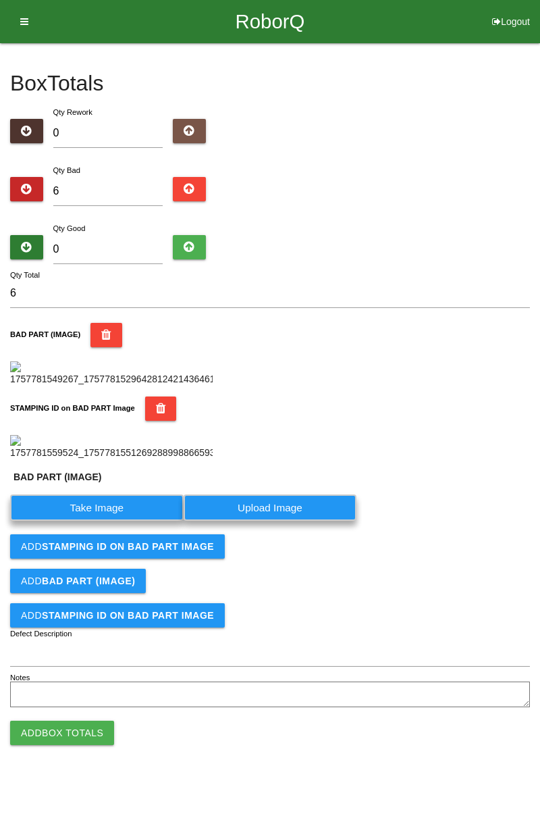
click at [105, 521] on label "Take Image" at bounding box center [97, 508] width 174 height 26
click at [0, 0] on \(IMAGE\) "Take Image" at bounding box center [0, 0] width 0 height 0
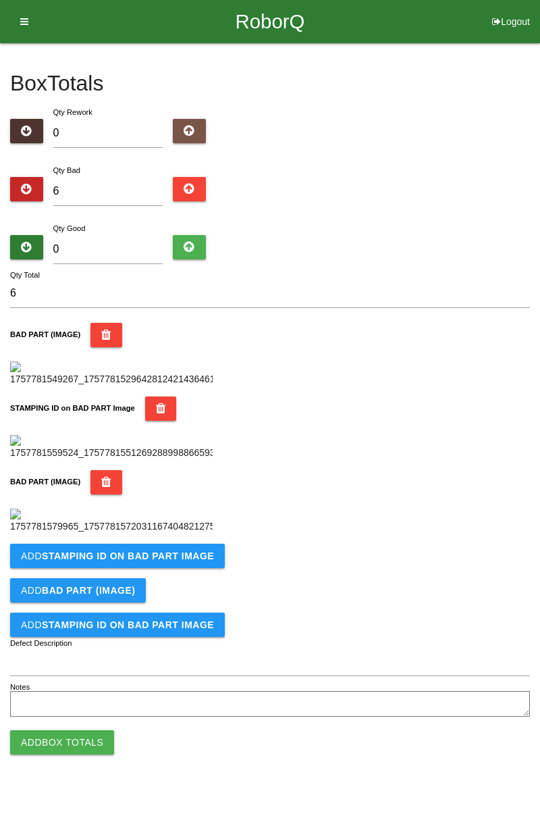
scroll to position [519, 0]
click at [173, 568] on button "Add STAMPING ID on BAD PART Image" at bounding box center [117, 556] width 215 height 24
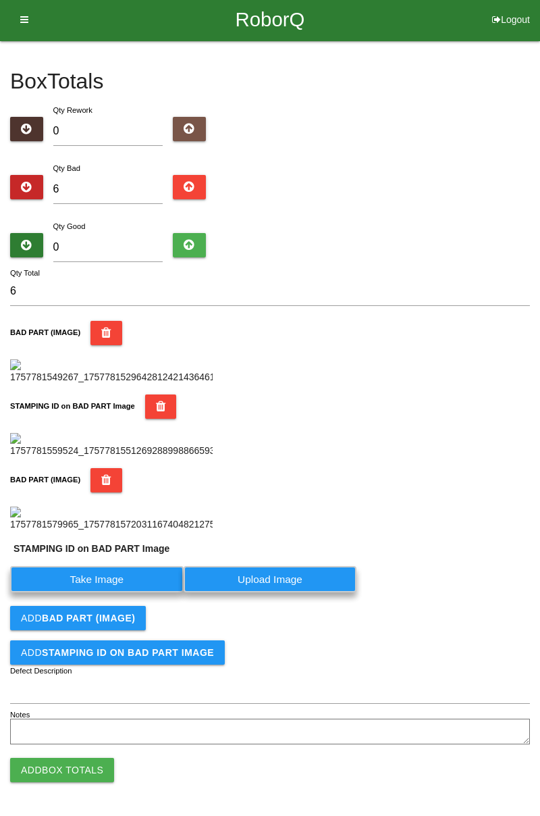
click at [136, 592] on label "Take Image" at bounding box center [97, 579] width 174 height 26
click at [0, 0] on PART "Take Image" at bounding box center [0, 0] width 0 height 0
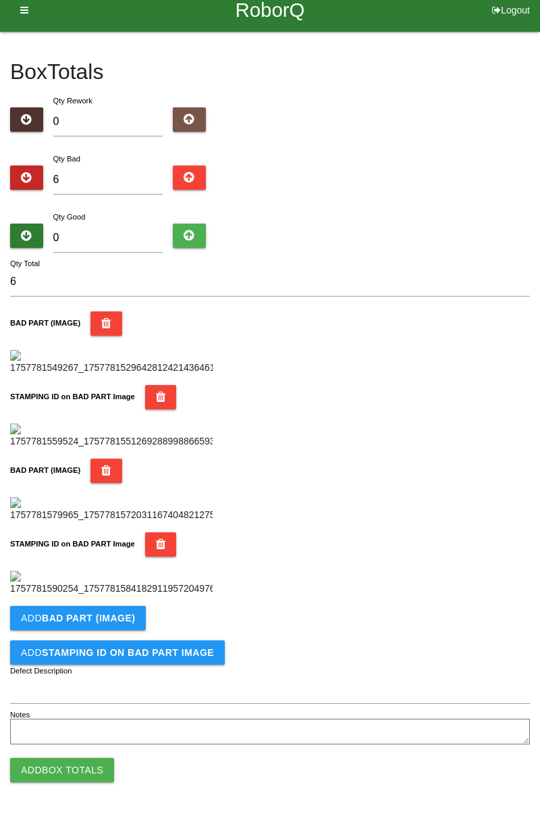
scroll to position [740, 0]
click at [128, 622] on b "BAD PART (IMAGE)" at bounding box center [88, 618] width 93 height 11
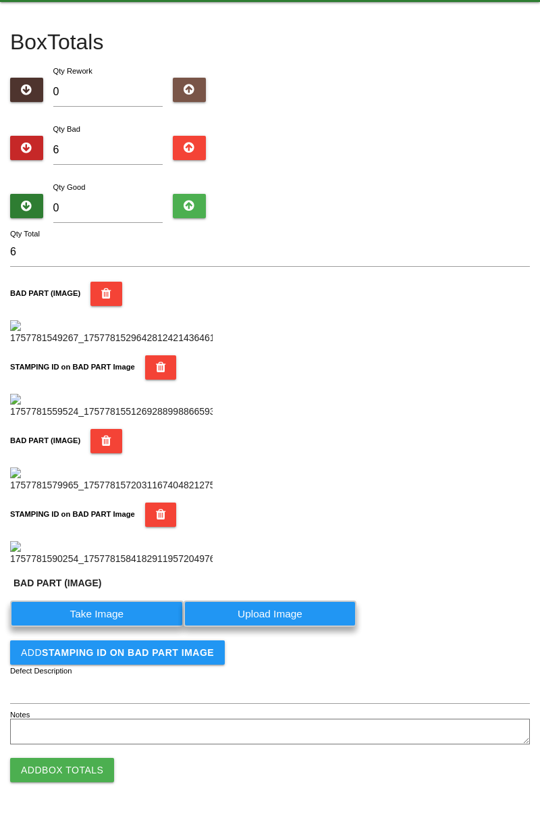
click at [115, 627] on label "Take Image" at bounding box center [97, 614] width 174 height 26
click at [0, 0] on \(IMAGE\) "Take Image" at bounding box center [0, 0] width 0 height 0
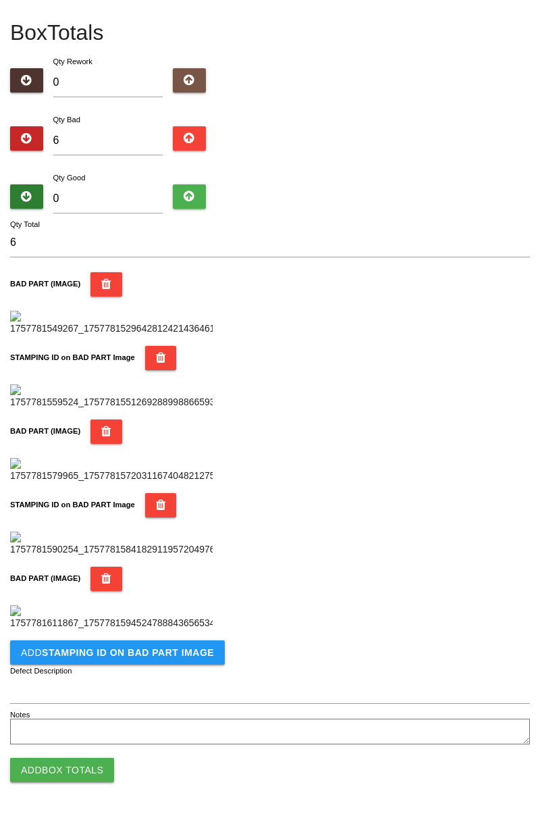
scroll to position [962, 0]
click at [172, 646] on button "Add STAMPING ID on BAD PART Image" at bounding box center [117, 652] width 215 height 24
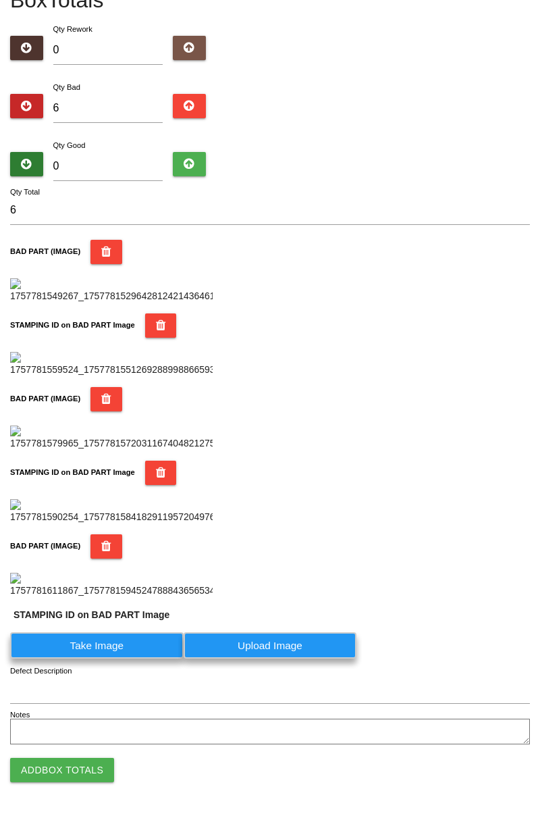
click at [136, 659] on label "Take Image" at bounding box center [97, 645] width 174 height 26
click at [0, 0] on PART "Take Image" at bounding box center [0, 0] width 0 height 0
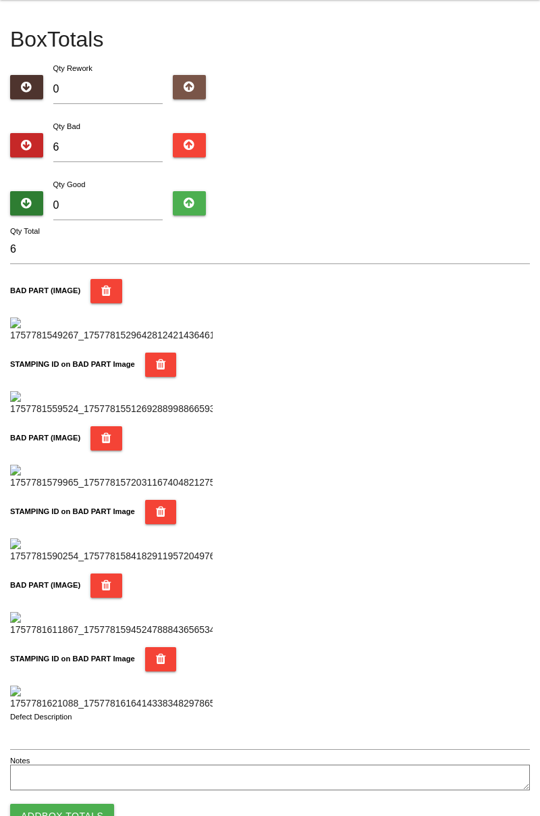
scroll to position [0, 0]
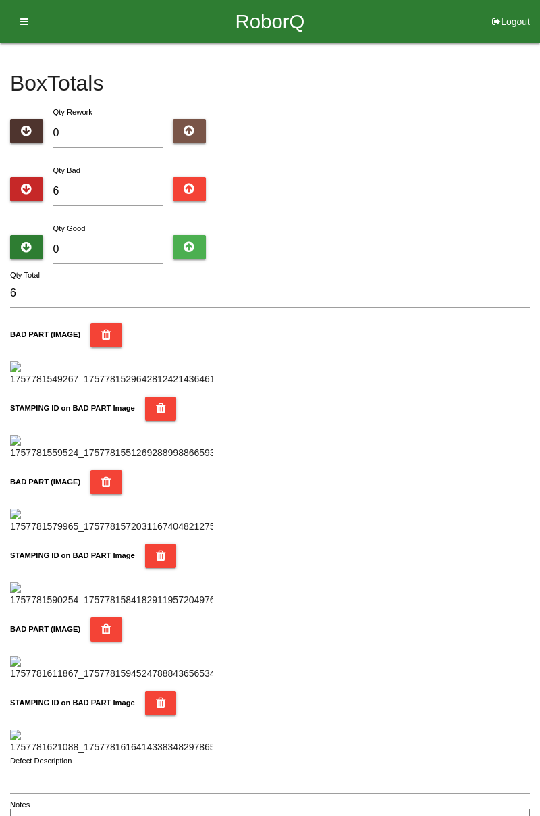
click at [540, 47] on div "Box Totals Translate Weight Weight unit: Rework Weight Bad Weight Good Weight 0…" at bounding box center [270, 440] width 540 height 795
click at [13, 460] on img at bounding box center [111, 447] width 203 height 25
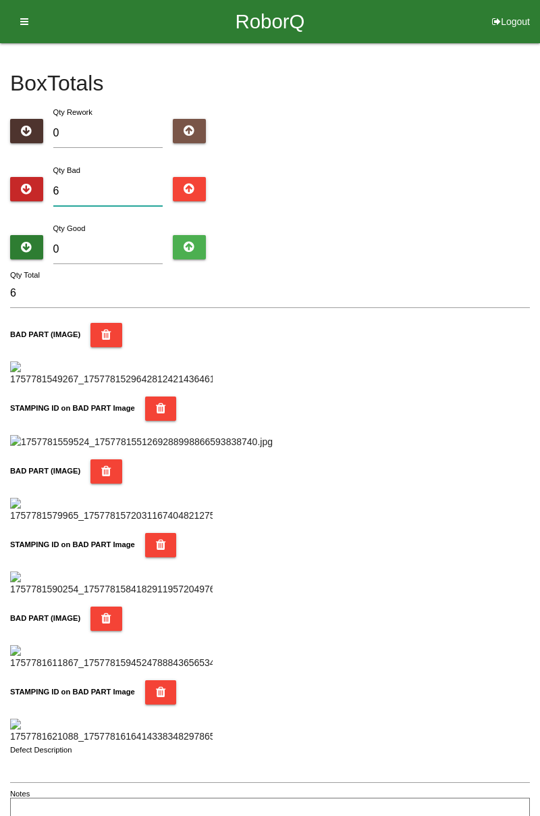
click at [120, 191] on input "6" at bounding box center [108, 191] width 110 height 29
type input "0"
type input "9"
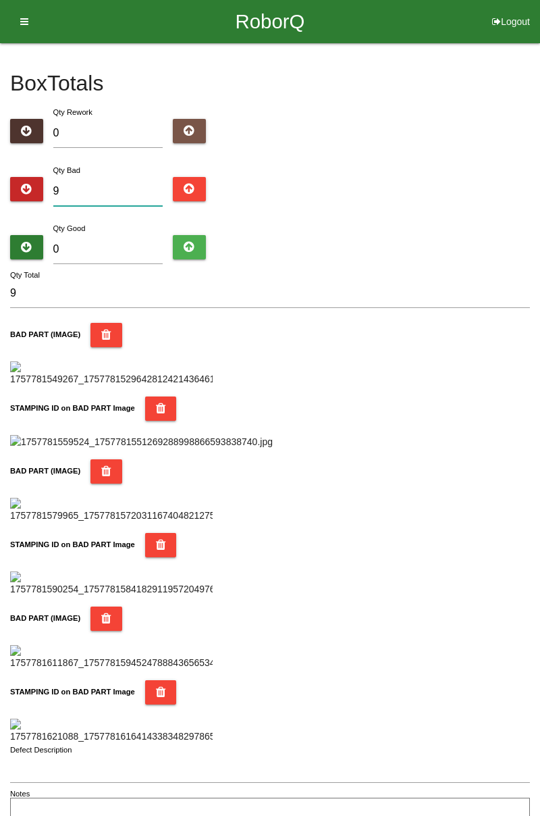
type input "9"
click at [132, 245] on input "0" at bounding box center [108, 249] width 110 height 29
type input "7"
type input "16"
type input "75"
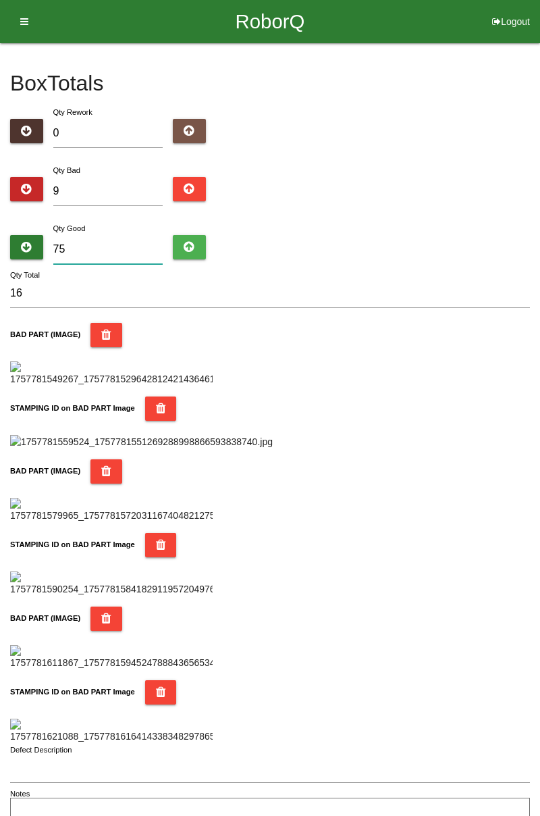
type input "84"
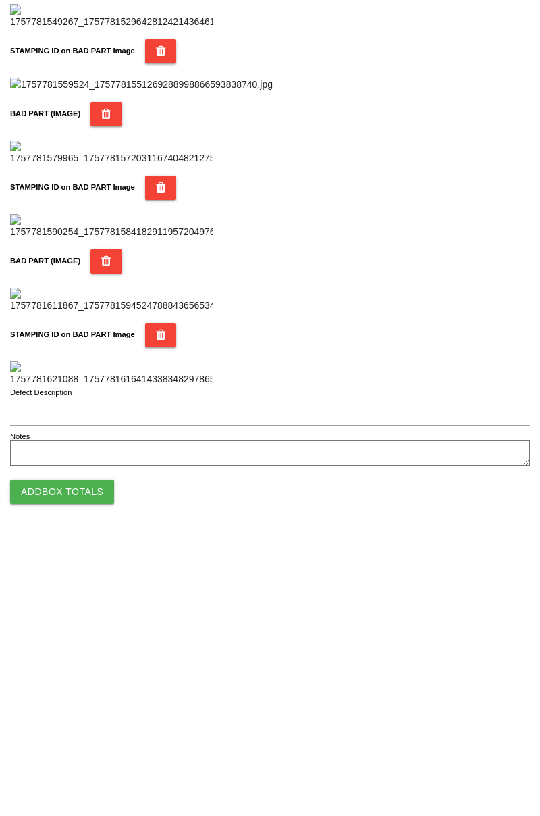
scroll to position [1501, 0]
type input "75"
click at [97, 767] on button "Add Box Totals" at bounding box center [62, 770] width 104 height 24
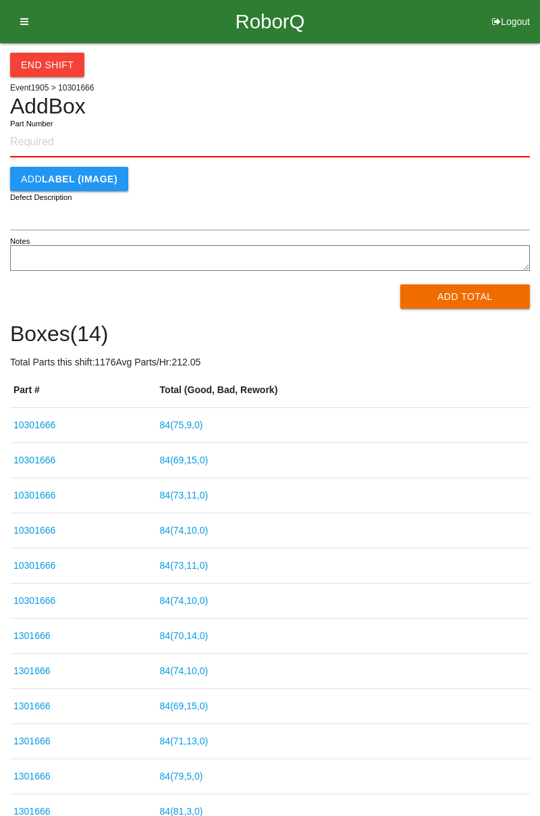
type input "Q"
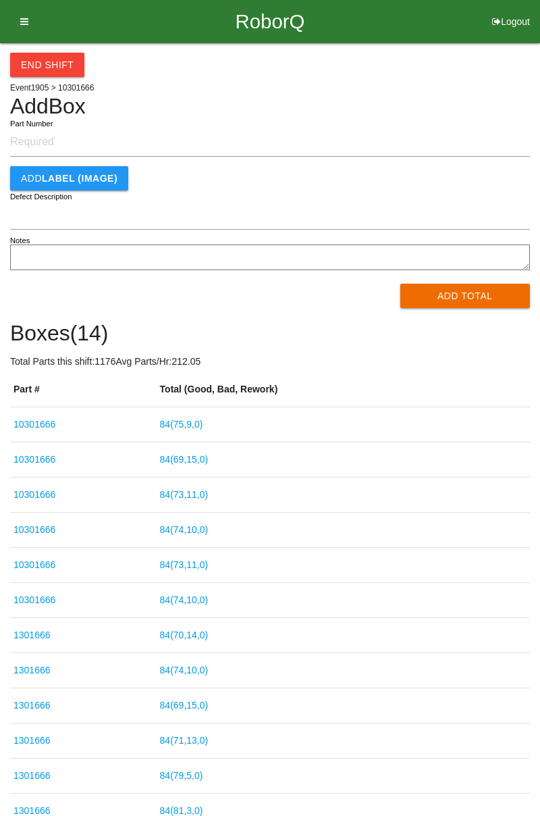
click at [47, 58] on button "End Shift" at bounding box center [47, 65] width 74 height 24
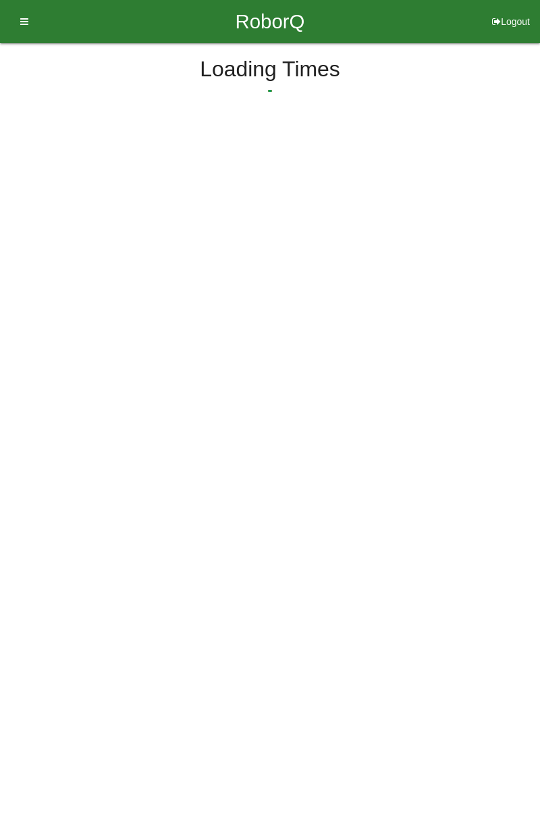
select select "12"
select select "59"
select select "2"
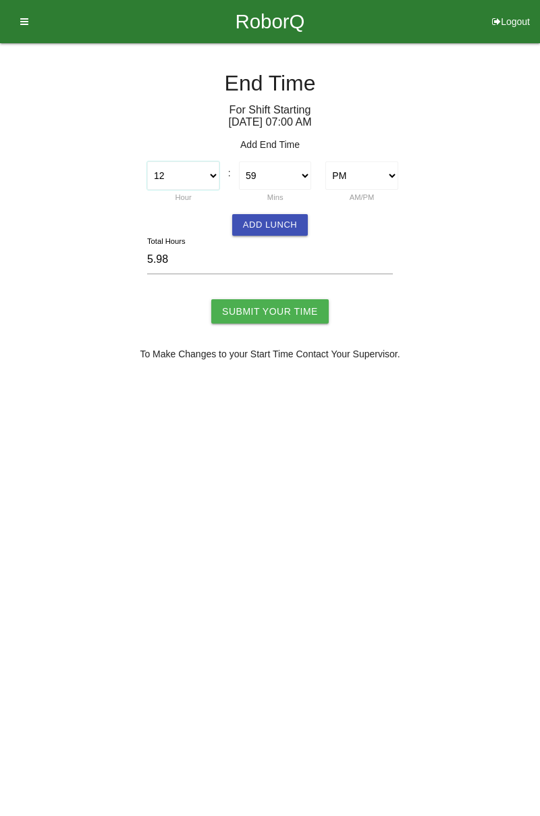
click at [216, 174] on select "1 2 3 4 5 6 7 8 9 10 11 12" at bounding box center [183, 175] width 72 height 28
select select "1"
click at [147, 161] on select "1 2 3 4 5 6 7 8 9 10 11 12" at bounding box center [183, 175] width 72 height 28
type input "6.98"
click at [303, 174] on select "00 01 02 03 04 05 06 07 08 09 10 11 12 13 14 15 16 17 18 19 20 21 22 23 24 25 2…" at bounding box center [275, 175] width 72 height 28
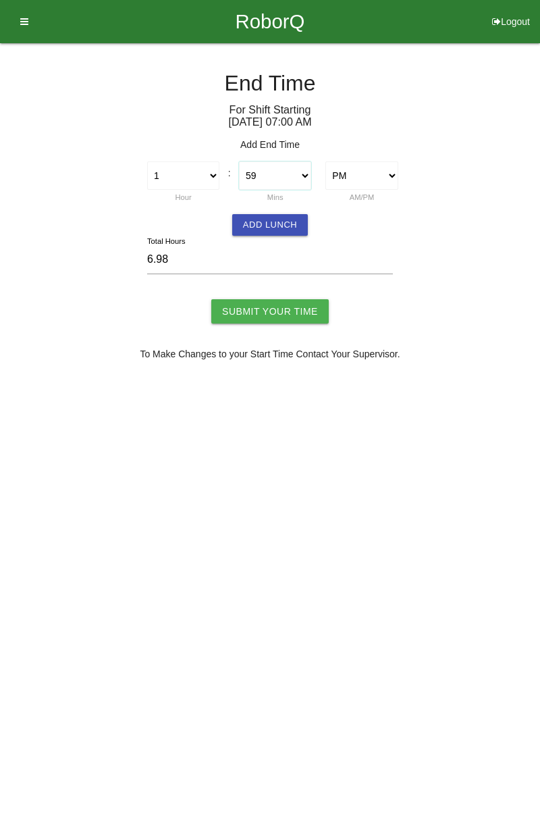
select select "0"
click at [239, 161] on select "00 01 02 03 04 05 06 07 08 09 10 11 12 13 14 15 16 17 18 19 20 21 22 23 24 25 2…" at bounding box center [275, 175] width 72 height 28
type input "6.00"
click at [292, 301] on input "Submit Your Time" at bounding box center [270, 311] width 118 height 24
type input "Processing..."
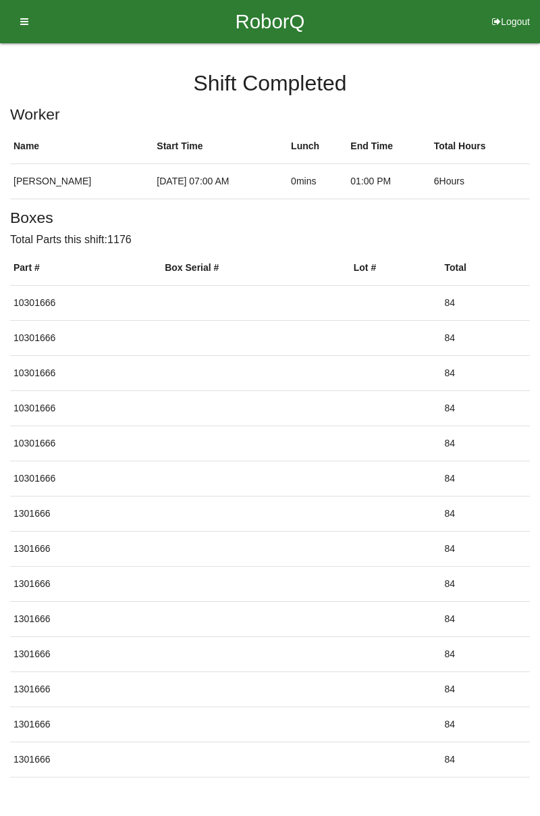
click at [507, 10] on button "Logout" at bounding box center [511, 5] width 58 height 10
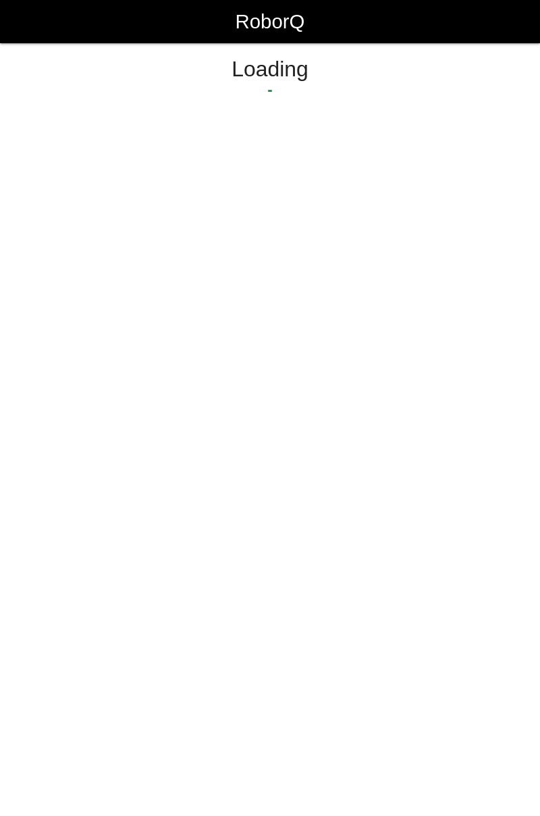
select select "Worker"
